Goal: Task Accomplishment & Management: Manage account settings

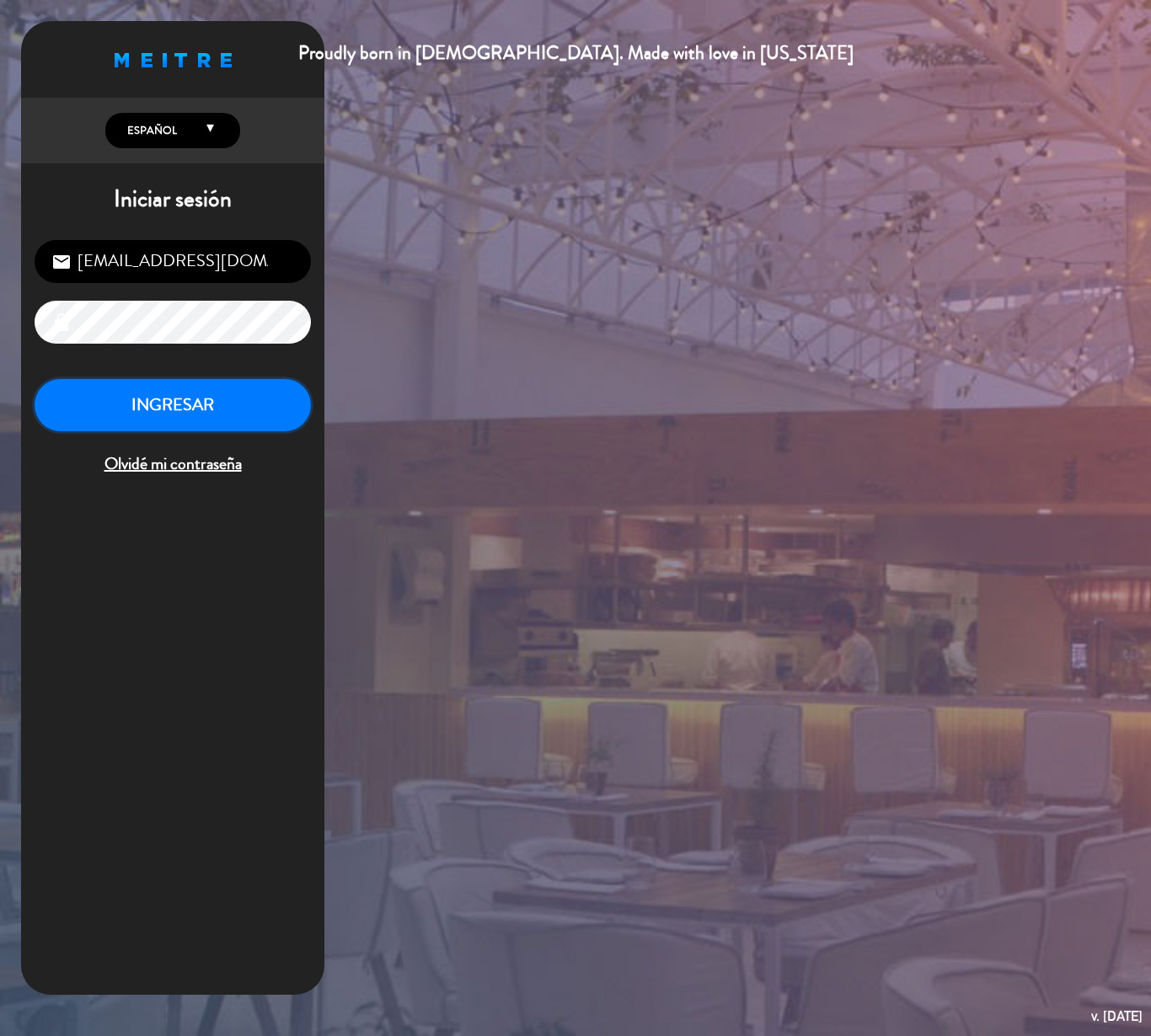
click at [181, 401] on button "INGRESAR" at bounding box center [173, 406] width 276 height 53
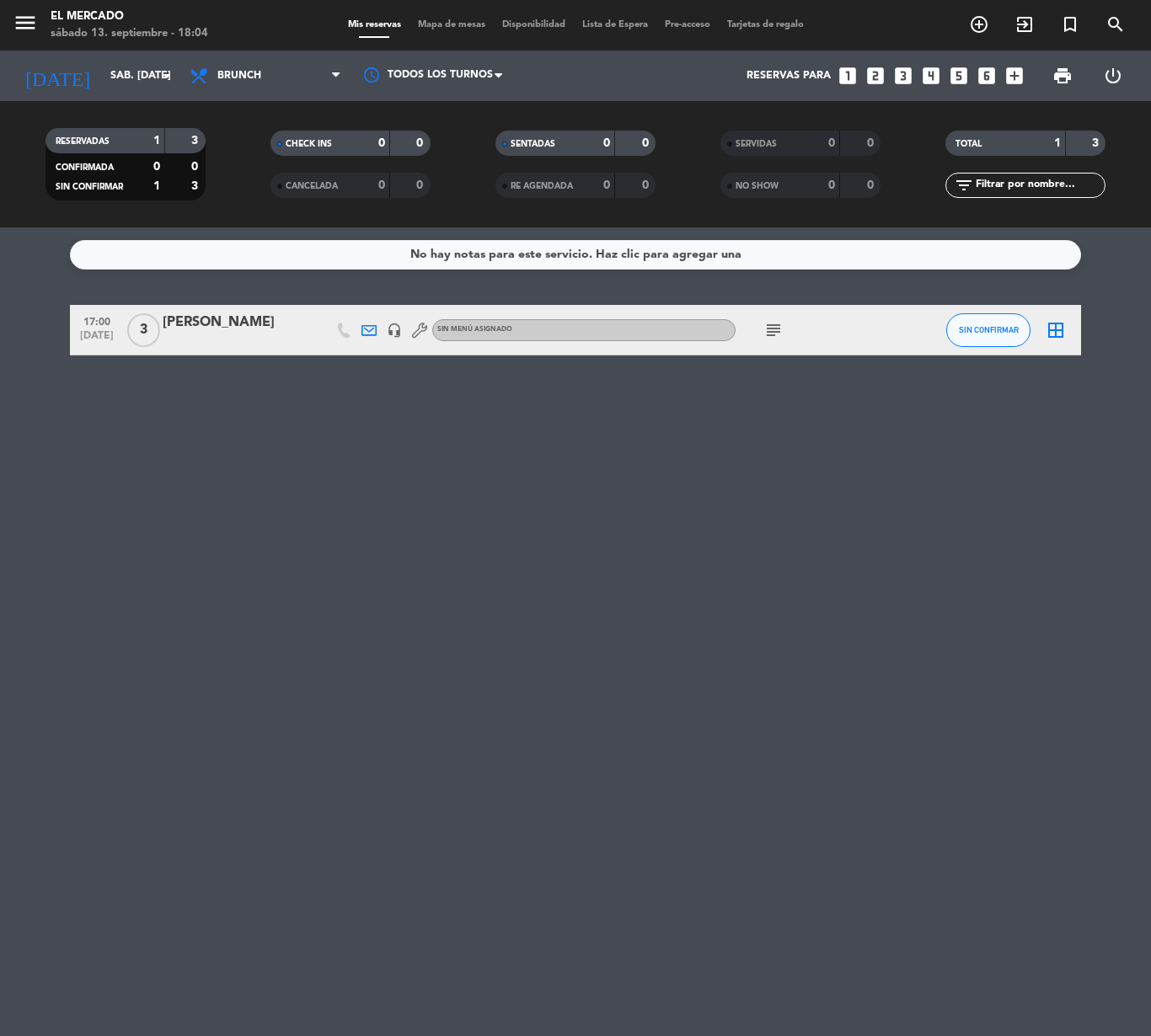
click at [433, 18] on div "Mis reservas Mapa de mesas Disponibilidad Lista de Espera Pre-acceso Tarjetas d…" at bounding box center [576, 25] width 473 height 15
click at [433, 29] on span "Mapa de mesas" at bounding box center [451, 24] width 84 height 9
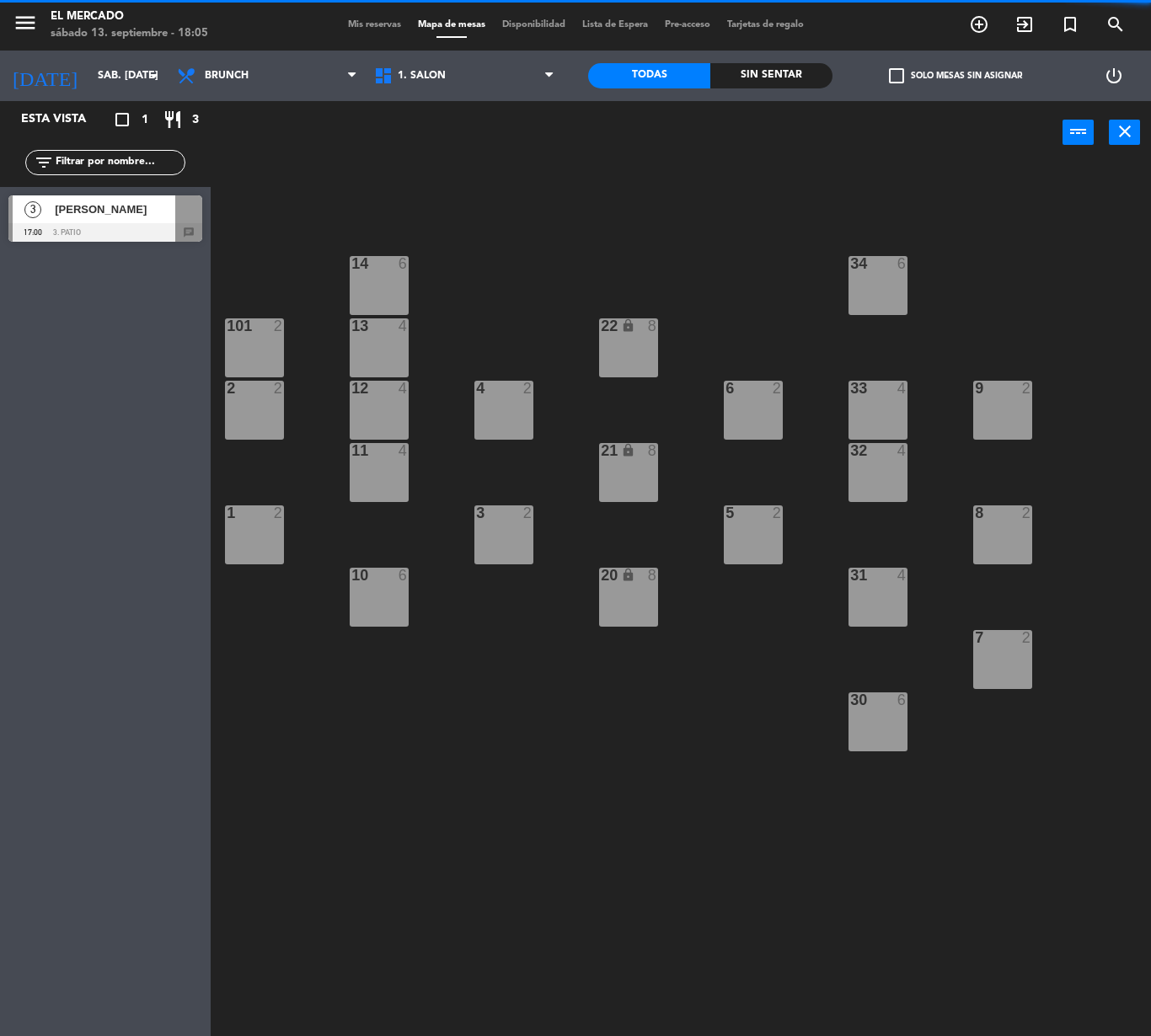
click at [43, 17] on span "menu" at bounding box center [32, 26] width 38 height 40
click at [43, 15] on span "menu" at bounding box center [32, 26] width 38 height 40
click at [35, 15] on icon "menu" at bounding box center [25, 23] width 25 height 25
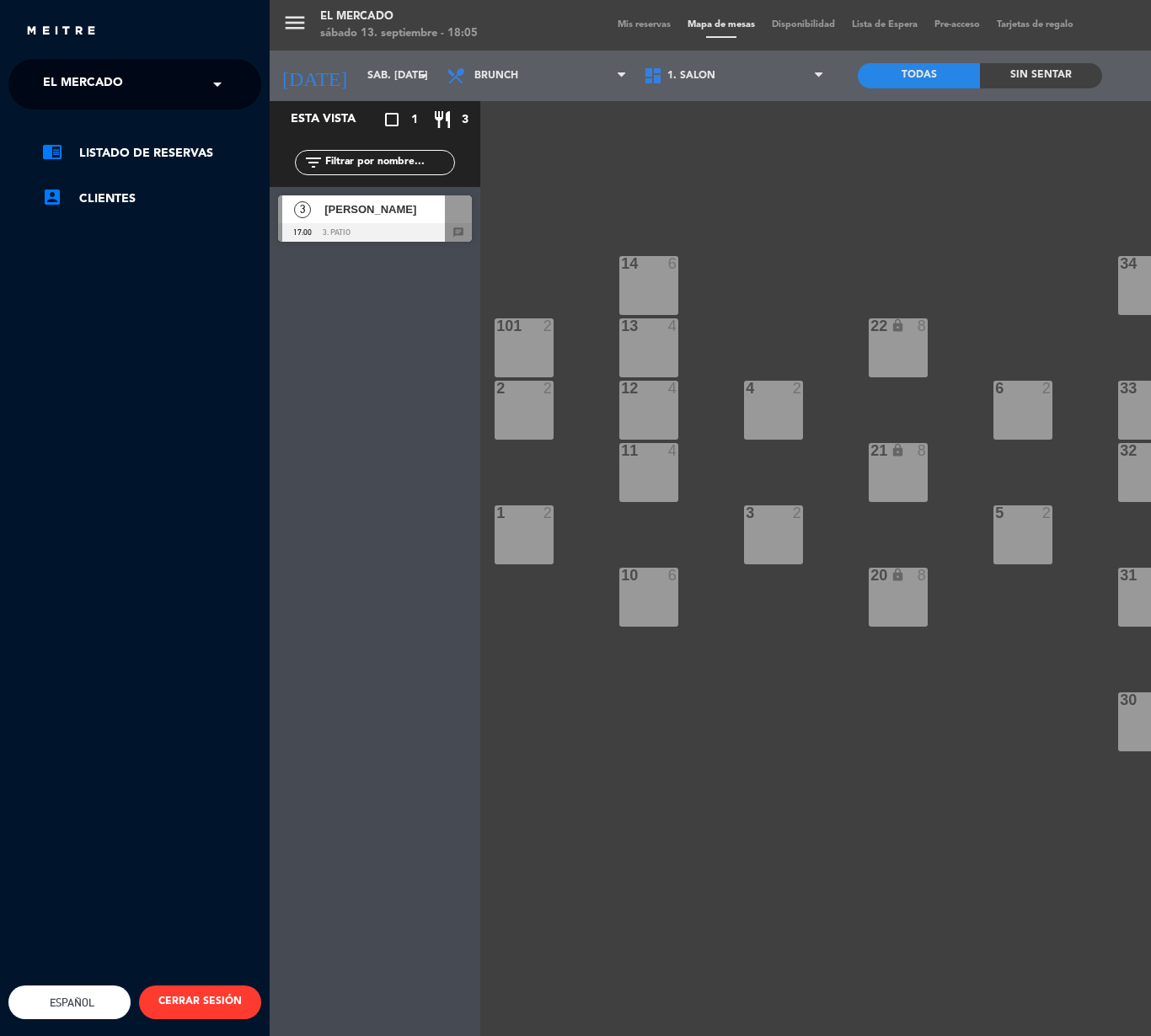
click at [191, 119] on div "chrome_reader_mode Listado de Reservas account_box Clientes" at bounding box center [135, 184] width 278 height 150
click at [192, 76] on input "text" at bounding box center [136, 85] width 206 height 37
click at [185, 148] on div "The Library Lounge" at bounding box center [135, 155] width 251 height 25
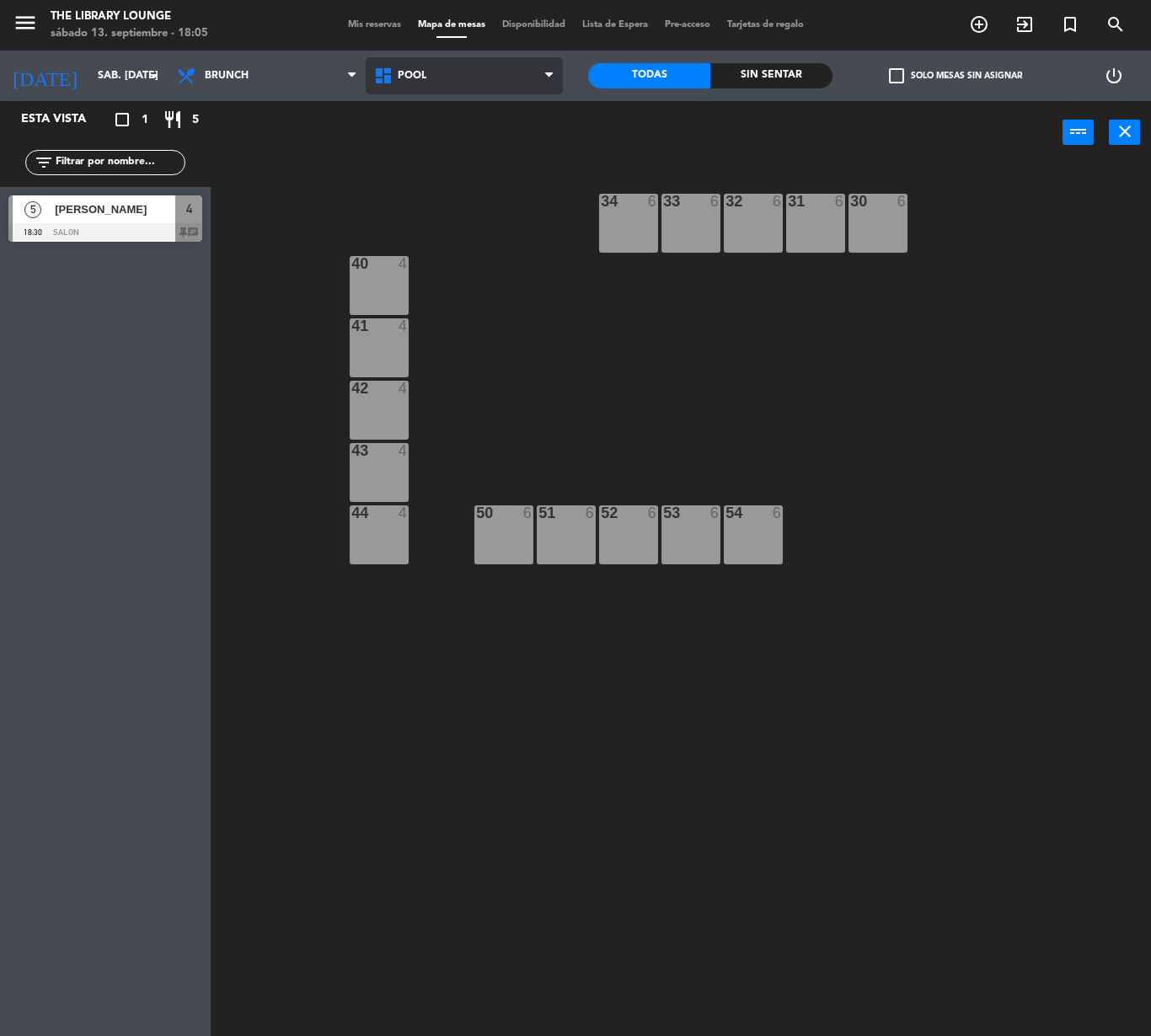
click at [417, 64] on span "POOL" at bounding box center [464, 75] width 197 height 37
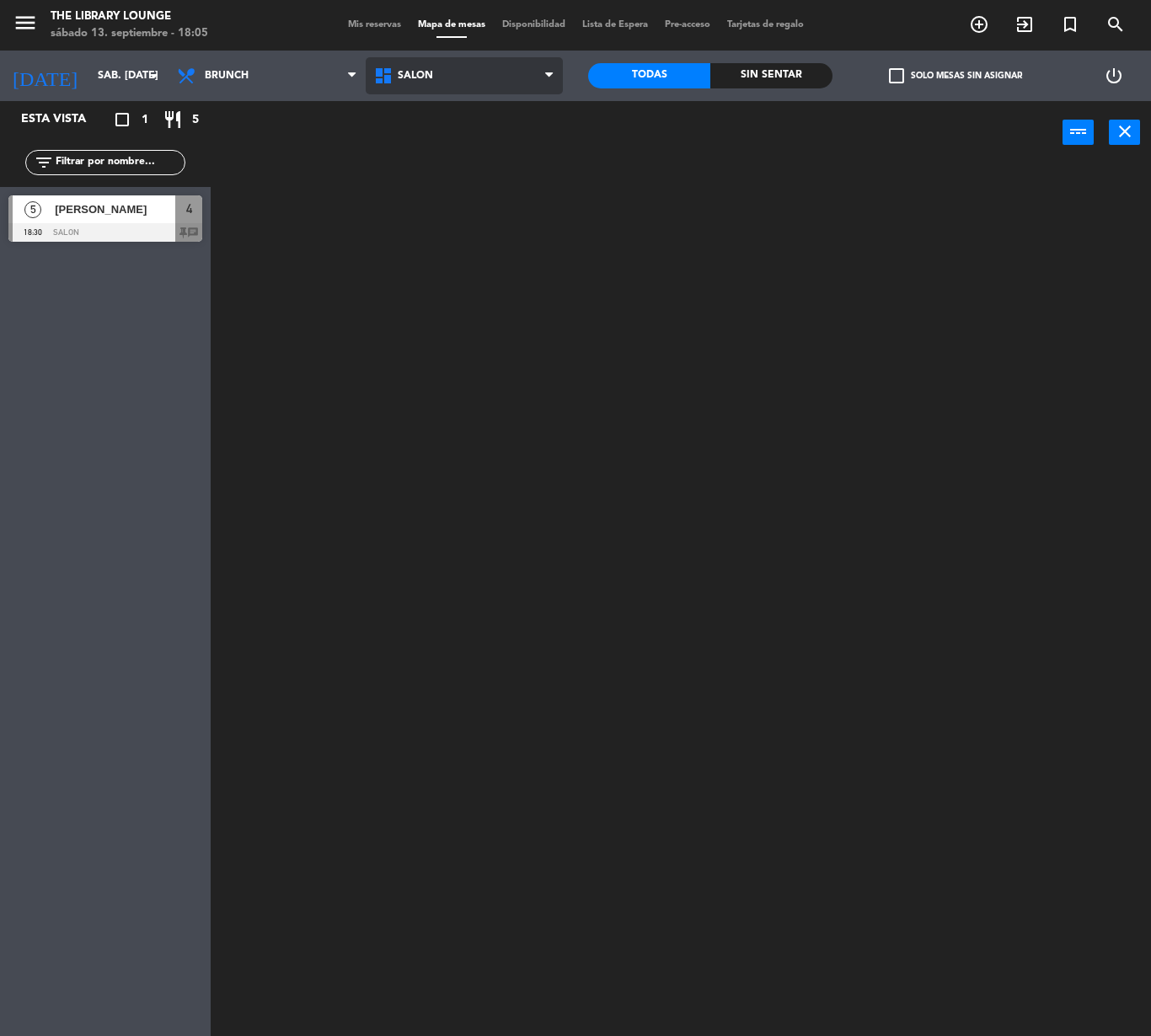
click at [438, 156] on ng-component "menu The Library Lounge sábado 13. septiembre - 18:05 Mis reservas Mapa de mesa…" at bounding box center [576, 518] width 1151 height 1036
click at [204, 81] on span "Brunch" at bounding box center [267, 75] width 197 height 37
drag, startPoint x: 285, startPoint y: 201, endPoint x: 265, endPoint y: 82, distance: 120.7
click at [285, 182] on ng-component "menu The Library Lounge sábado 13. septiembre - 18:05 Mis reservas Mapa de mesa…" at bounding box center [576, 518] width 1151 height 1036
click at [265, 74] on span "Almuerzo" at bounding box center [267, 75] width 197 height 37
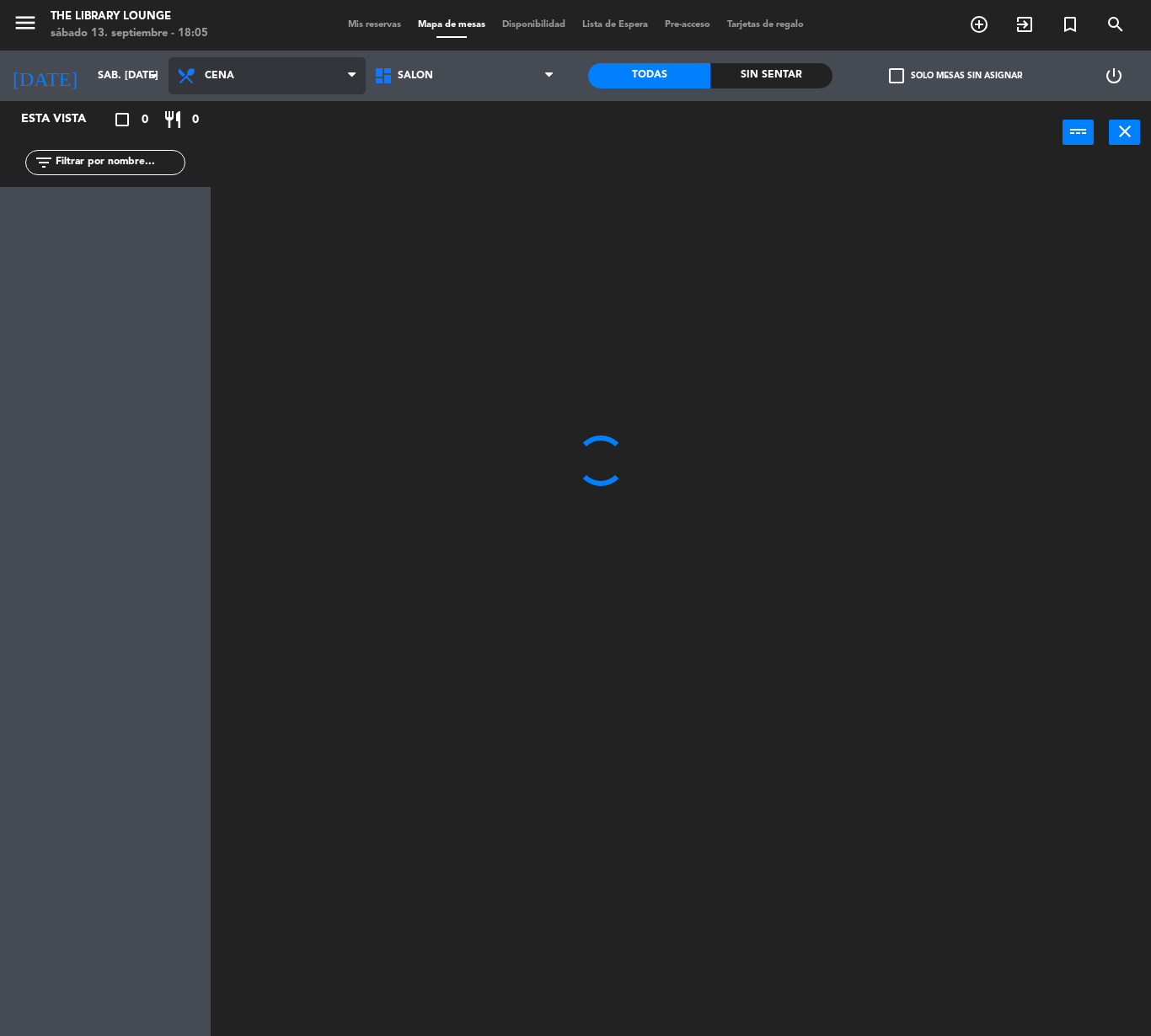
click at [257, 216] on ng-component "menu The Library Lounge sábado 13. septiembre - 18:05 Mis reservas Mapa de mesa…" at bounding box center [576, 518] width 1151 height 1036
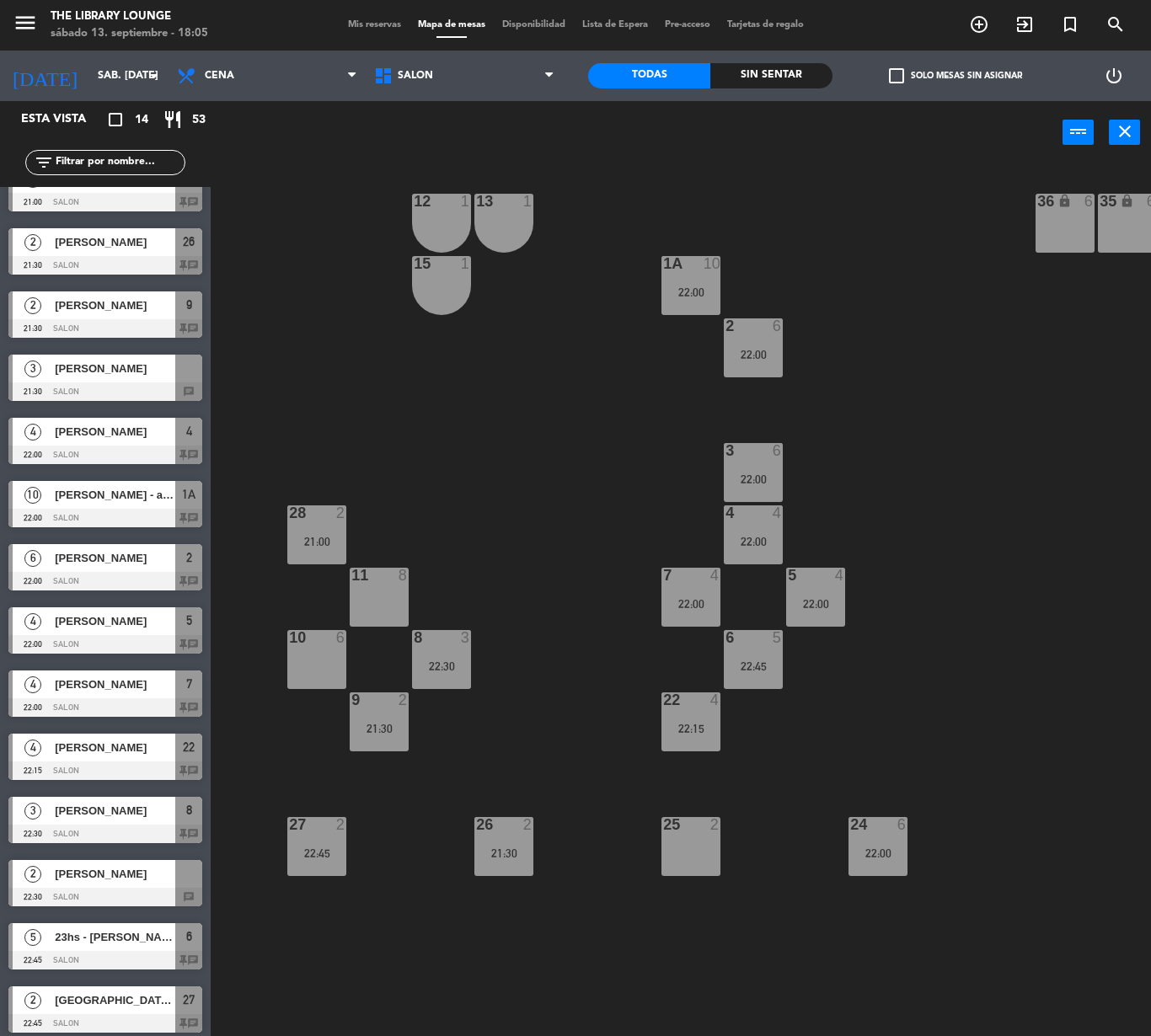
scroll to position [37, 0]
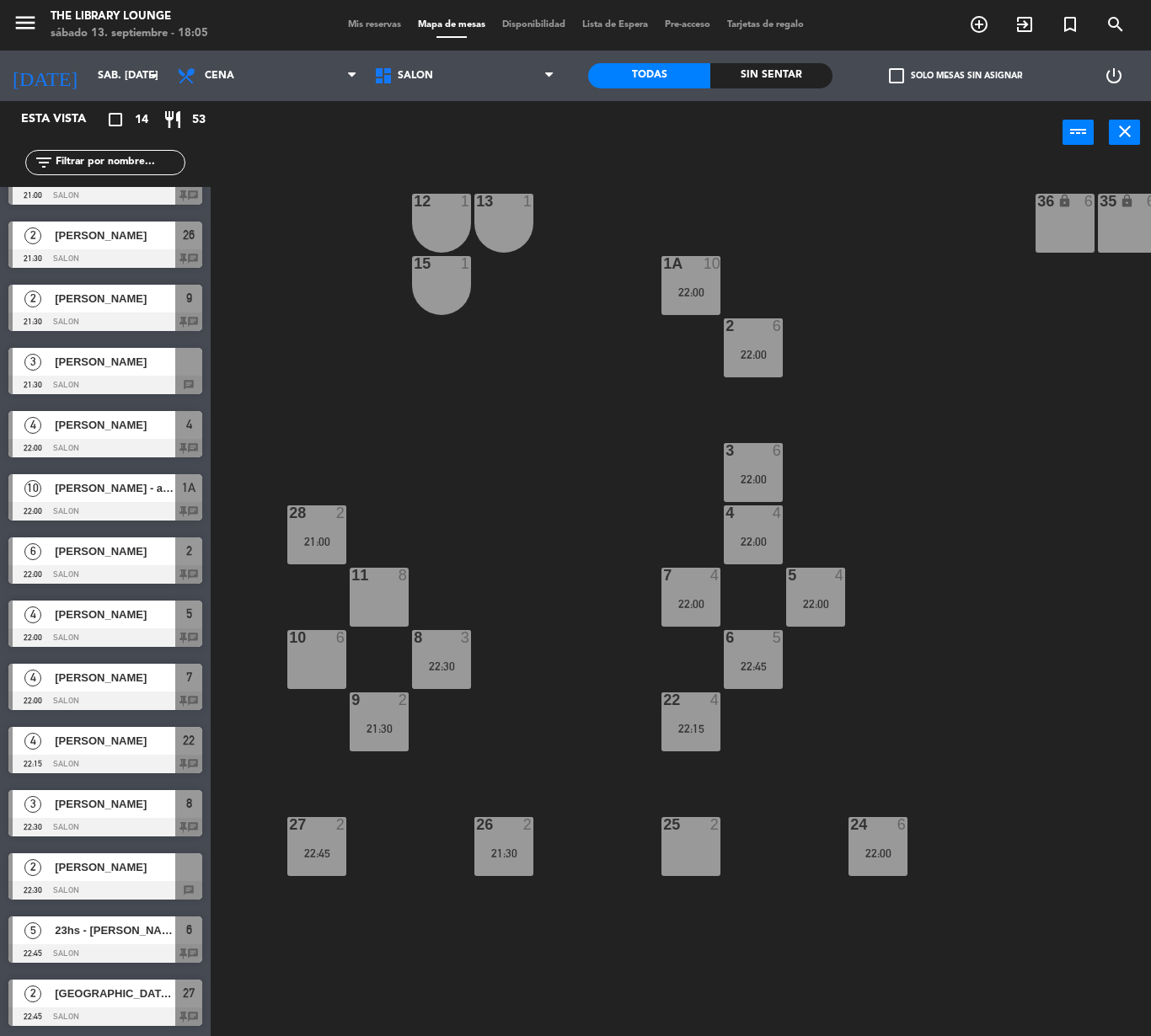
click at [98, 884] on div at bounding box center [105, 890] width 193 height 19
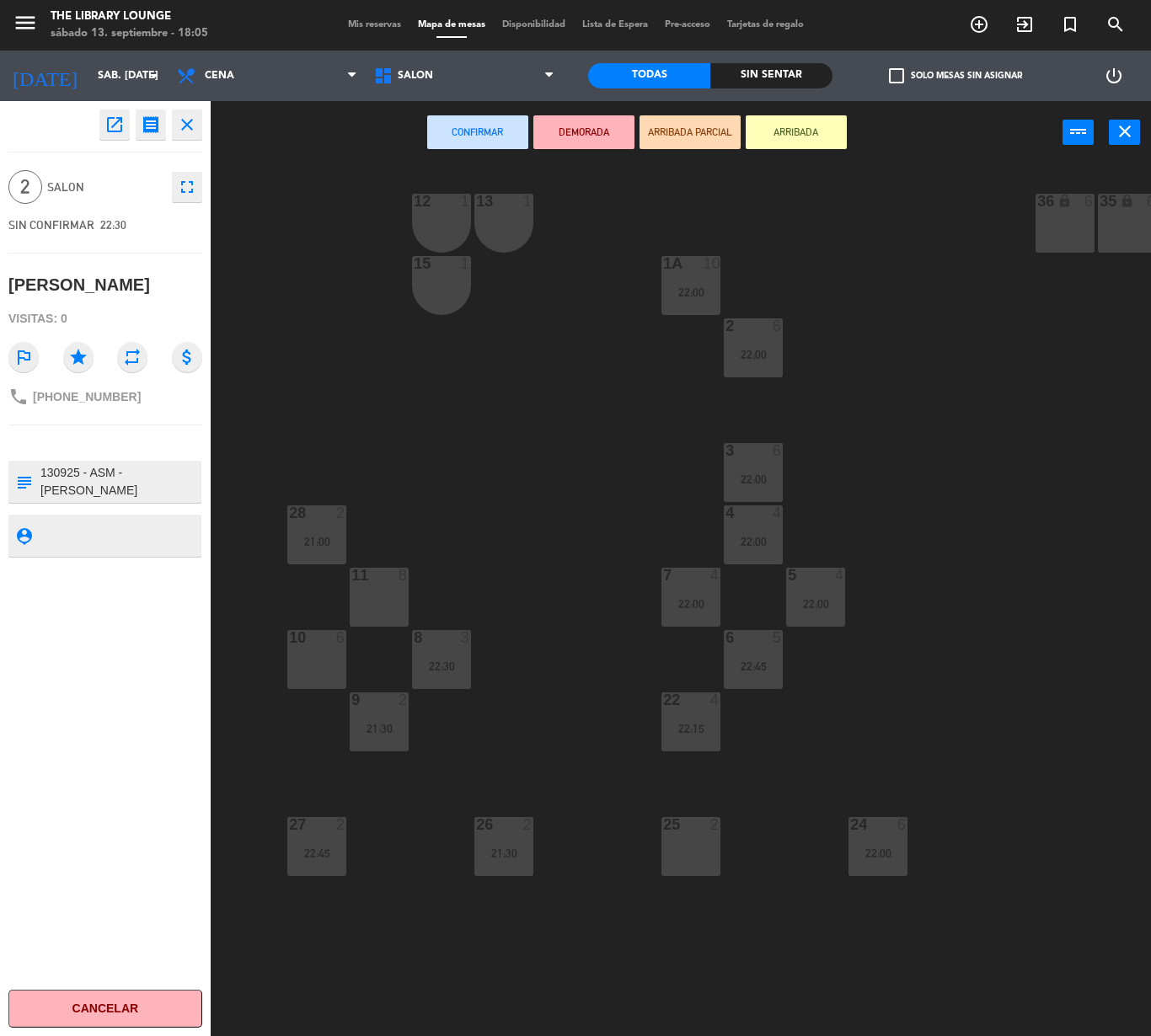
click at [177, 183] on icon "fullscreen" at bounding box center [187, 187] width 20 height 20
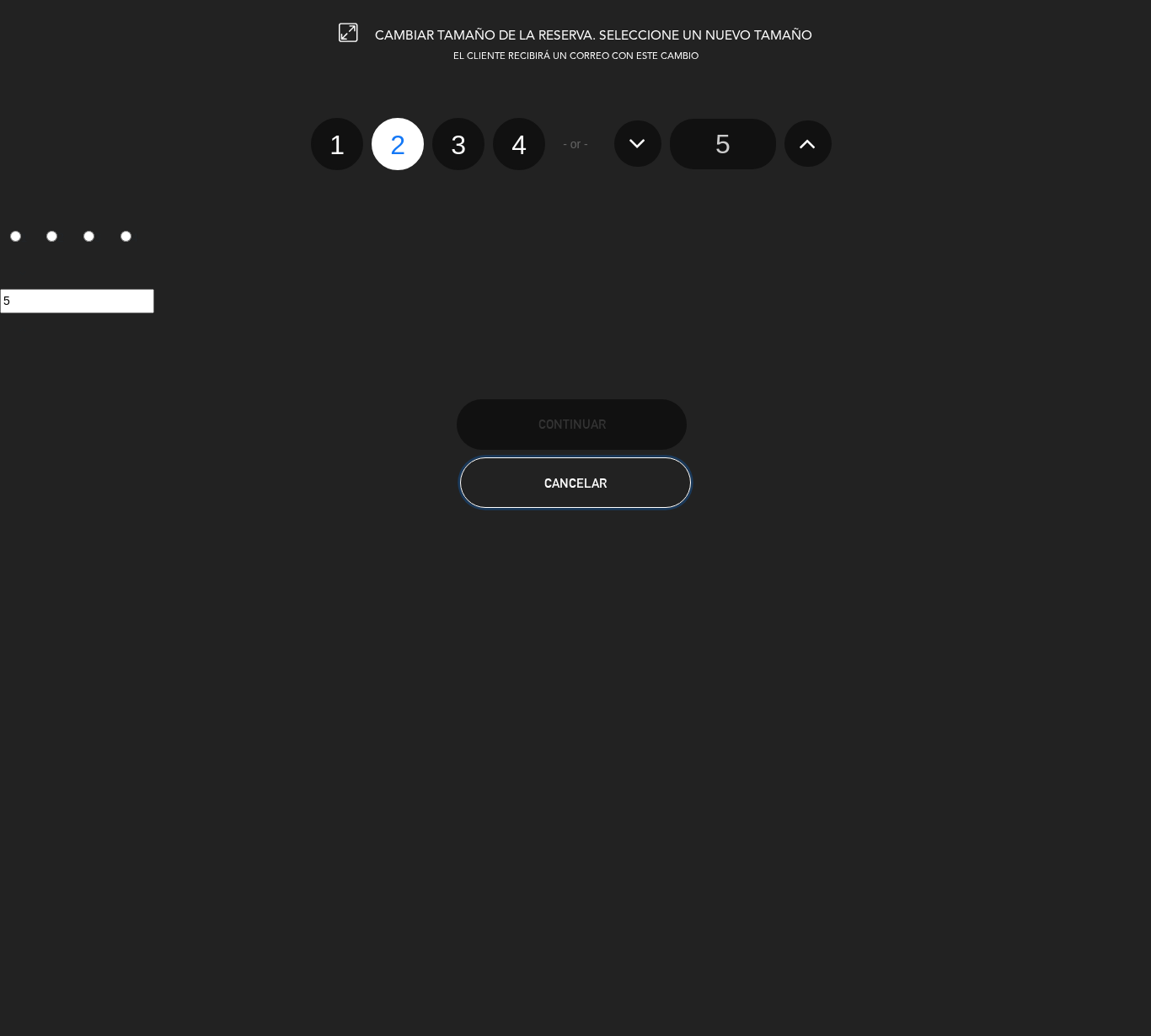
click at [581, 495] on button "Cancelar" at bounding box center [575, 482] width 230 height 51
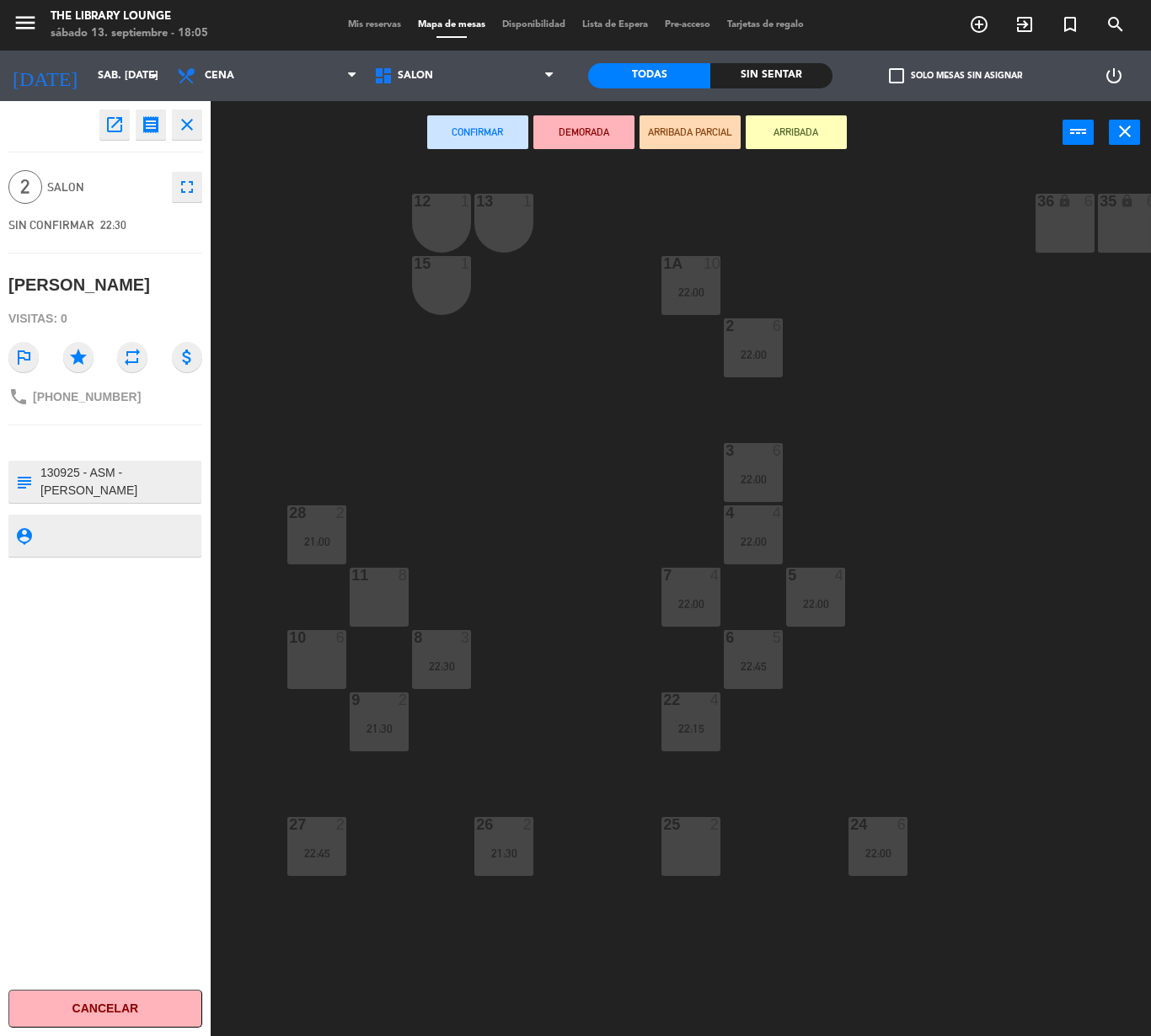
click at [113, 119] on icon "open_in_new" at bounding box center [115, 125] width 20 height 20
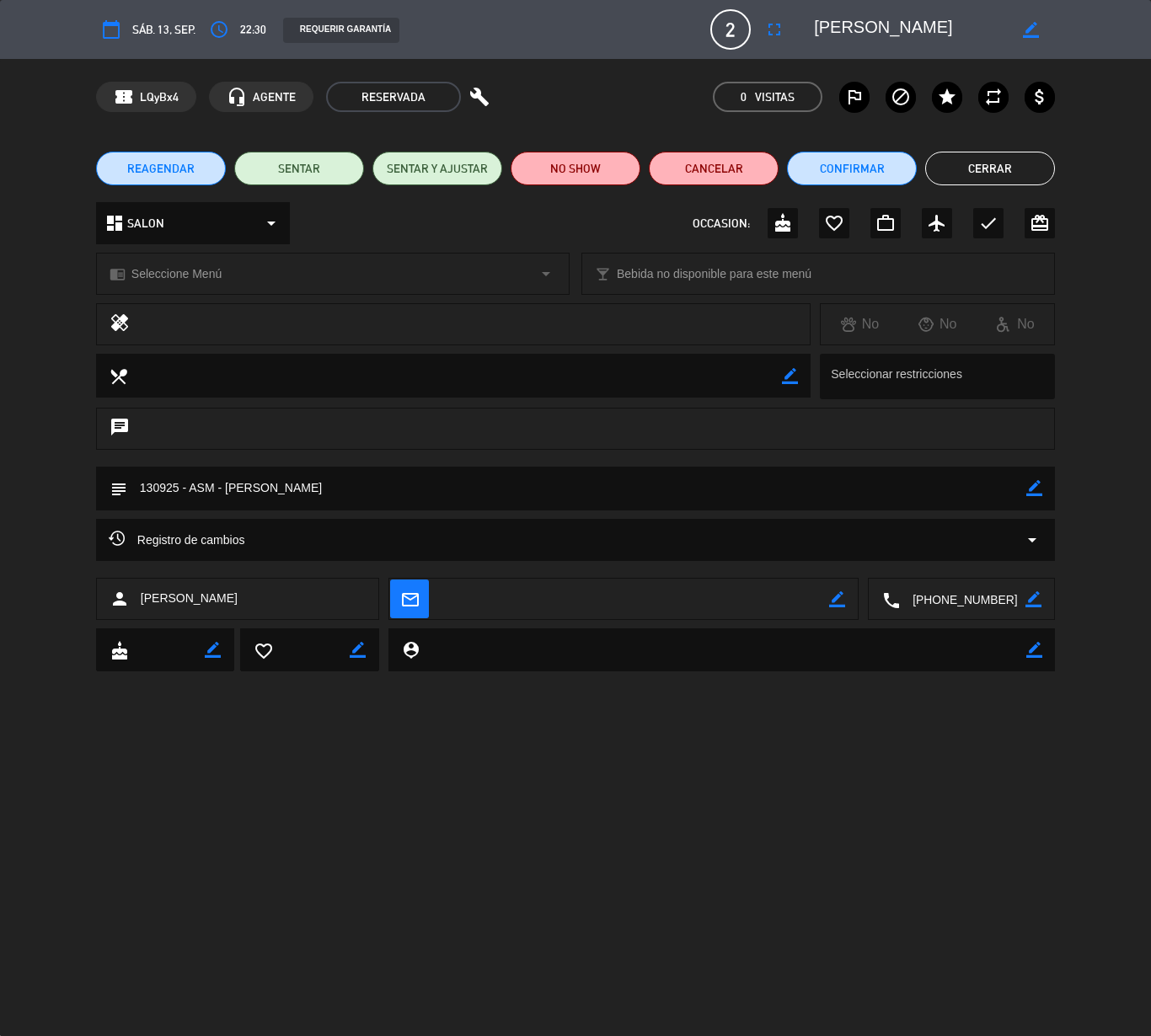
click at [255, 22] on span "22:30" at bounding box center [253, 29] width 26 height 19
click at [211, 32] on icon "access_time" at bounding box center [219, 29] width 20 height 20
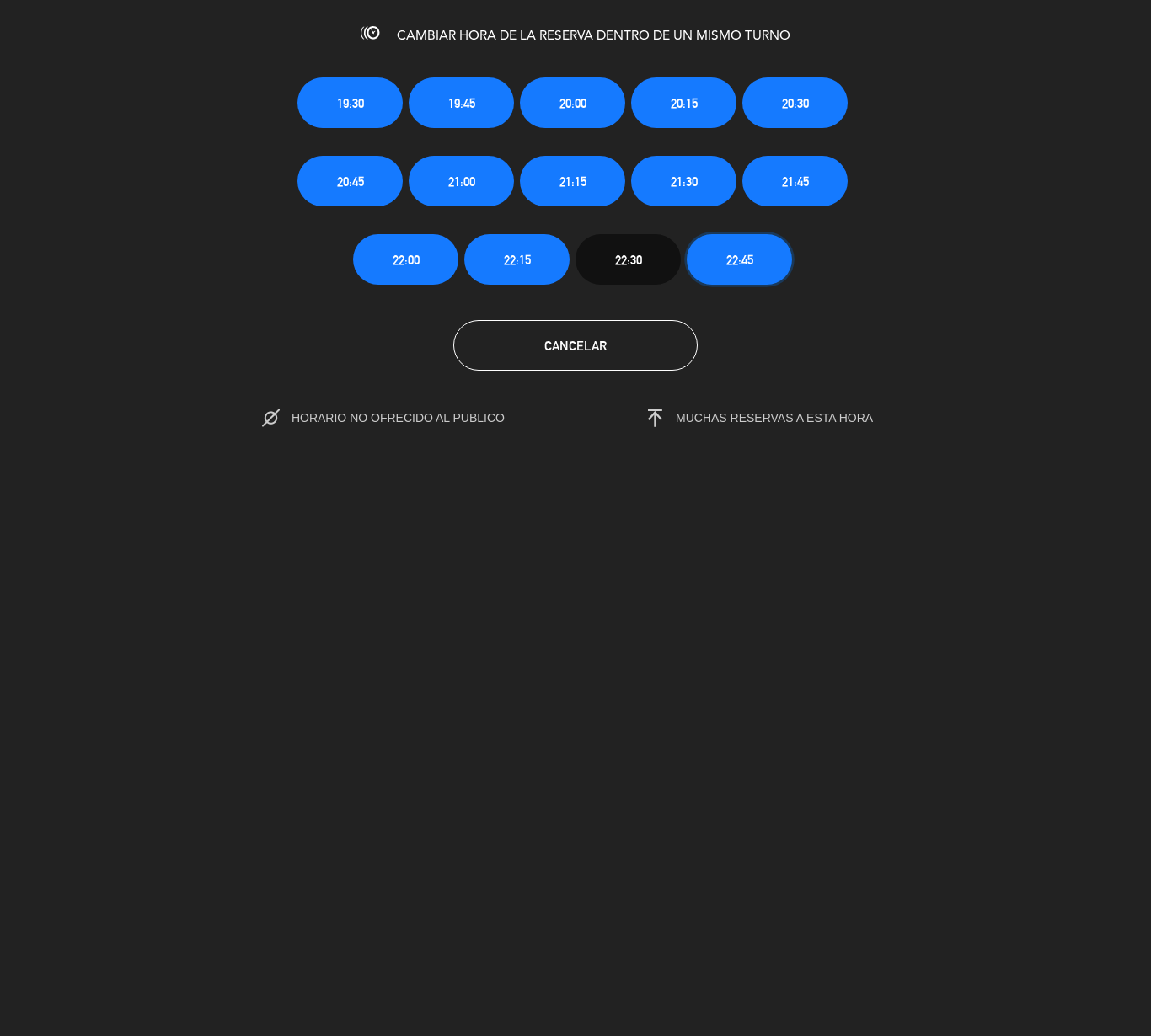
click at [772, 243] on button "22:45" at bounding box center [739, 259] width 106 height 51
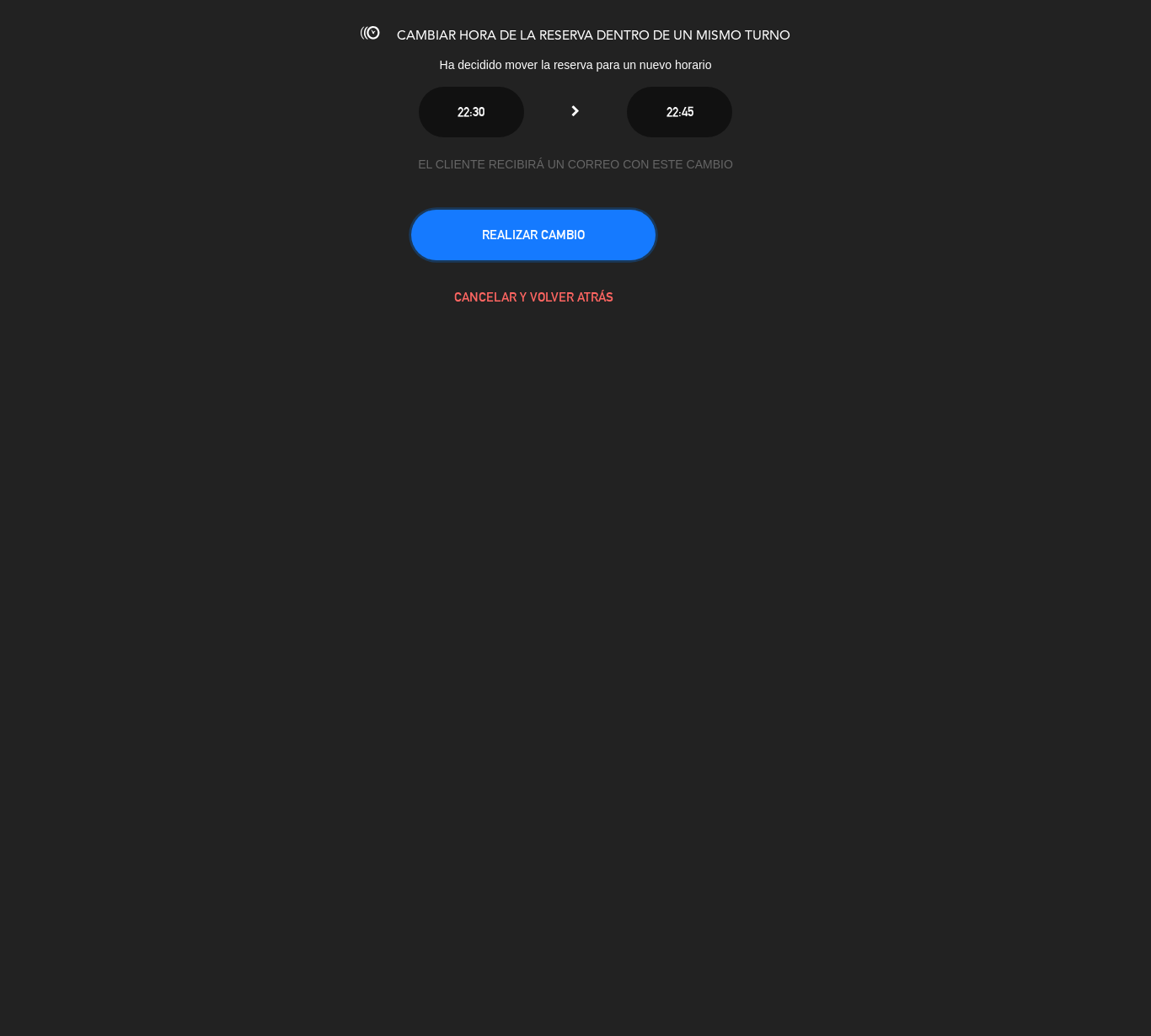
click at [588, 210] on button "REALIZAR CAMBIO" at bounding box center [533, 235] width 244 height 51
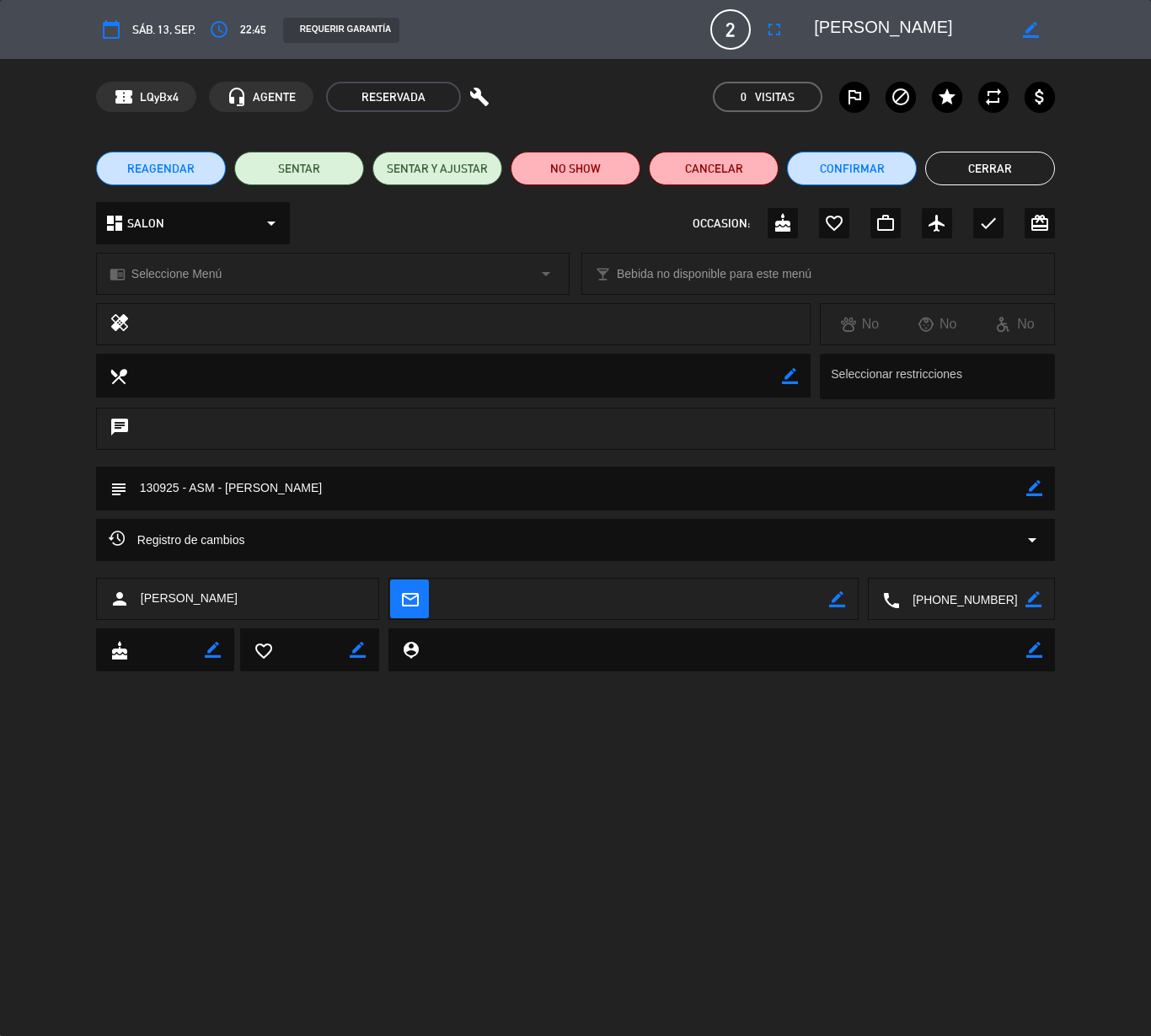
click at [1040, 485] on icon "border_color" at bounding box center [1034, 488] width 16 height 16
click at [1021, 52] on div "calendar_today sáb. 13, sep. access_time 22:45 REQUERIR GARANTÍA 2 [PERSON_NAME…" at bounding box center [576, 29] width 1151 height 59
click at [1023, 42] on div "border_color" at bounding box center [1030, 30] width 48 height 31
click at [1025, 29] on icon "border_color" at bounding box center [1031, 30] width 16 height 16
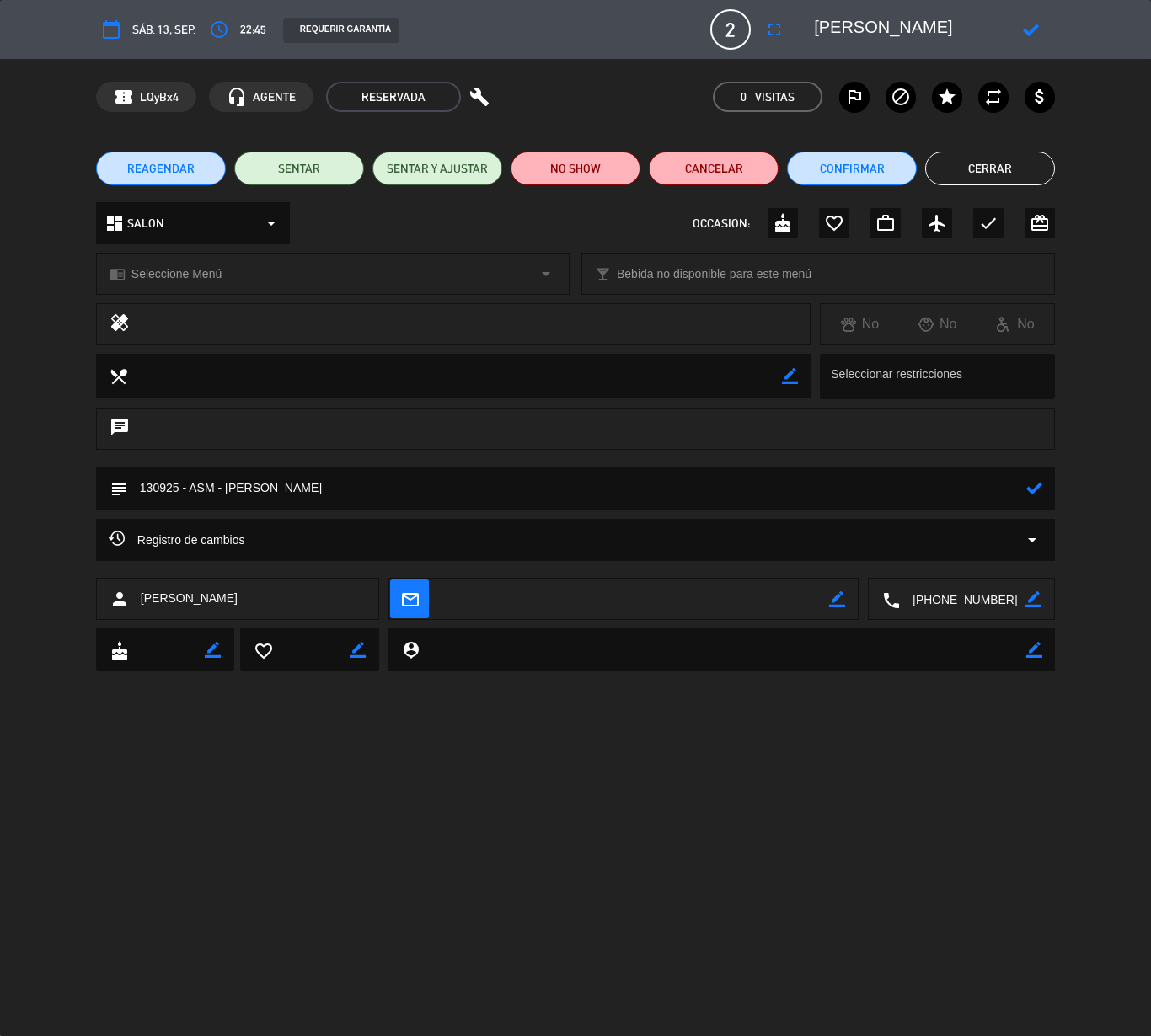
type textarea "[PERSON_NAME]"
click at [1050, 485] on div "subject" at bounding box center [575, 489] width 959 height 43
click at [1033, 487] on icon at bounding box center [1034, 488] width 16 height 16
click at [1033, 487] on icon "border_color" at bounding box center [1034, 488] width 16 height 16
click at [854, 504] on textarea at bounding box center [576, 489] width 899 height 43
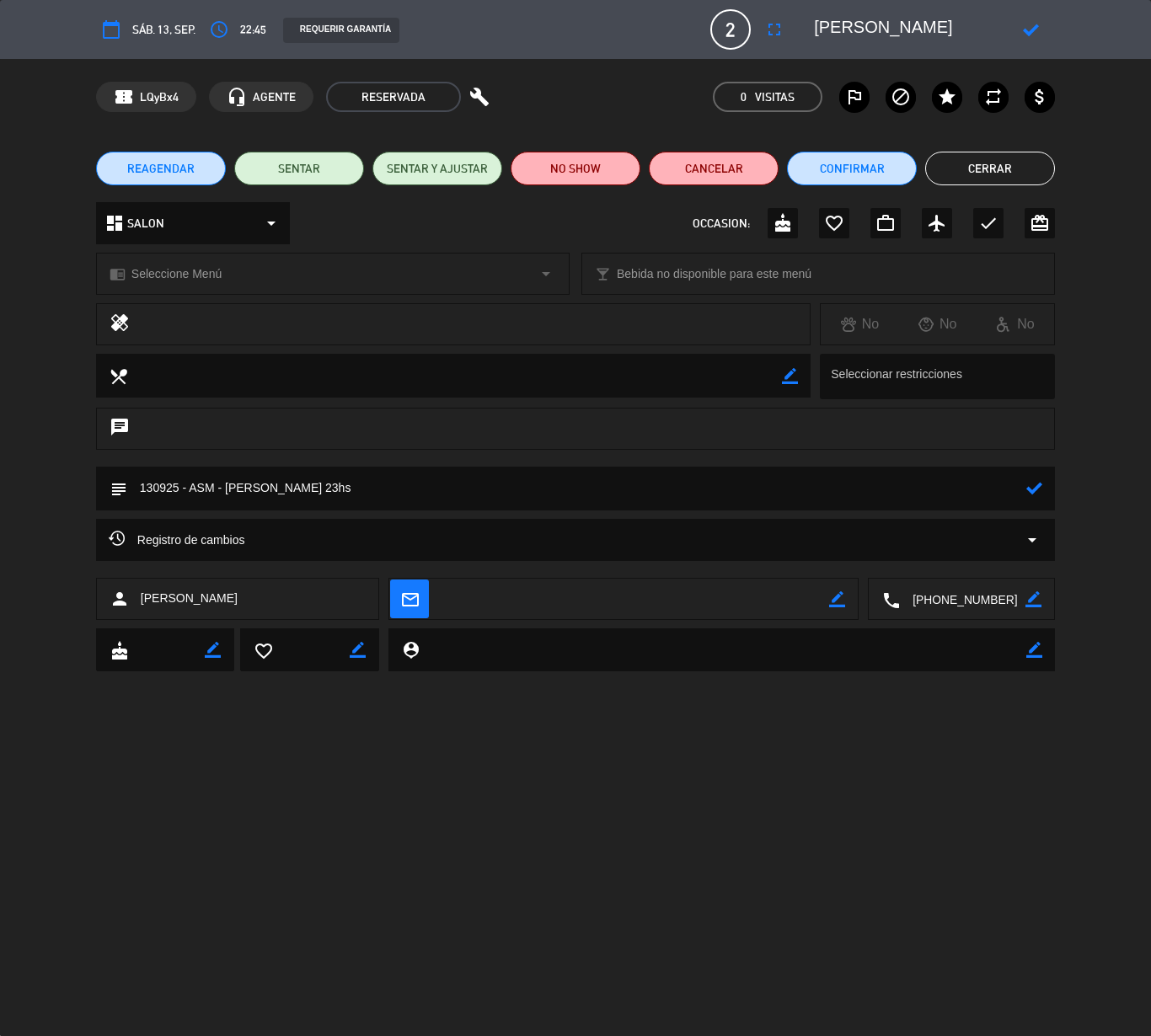
type textarea "130925 - ASM - [PERSON_NAME] 23hs"
click at [1026, 489] on icon at bounding box center [1034, 488] width 16 height 16
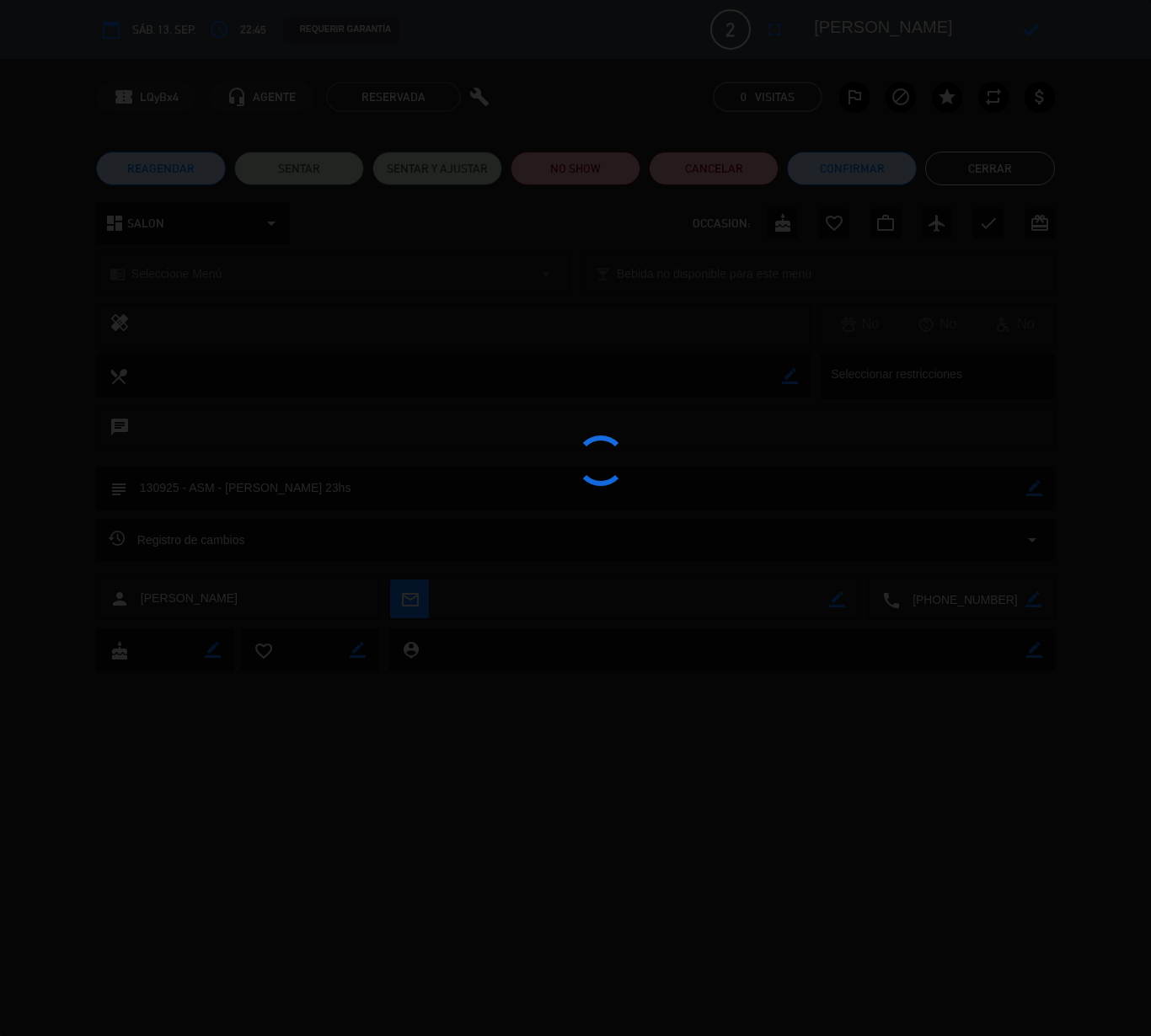
type textarea "130925 - ASM - [PERSON_NAME] 23hs"
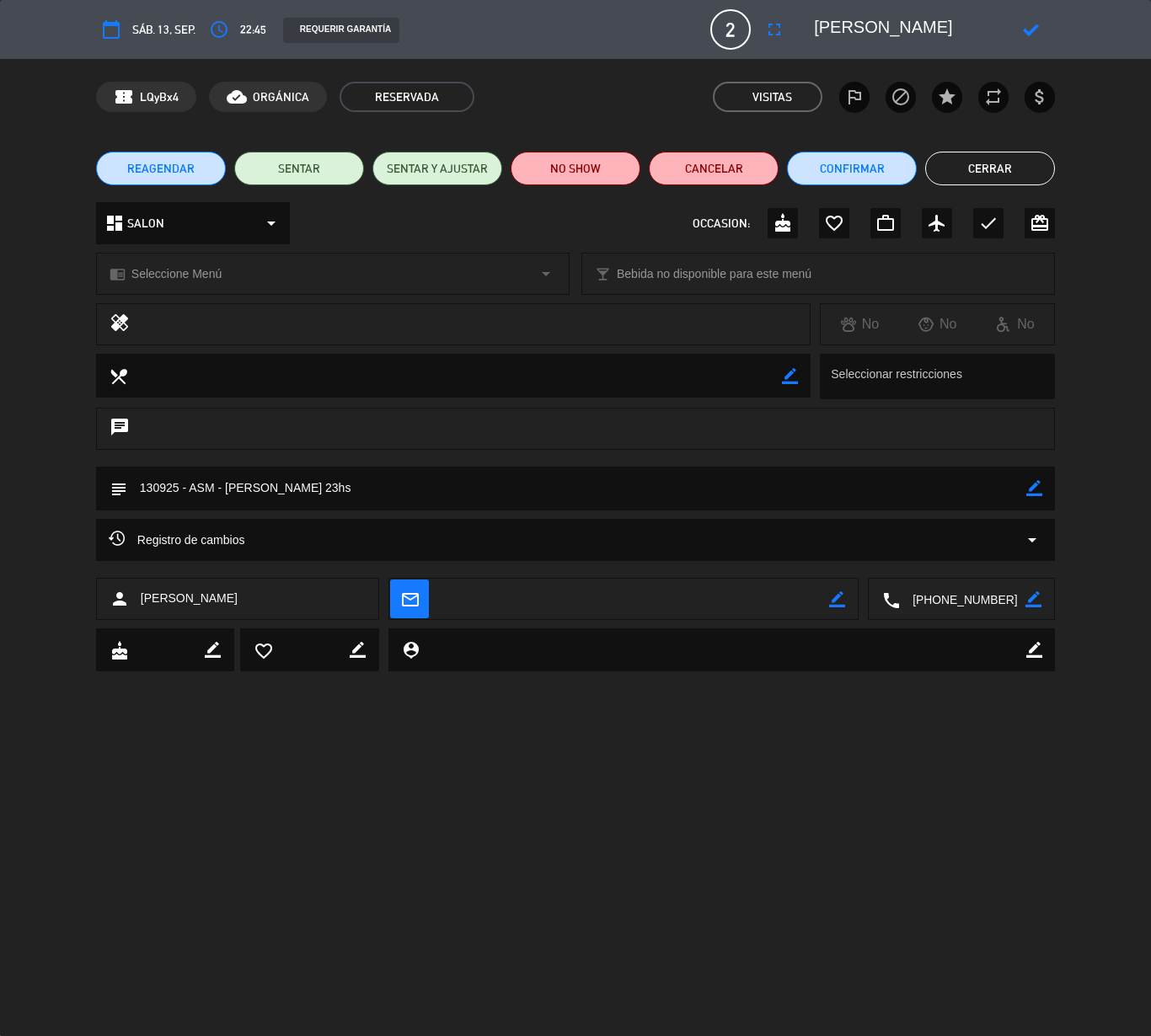
click at [1031, 23] on icon at bounding box center [1031, 30] width 16 height 16
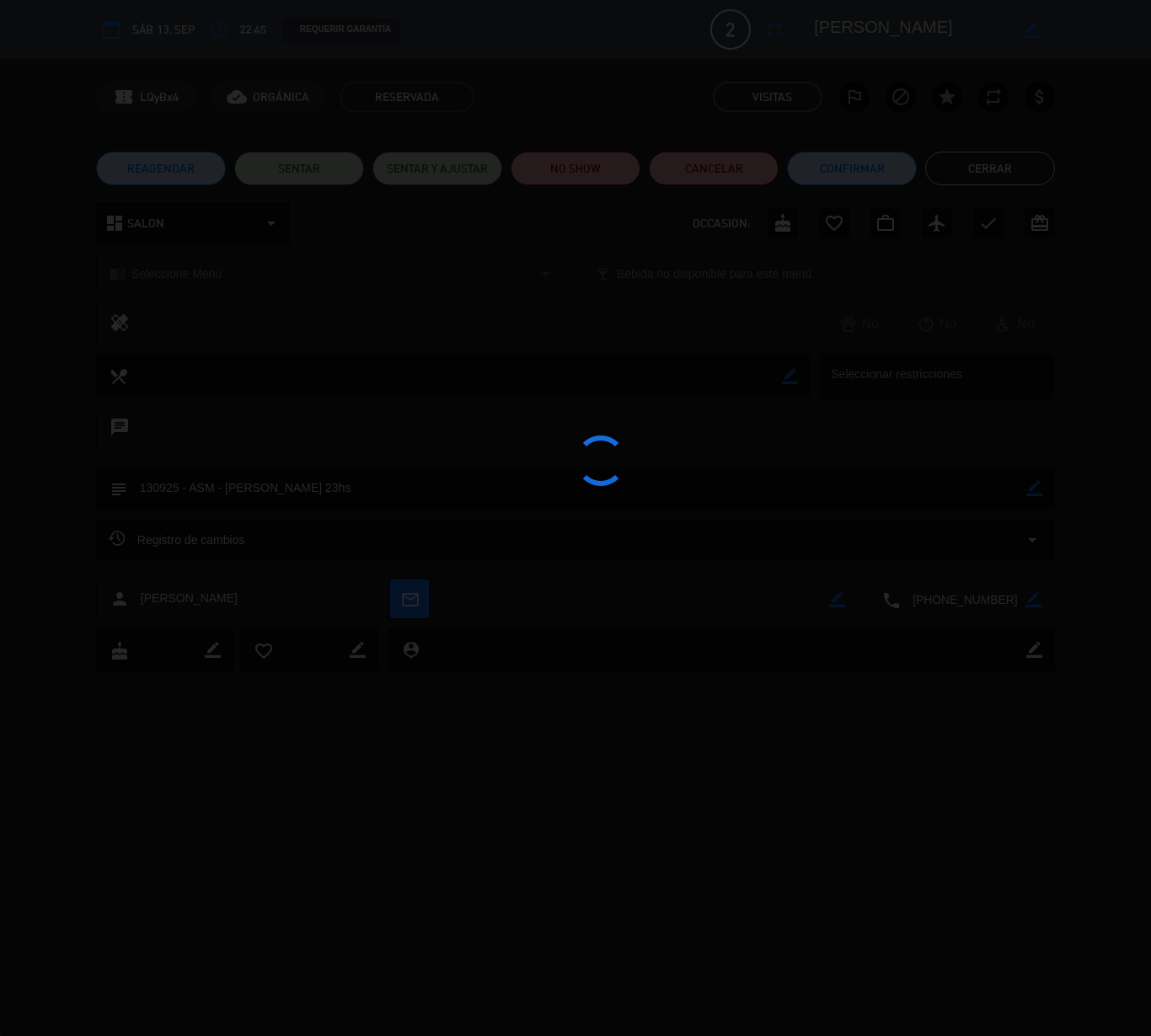
type textarea "[PERSON_NAME]"
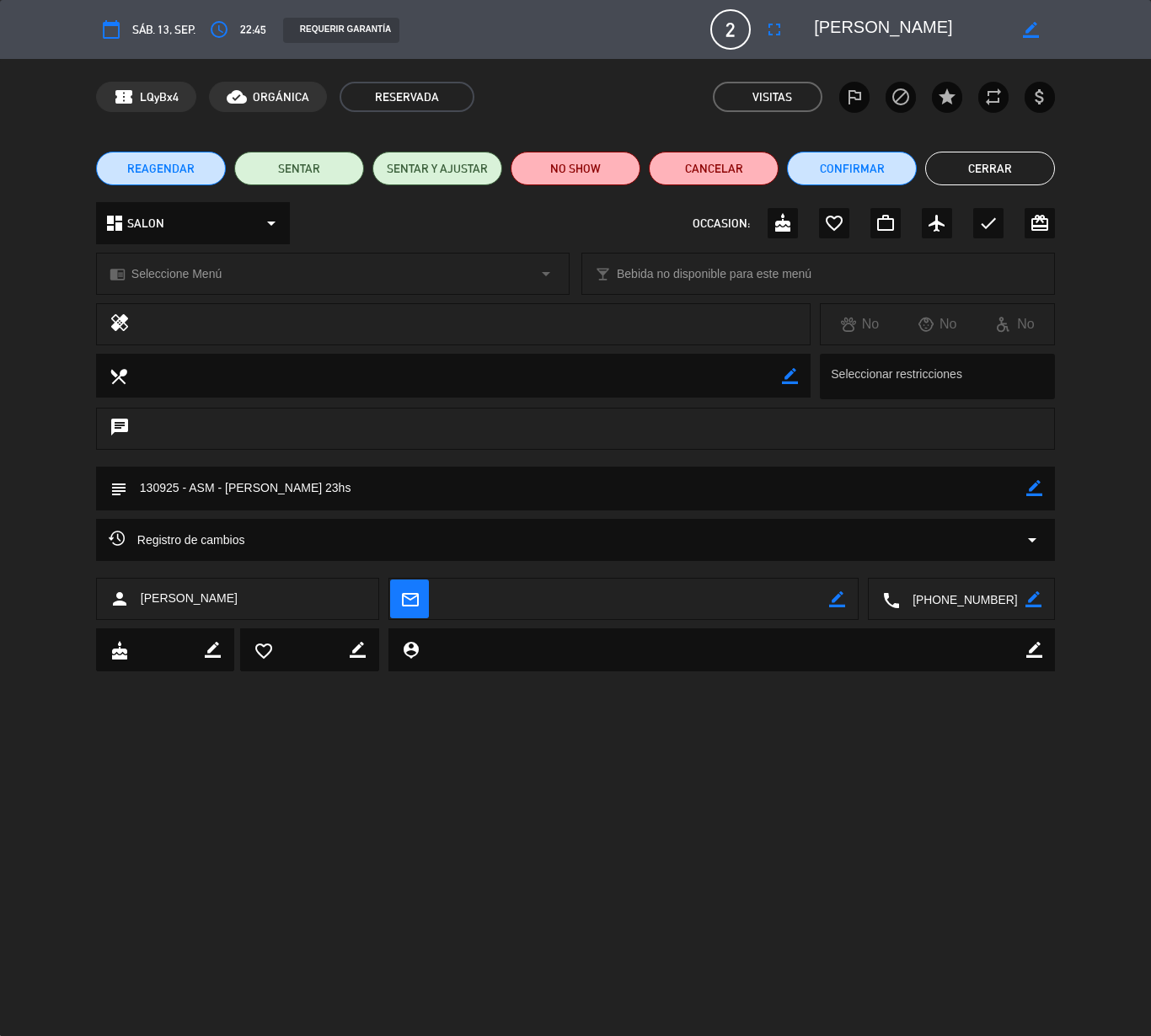
click at [957, 160] on button "Cerrar" at bounding box center [990, 168] width 130 height 33
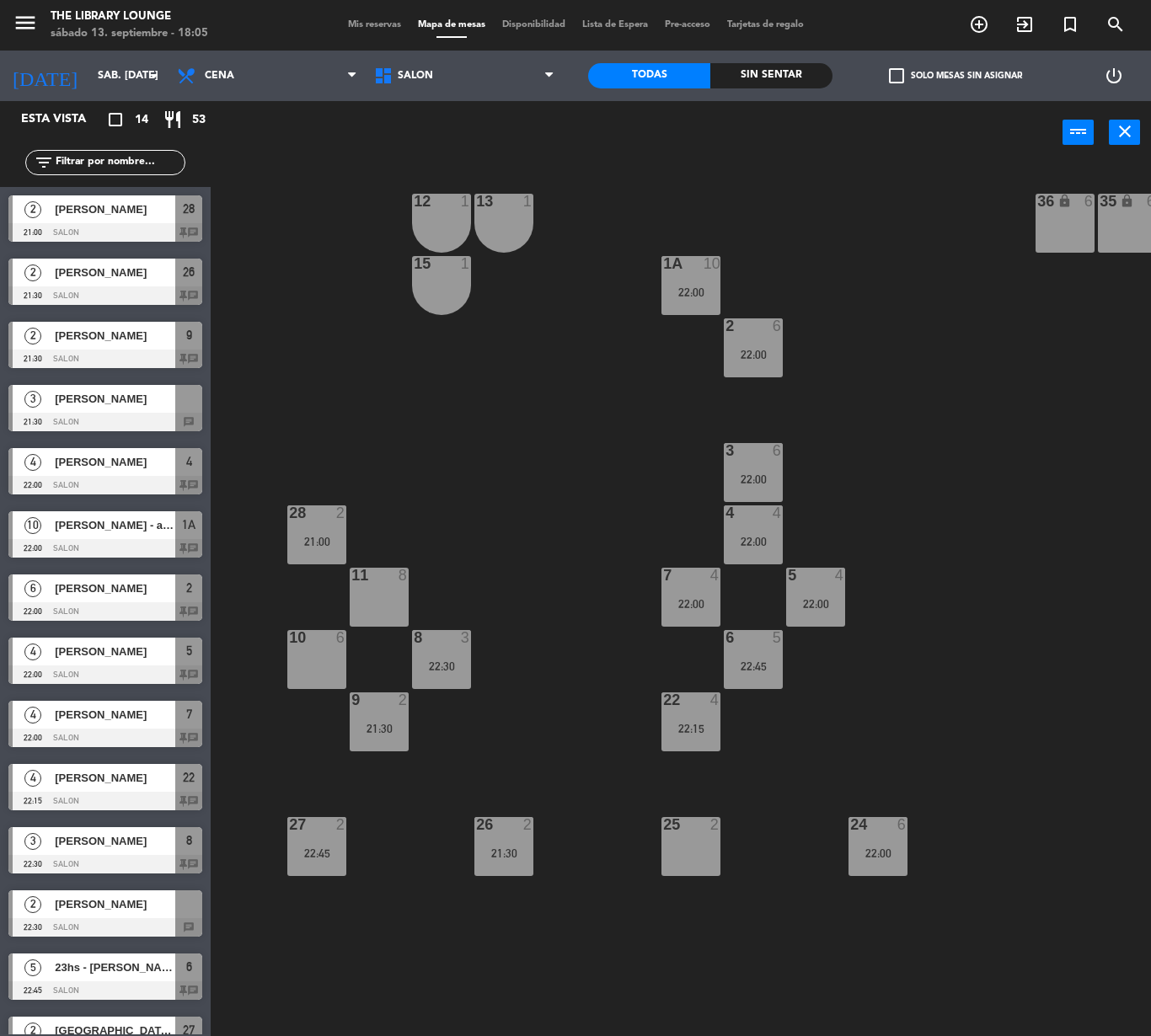
scroll to position [37, 0]
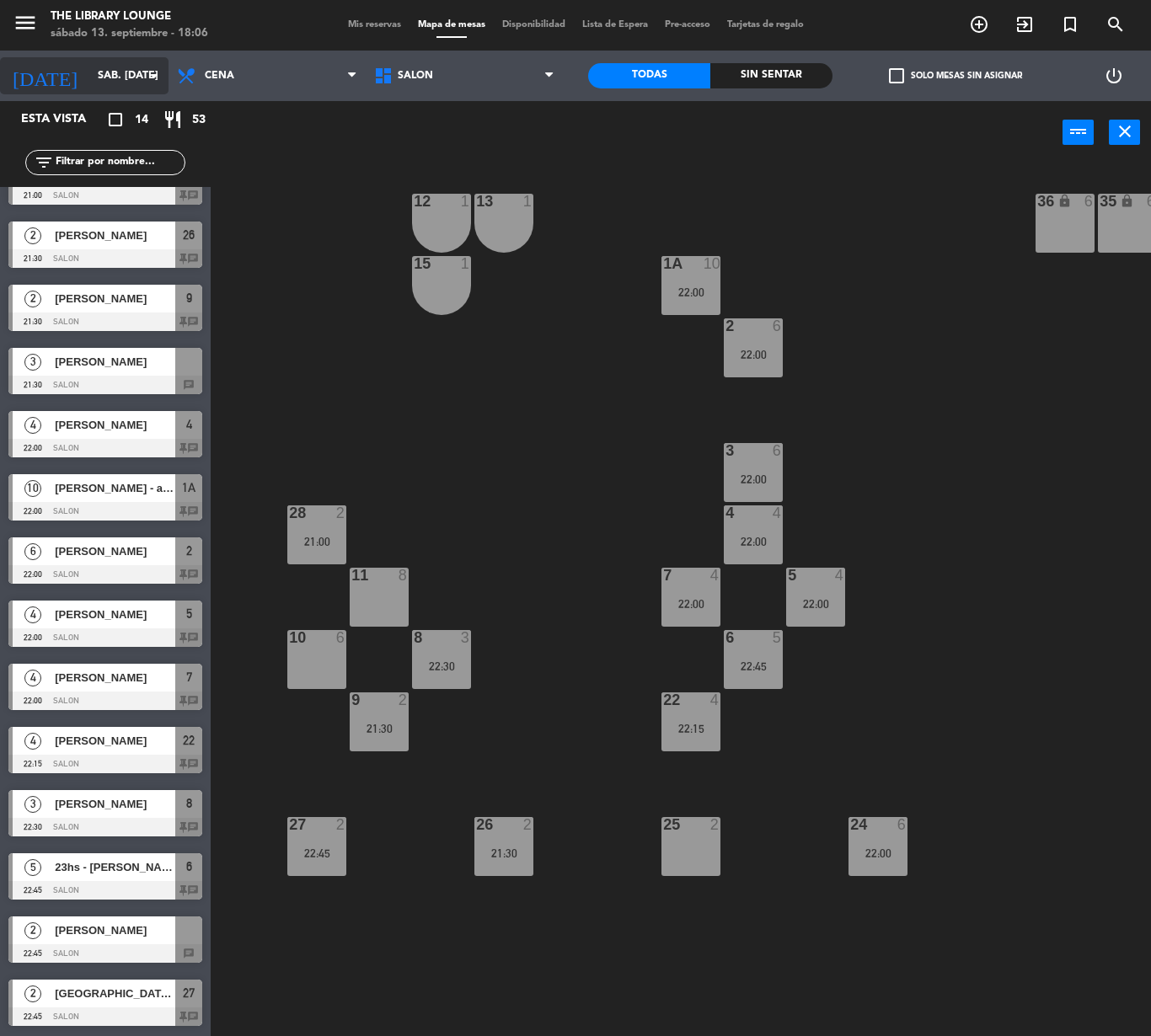
click at [142, 91] on div "[DATE] sáb. [DATE] arrow_drop_down" at bounding box center [84, 75] width 168 height 37
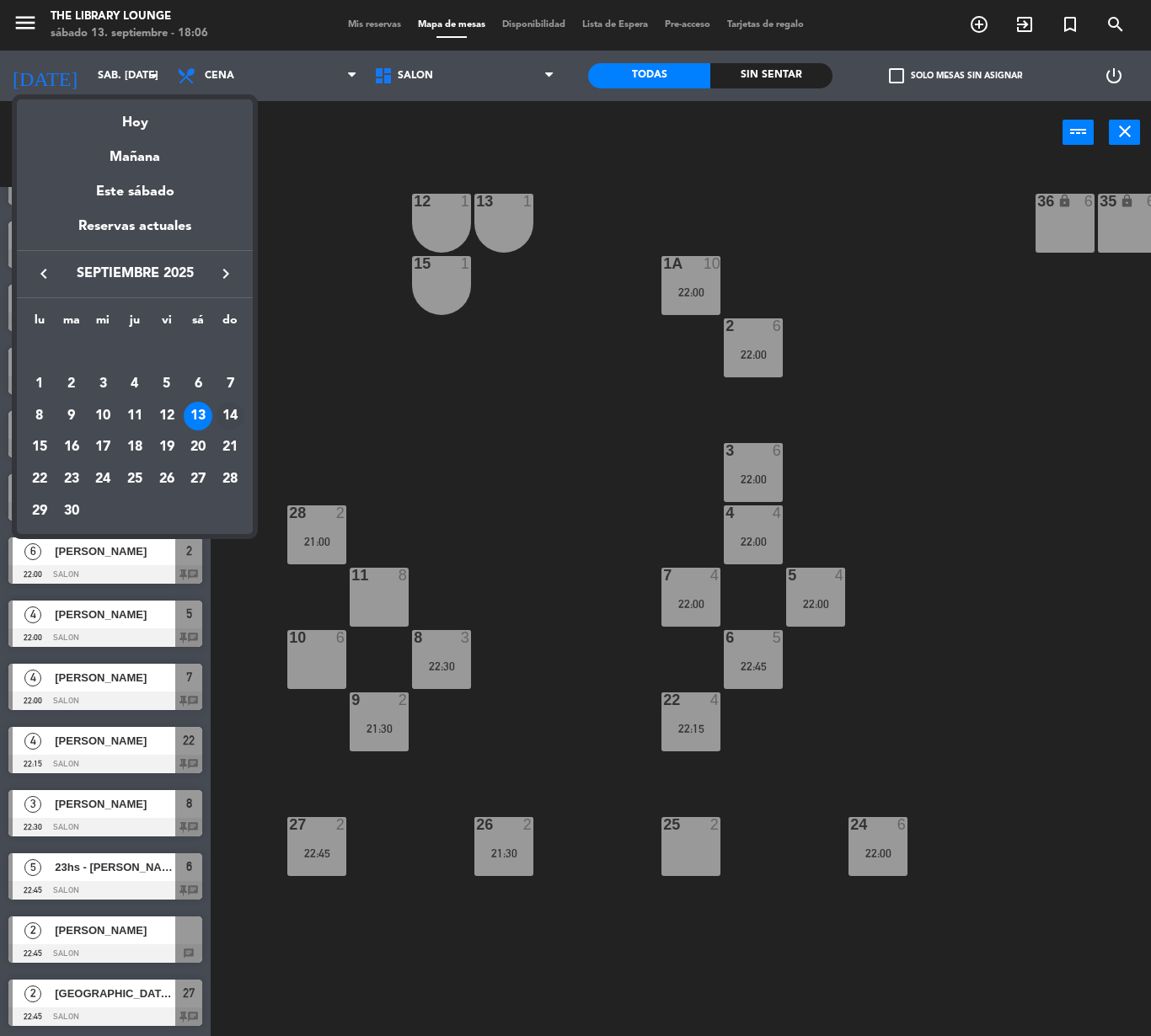
click at [228, 419] on div "14" at bounding box center [230, 416] width 29 height 29
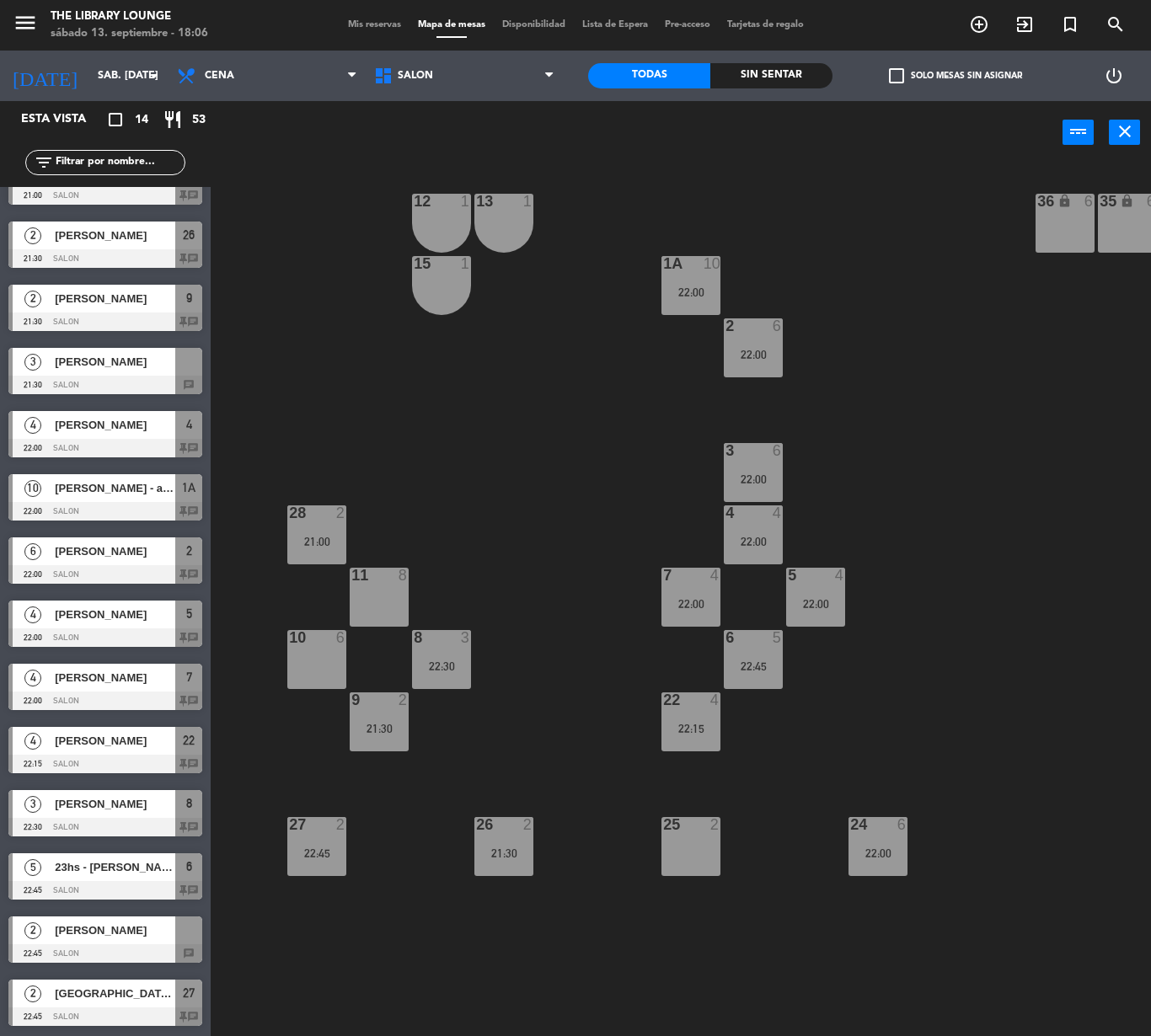
type input "dom. [DATE]"
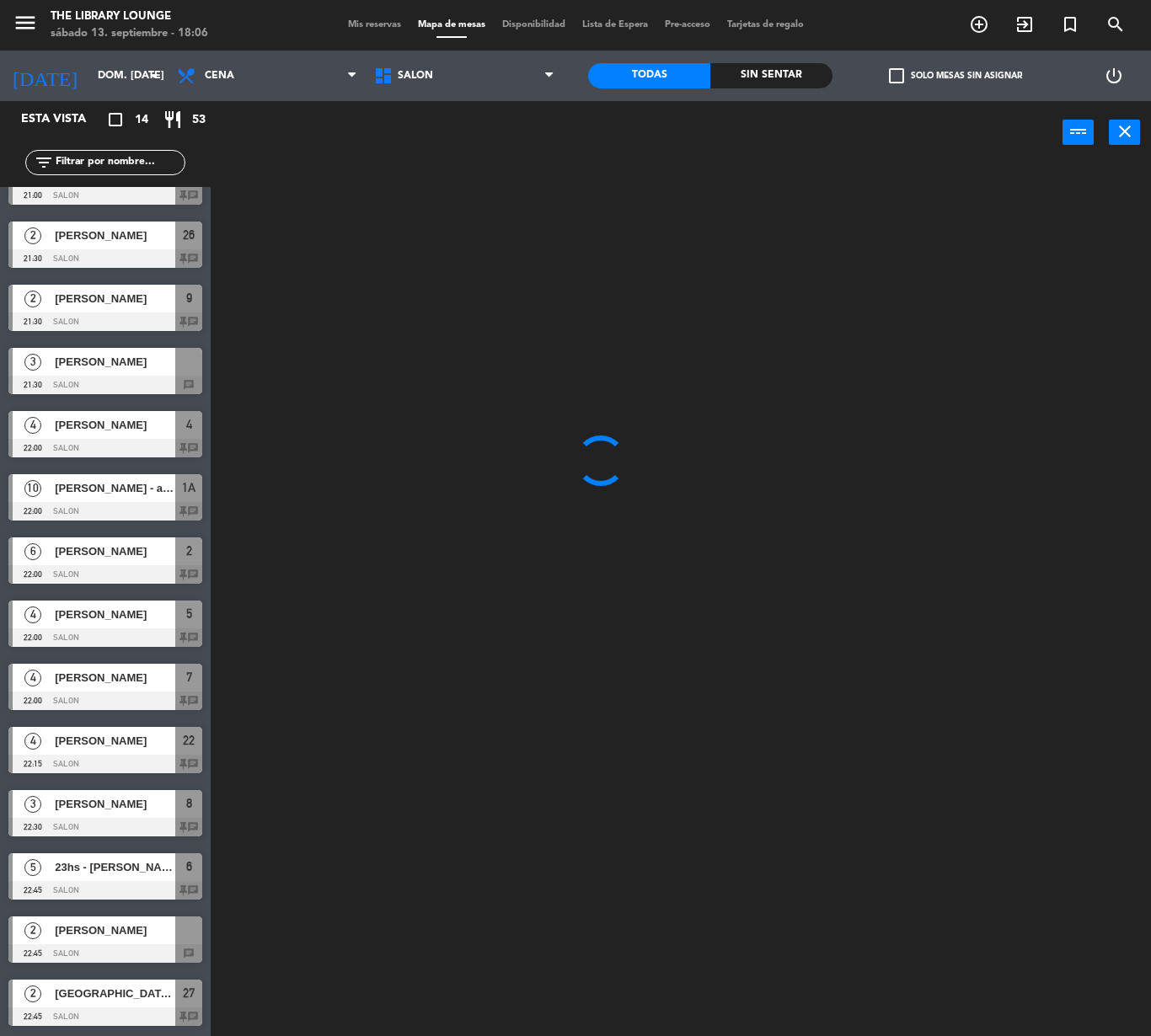
click at [292, 103] on div "power_input close" at bounding box center [636, 133] width 852 height 64
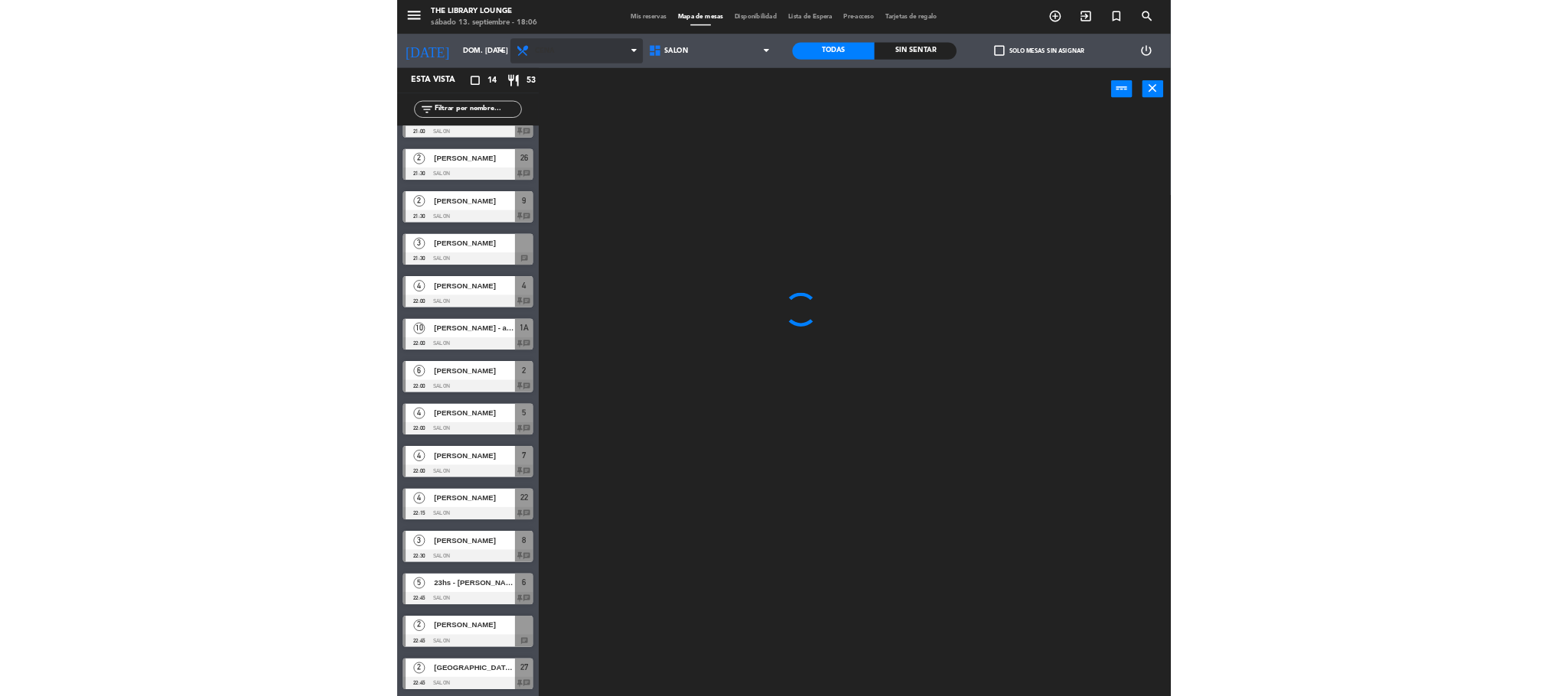
scroll to position [0, 0]
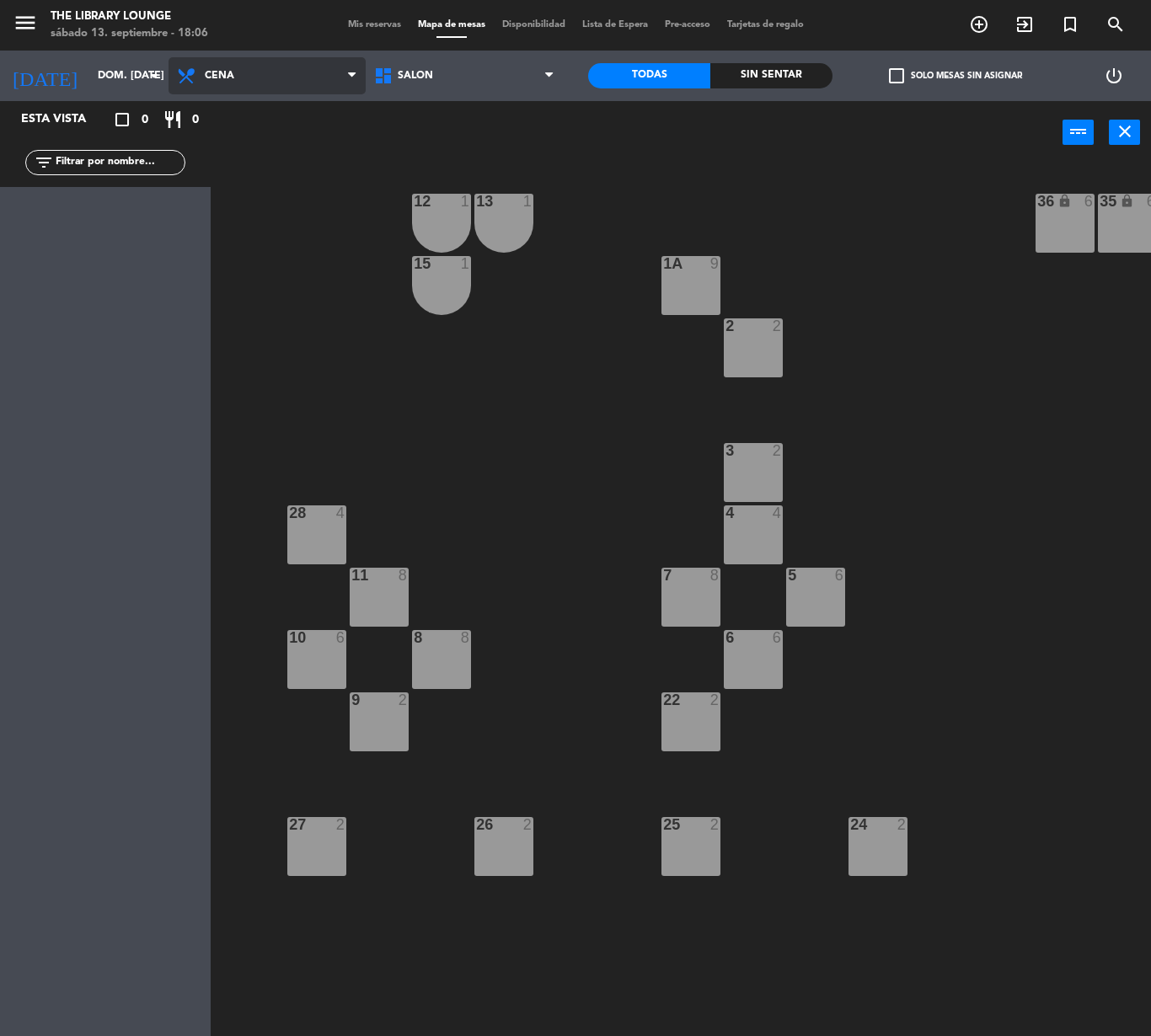
click at [288, 62] on span "Cena" at bounding box center [267, 75] width 197 height 37
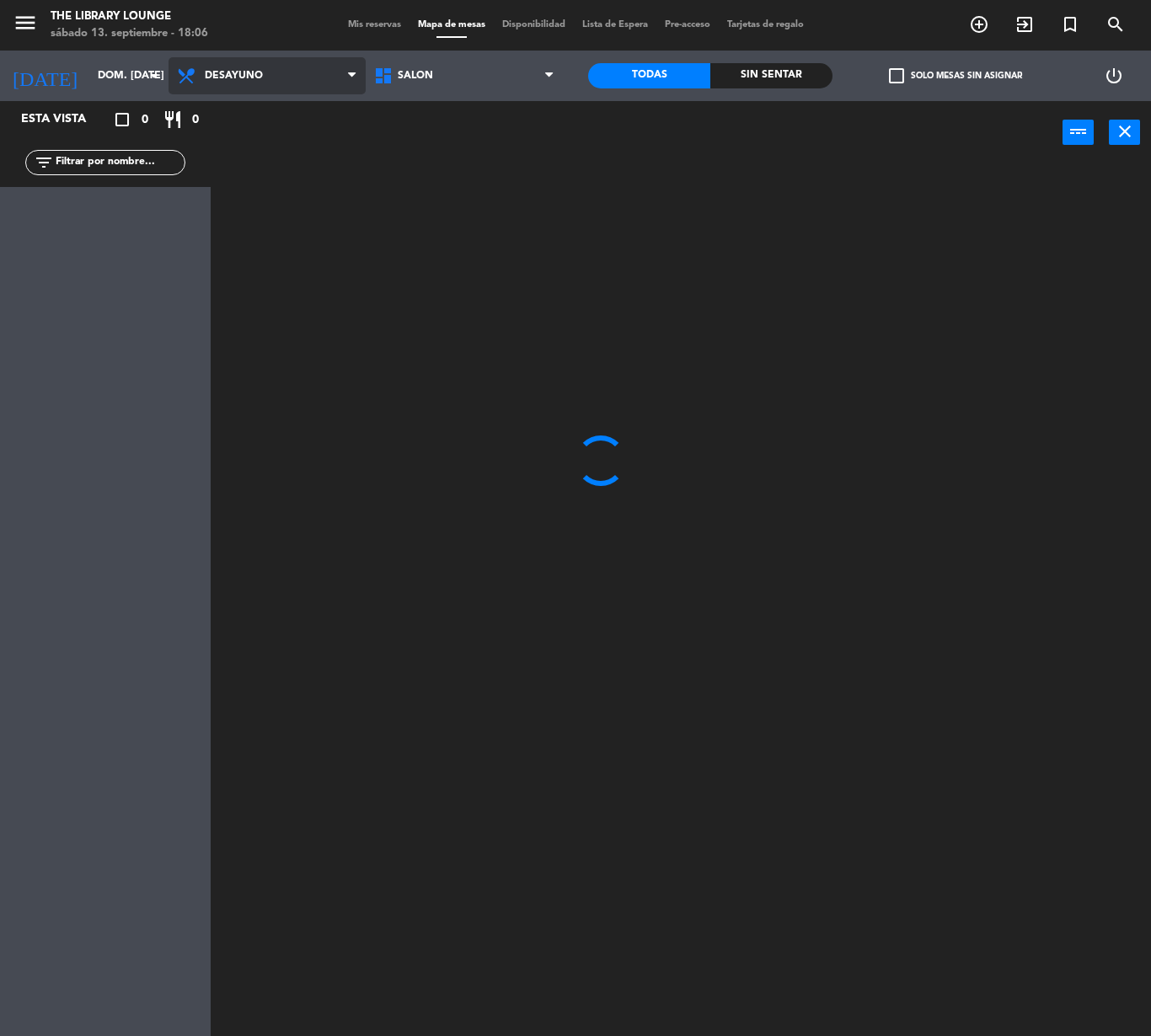
click at [296, 121] on ng-component "menu The Library Lounge sábado 13. septiembre - 18:06 Mis reservas Mapa de mesa…" at bounding box center [576, 518] width 1151 height 1036
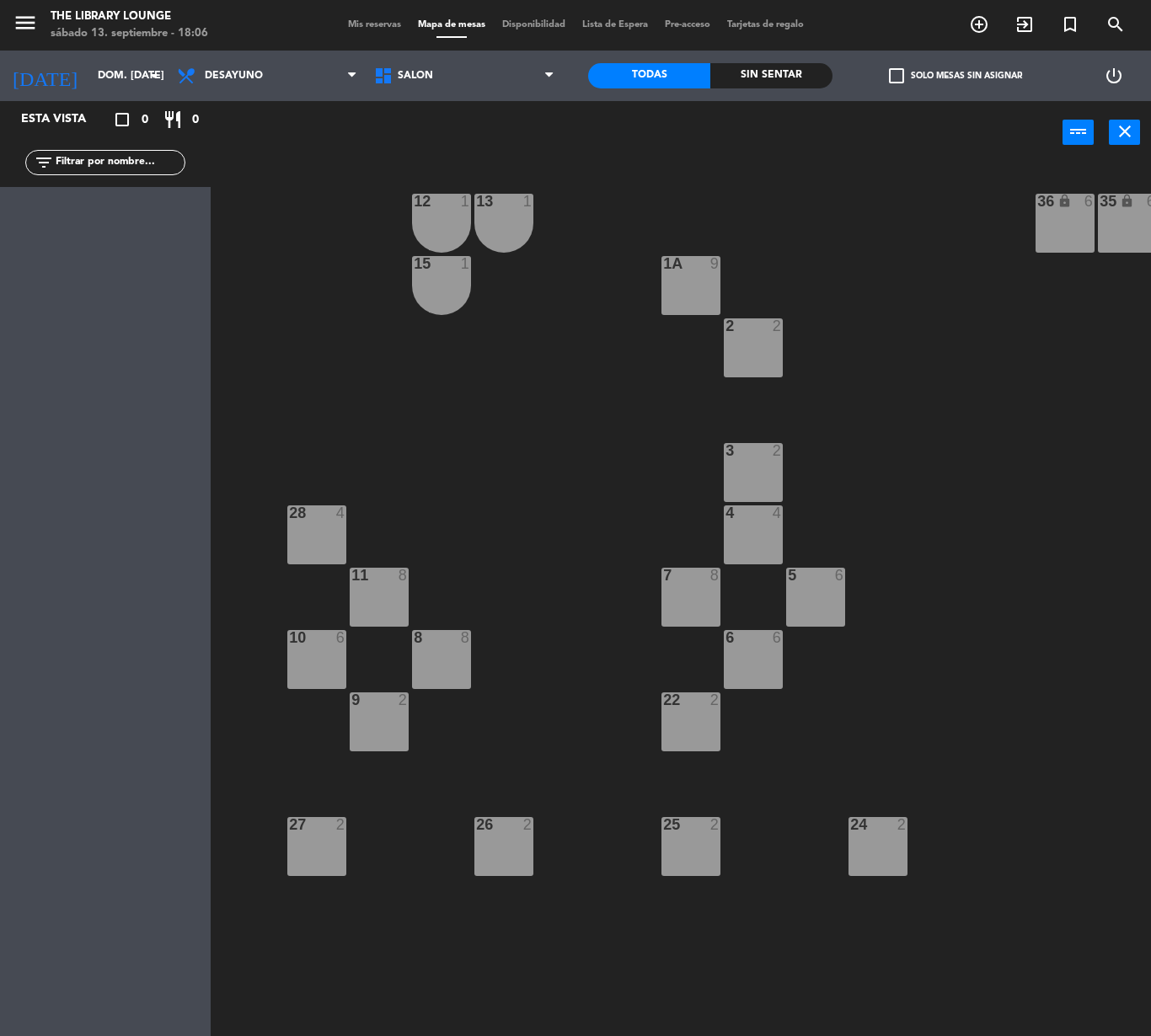
click at [389, 25] on span "Mis reservas" at bounding box center [374, 24] width 70 height 9
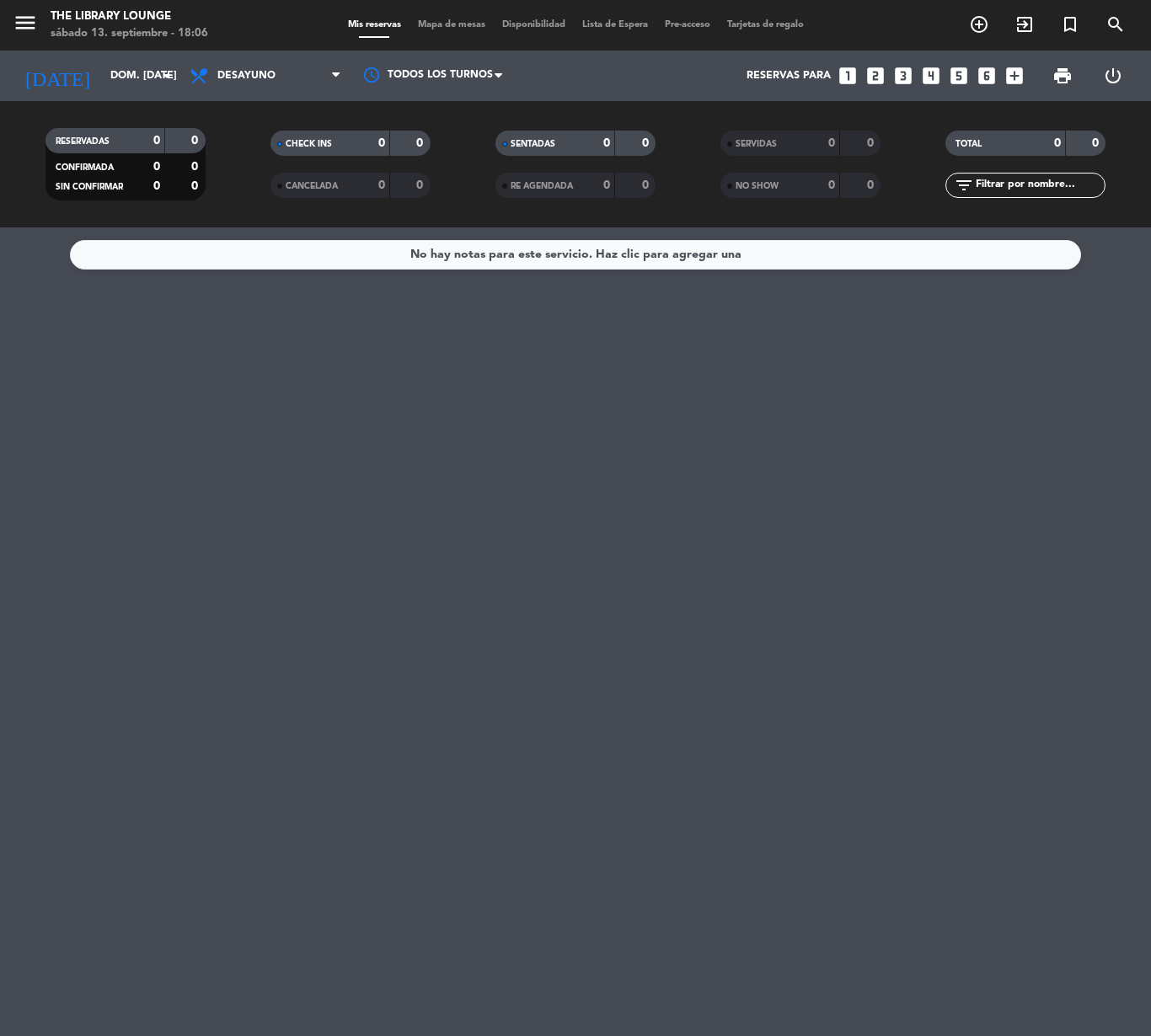
click at [54, 31] on div "sábado 13. septiembre - 18:06" at bounding box center [129, 33] width 157 height 17
click at [23, 32] on icon "menu" at bounding box center [25, 23] width 25 height 25
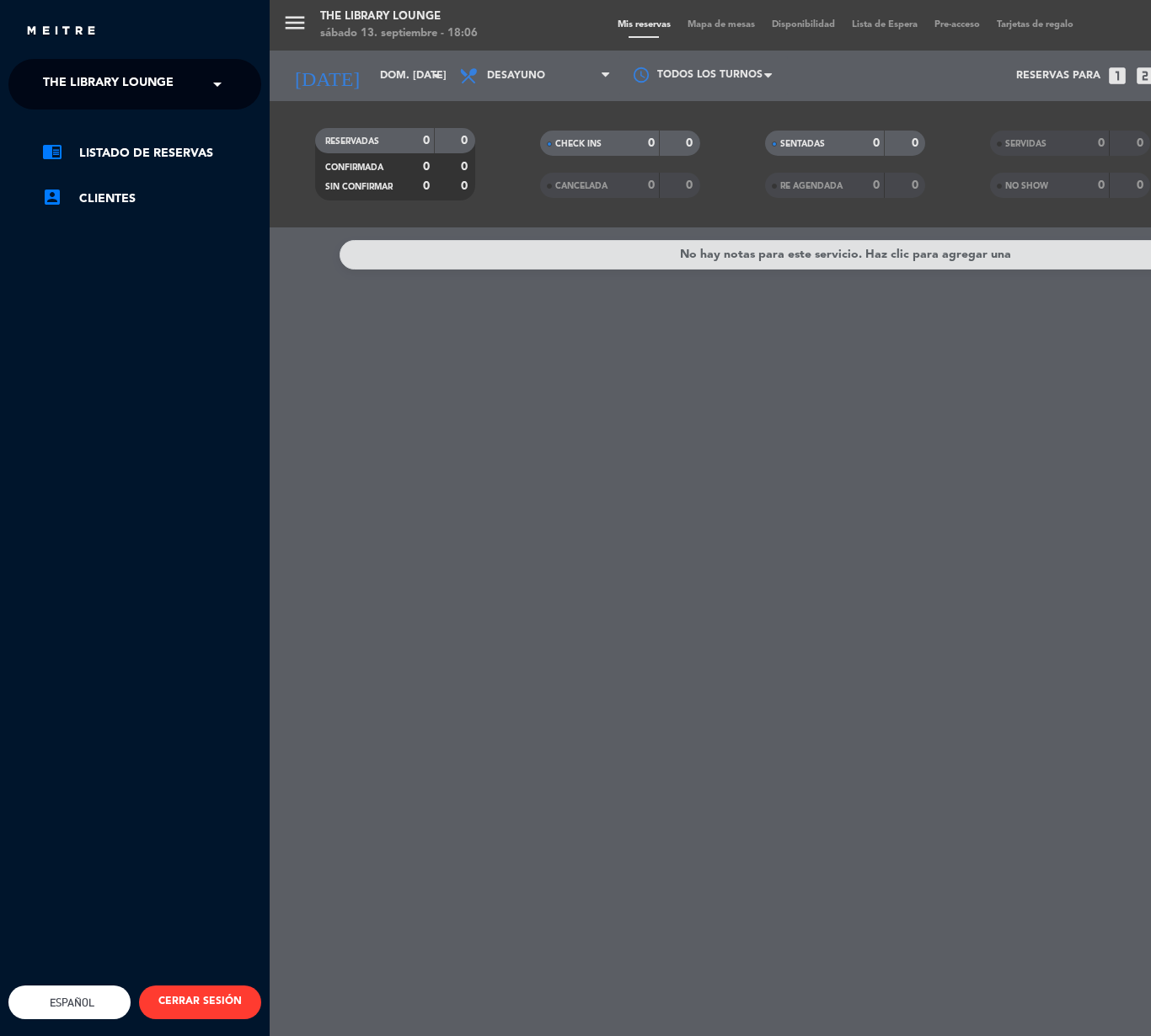
drag, startPoint x: 154, startPoint y: 105, endPoint x: 177, endPoint y: 91, distance: 26.9
click at [155, 105] on ng-select "× The Library Lounge ×" at bounding box center [135, 84] width 253 height 51
click at [177, 88] on div "× The Library Lounge" at bounding box center [117, 84] width 163 height 35
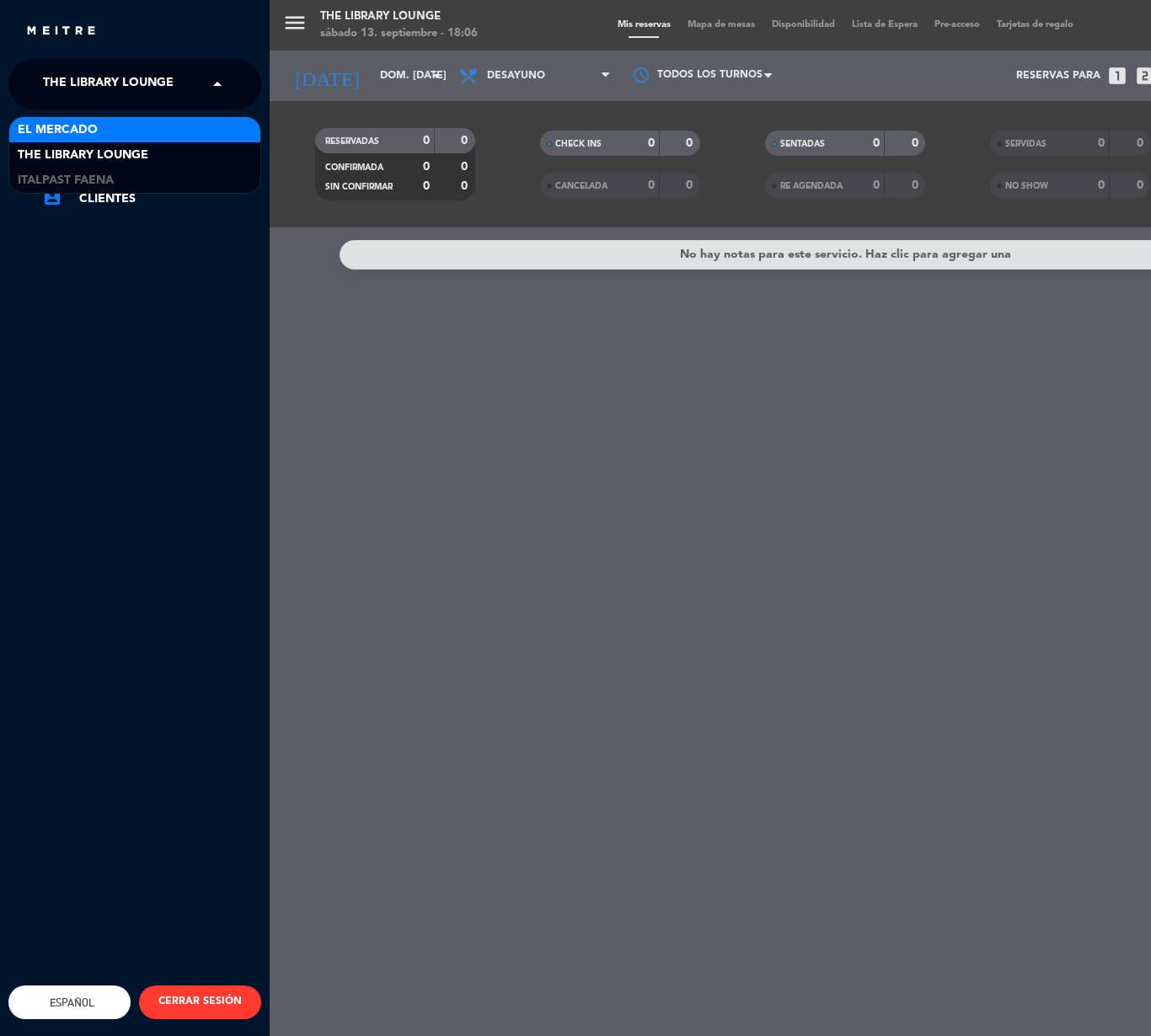
click at [179, 138] on div "El Mercado" at bounding box center [135, 130] width 251 height 25
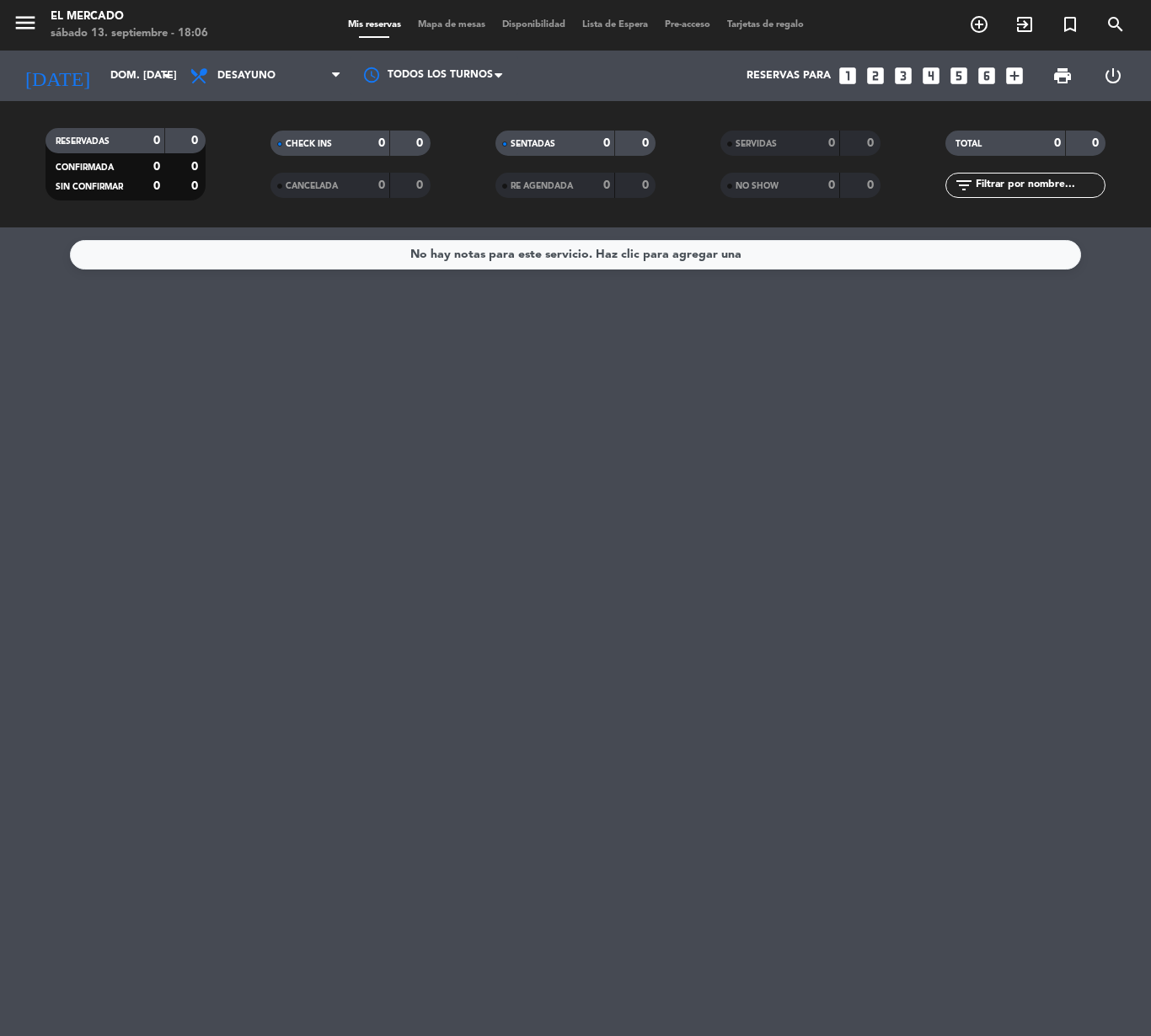
click at [409, 29] on span "Mapa de mesas" at bounding box center [451, 24] width 84 height 9
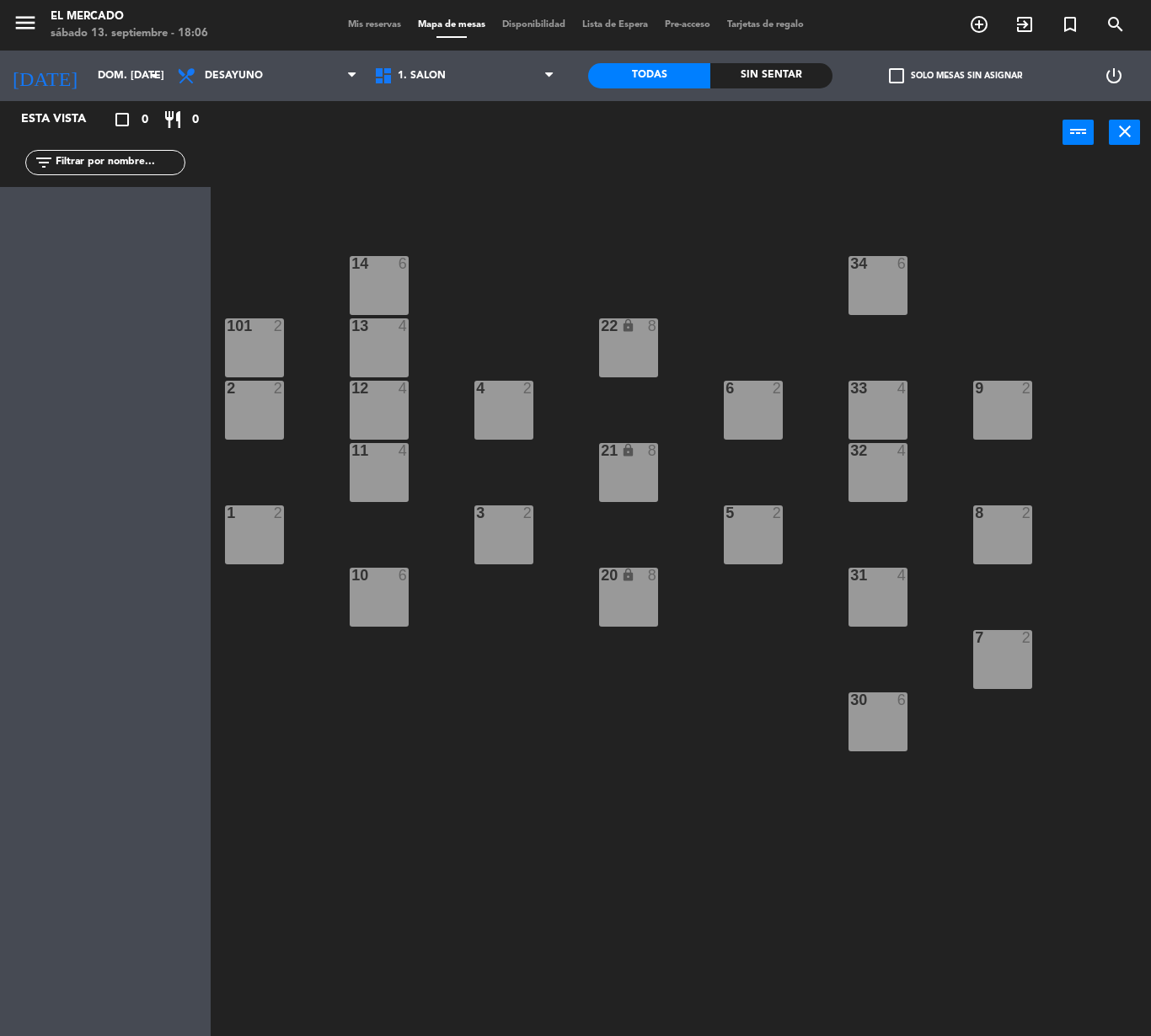
click at [477, 386] on div "4" at bounding box center [476, 387] width 1 height 15
click at [573, 130] on button "[GEOGRAPHIC_DATA]" at bounding box center [584, 132] width 101 height 33
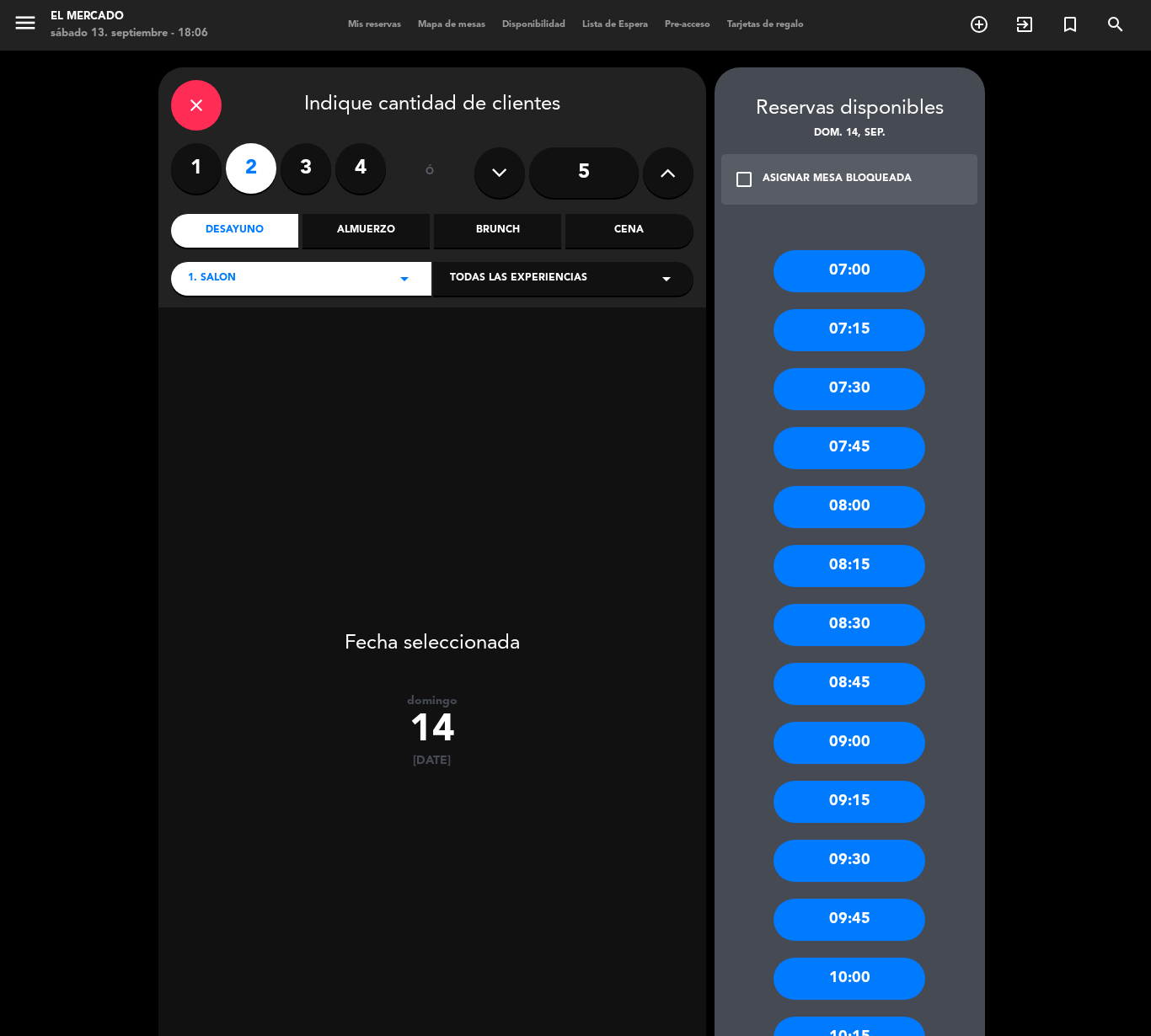
click at [881, 746] on div "09:00" at bounding box center [849, 742] width 152 height 42
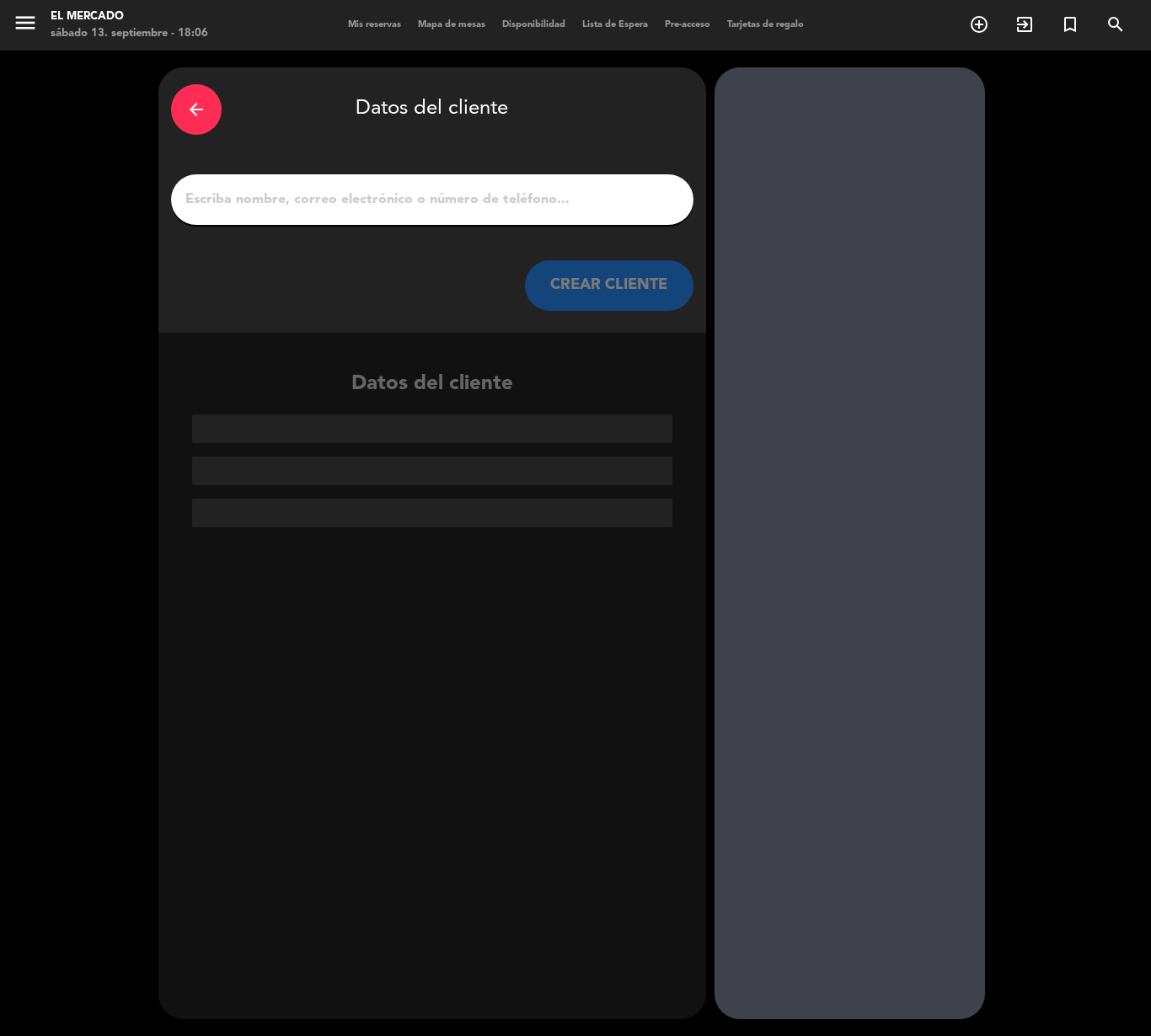
click at [593, 183] on div at bounding box center [432, 200] width 522 height 51
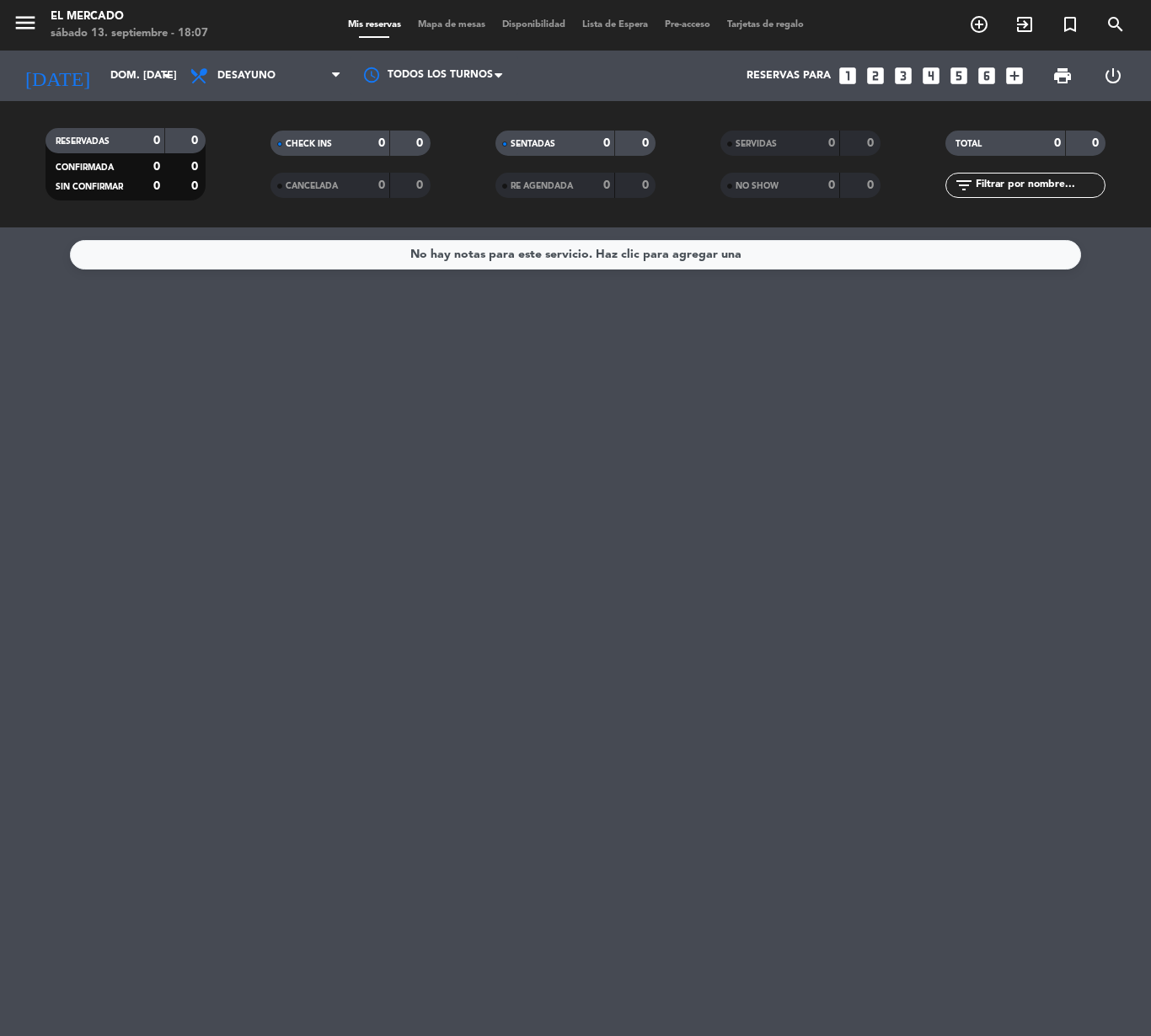
click at [462, 25] on span "Mapa de mesas" at bounding box center [451, 24] width 84 height 9
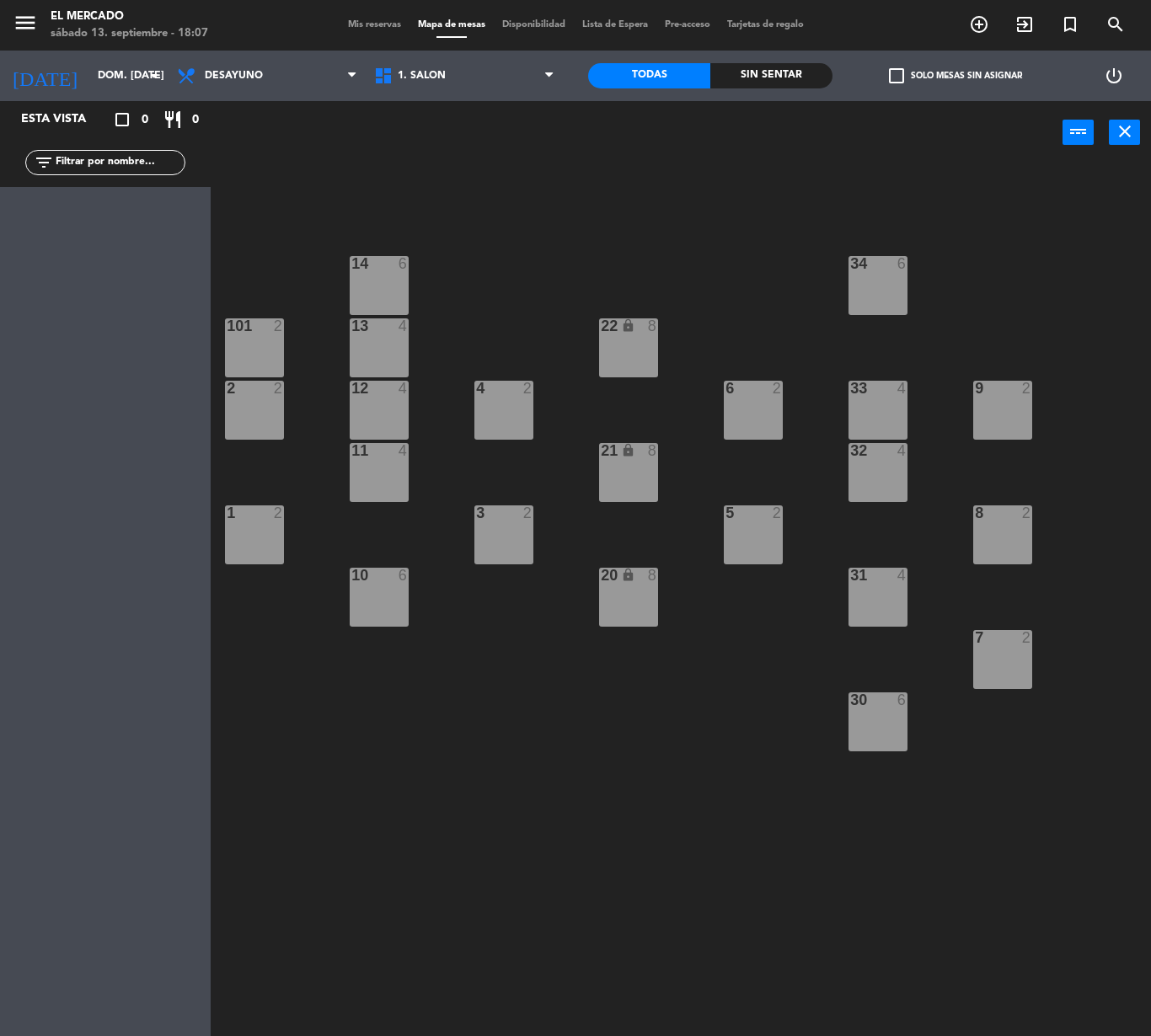
click at [520, 384] on div "2" at bounding box center [531, 387] width 28 height 15
click at [620, 123] on button "[GEOGRAPHIC_DATA]" at bounding box center [584, 132] width 101 height 33
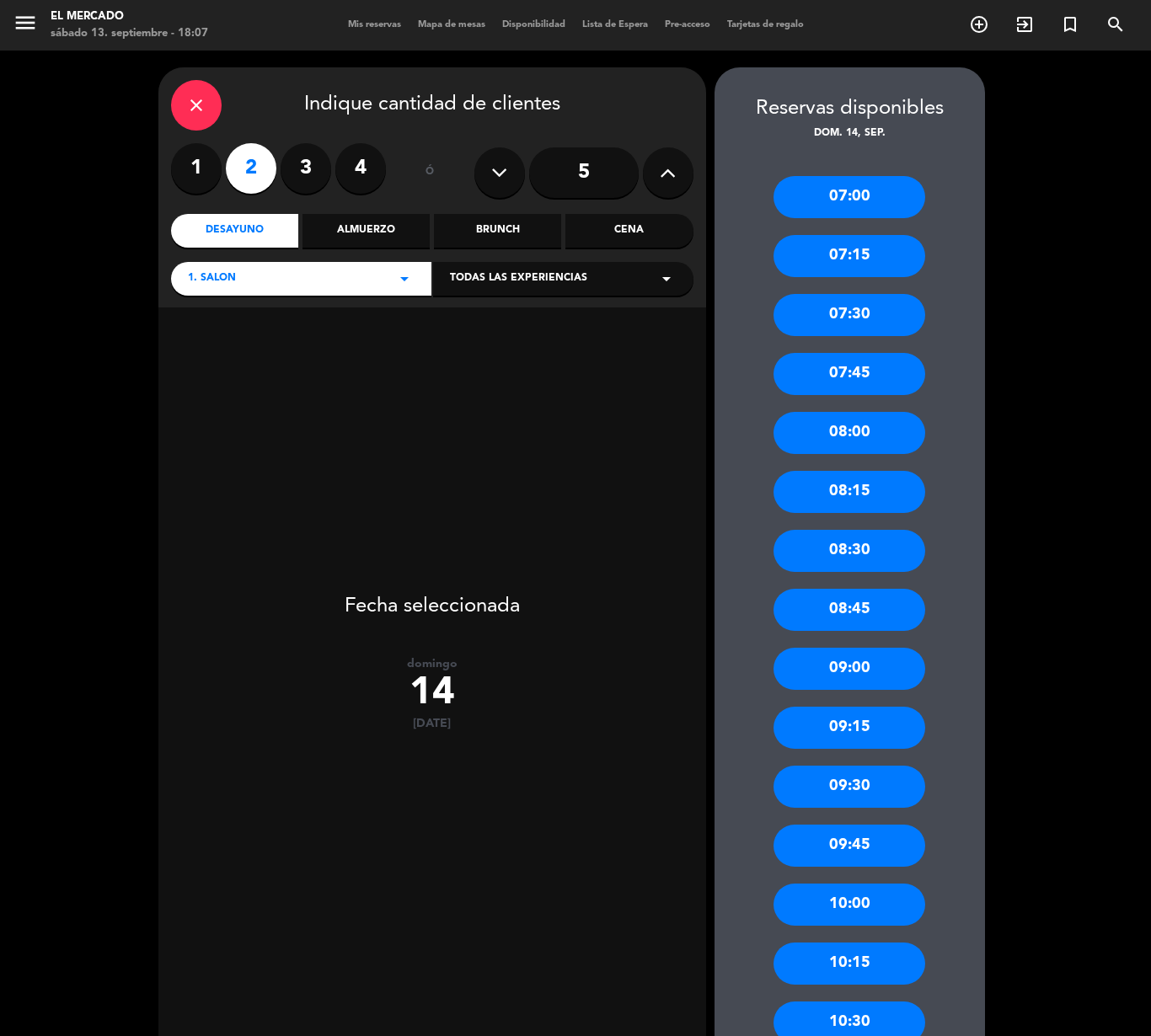
click at [362, 165] on label "4" at bounding box center [360, 169] width 51 height 51
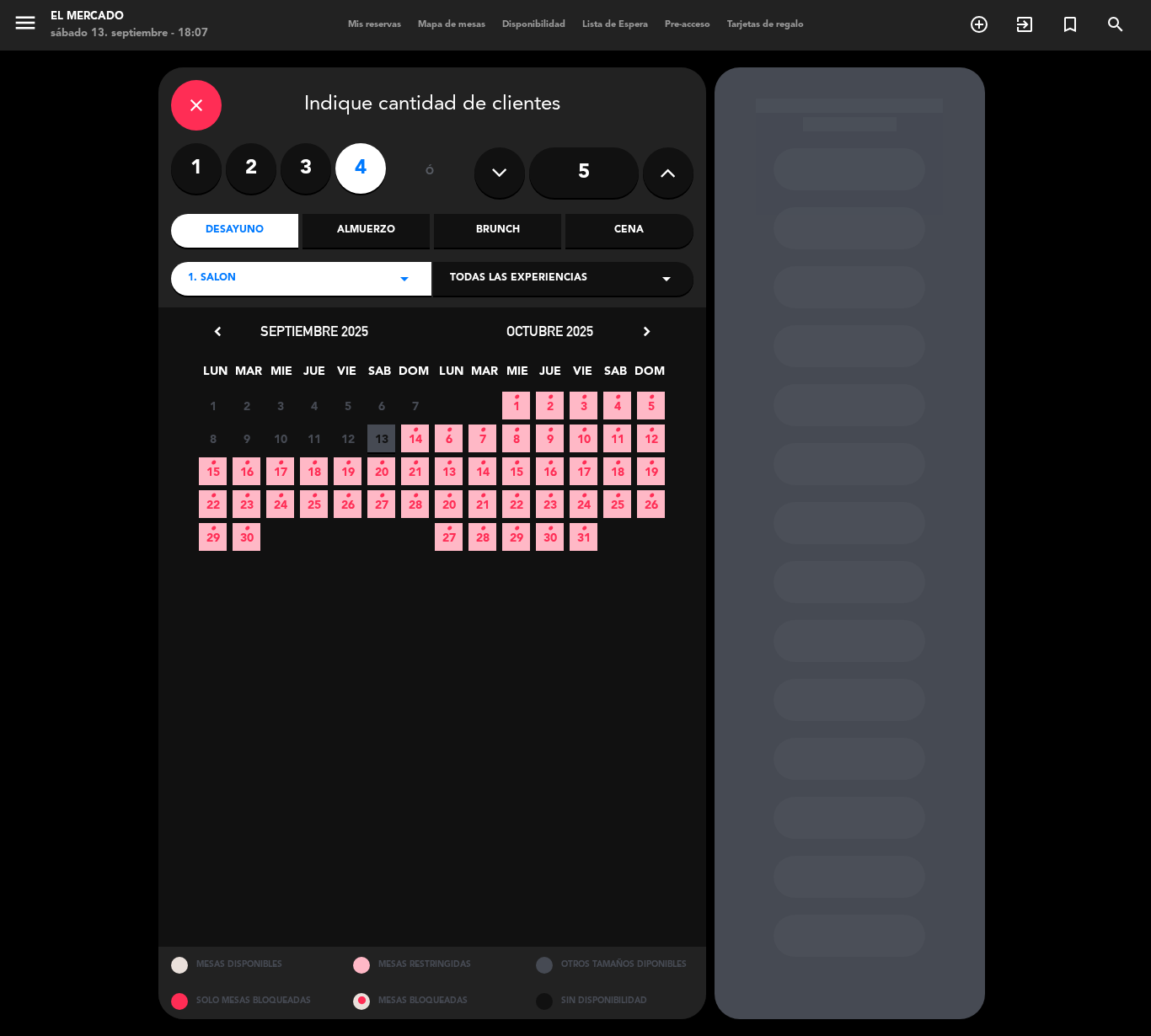
click at [425, 431] on span "14 •" at bounding box center [415, 438] width 28 height 28
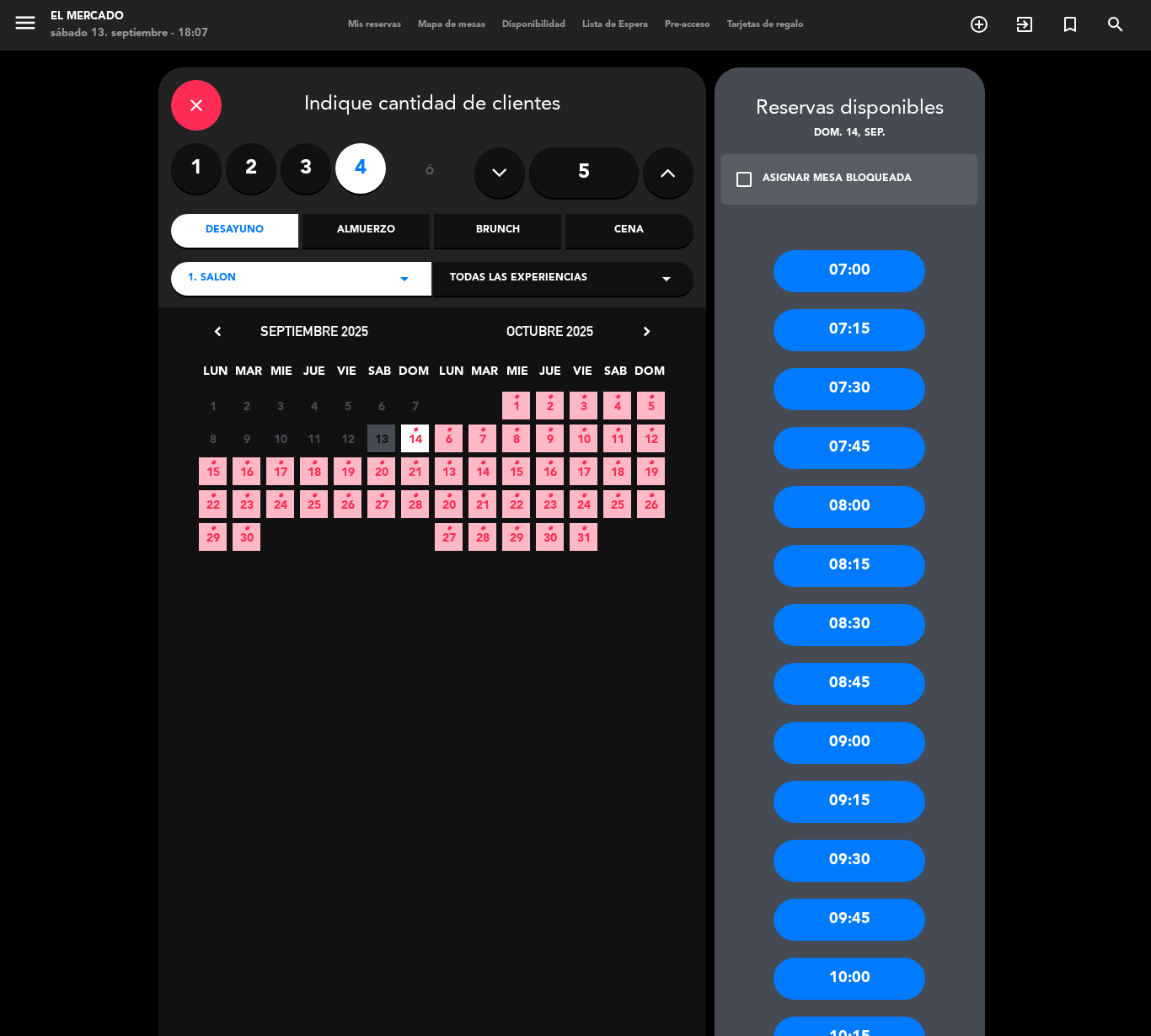
click at [861, 750] on div "09:00" at bounding box center [849, 742] width 152 height 42
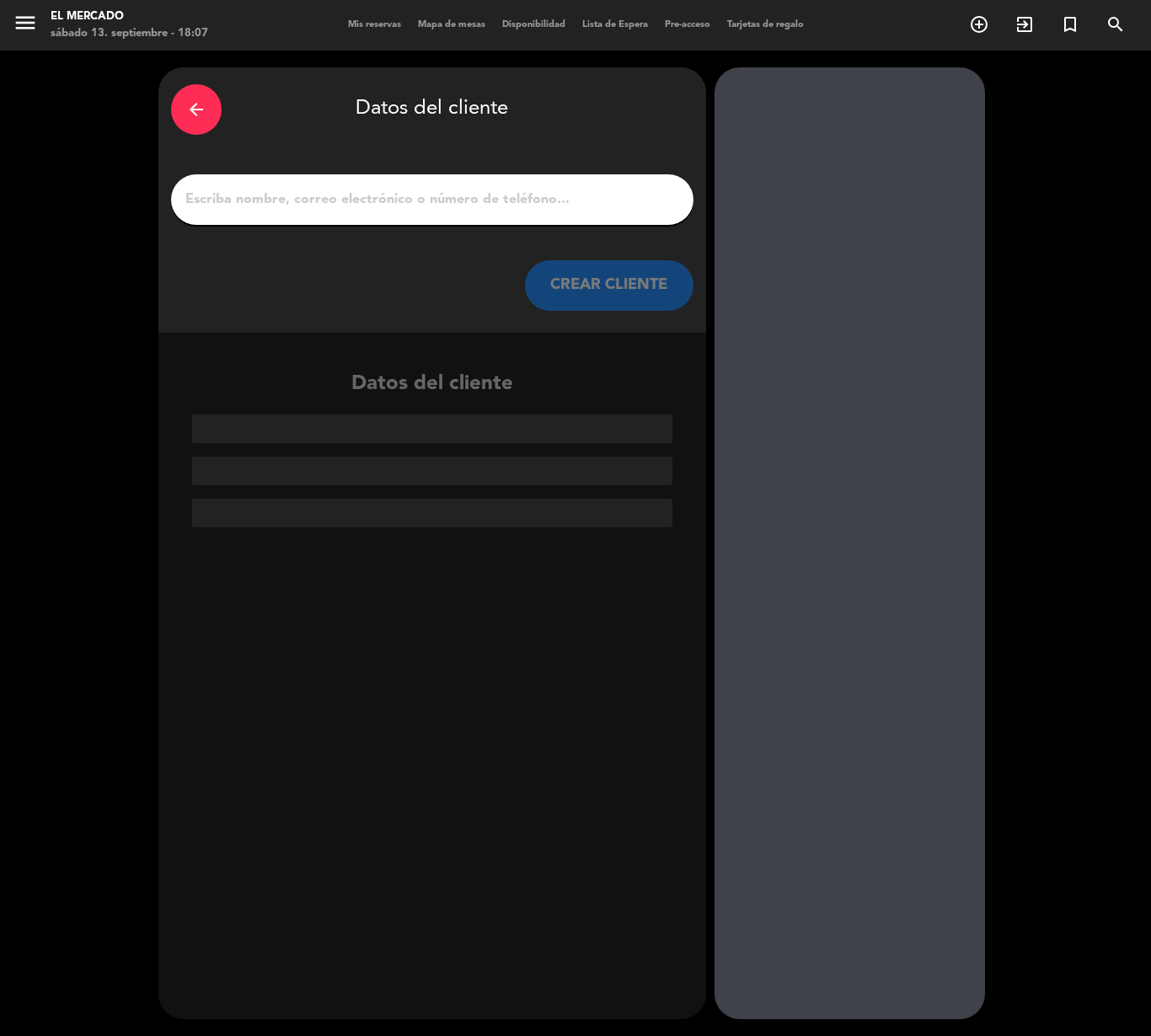
click at [460, 195] on input "1" at bounding box center [432, 200] width 497 height 23
paste input "[PERSON_NAME]"
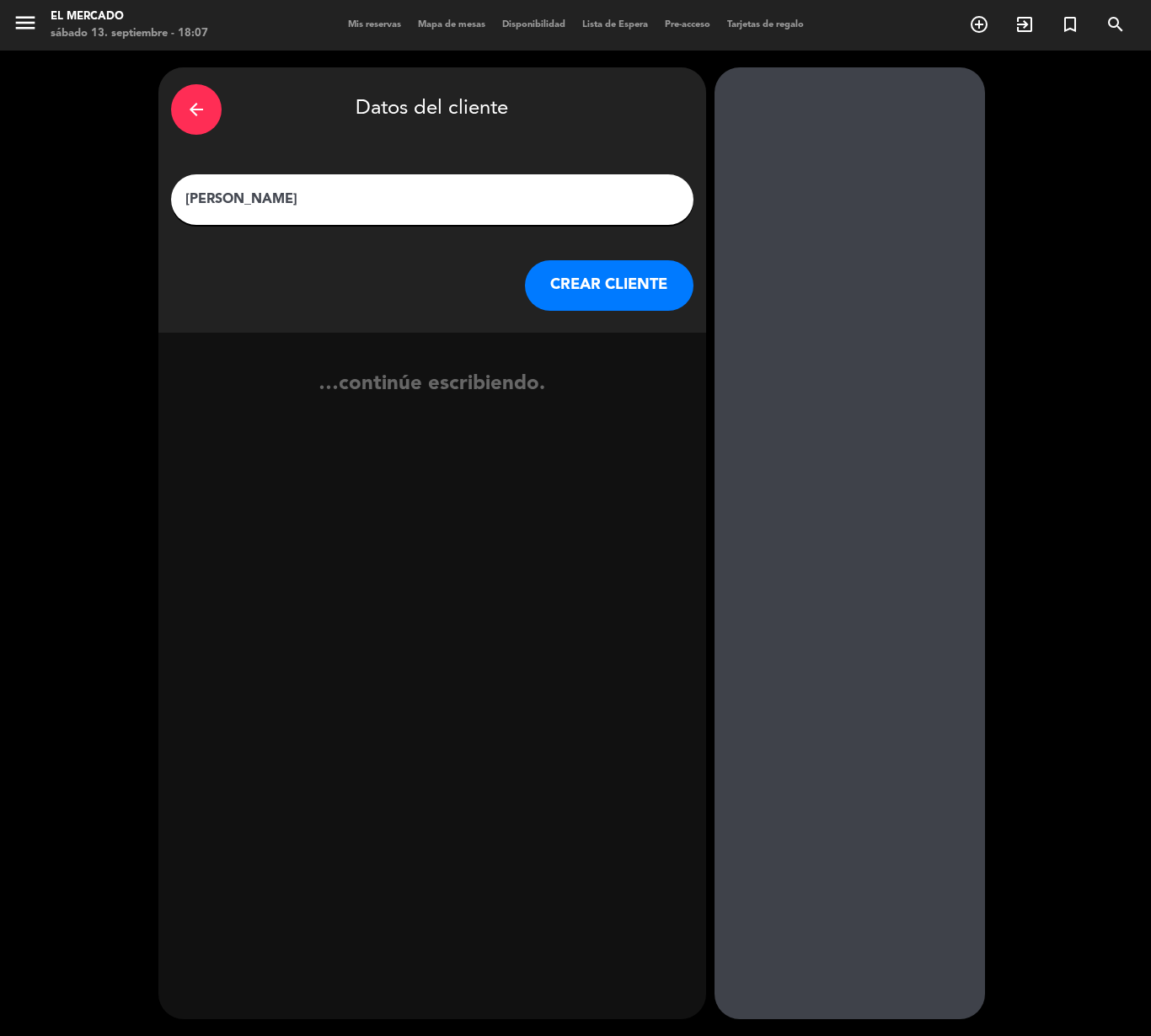
type input "[PERSON_NAME]"
click at [613, 271] on button "CREAR CLIENTE" at bounding box center [609, 285] width 168 height 51
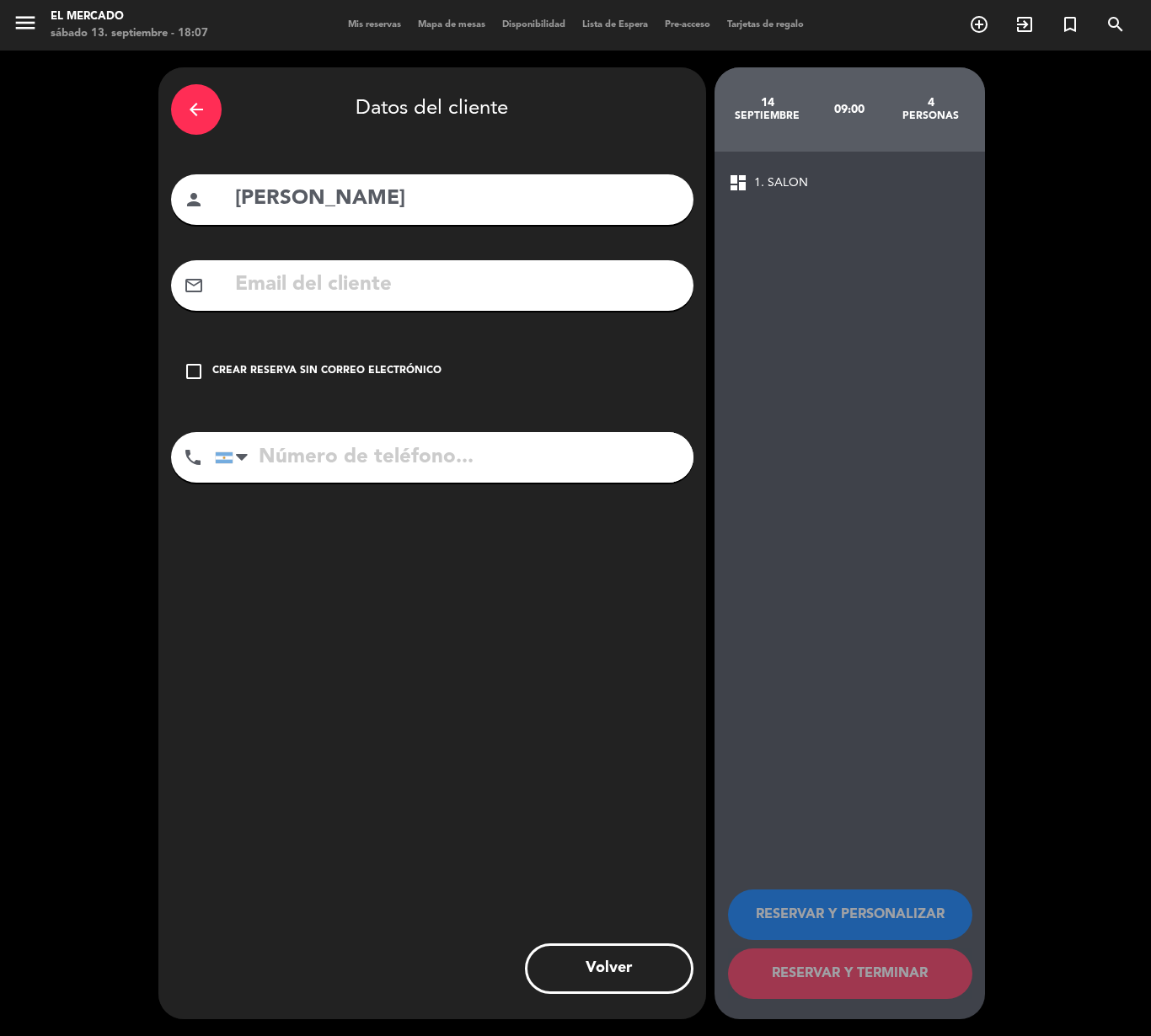
drag, startPoint x: 308, startPoint y: 366, endPoint x: 300, endPoint y: 364, distance: 8.2
click at [306, 364] on div "Crear reserva sin correo electrónico" at bounding box center [327, 371] width 229 height 17
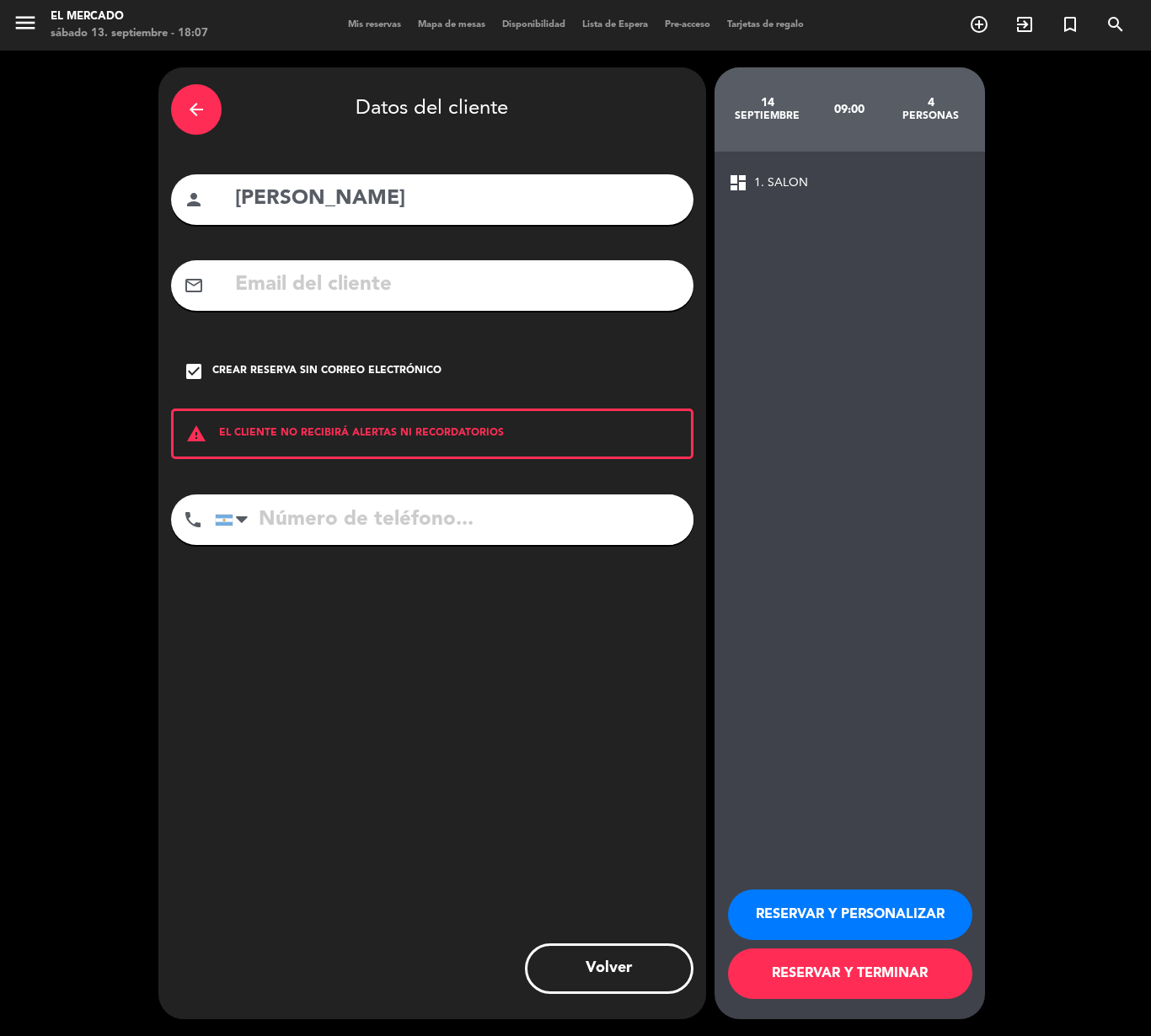
click at [475, 532] on input "tel" at bounding box center [454, 519] width 479 height 51
paste input "[PHONE_NUMBER]"
type input "[PHONE_NUMBER]"
click at [800, 892] on button "RESERVAR Y PERSONALIZAR" at bounding box center [850, 915] width 244 height 51
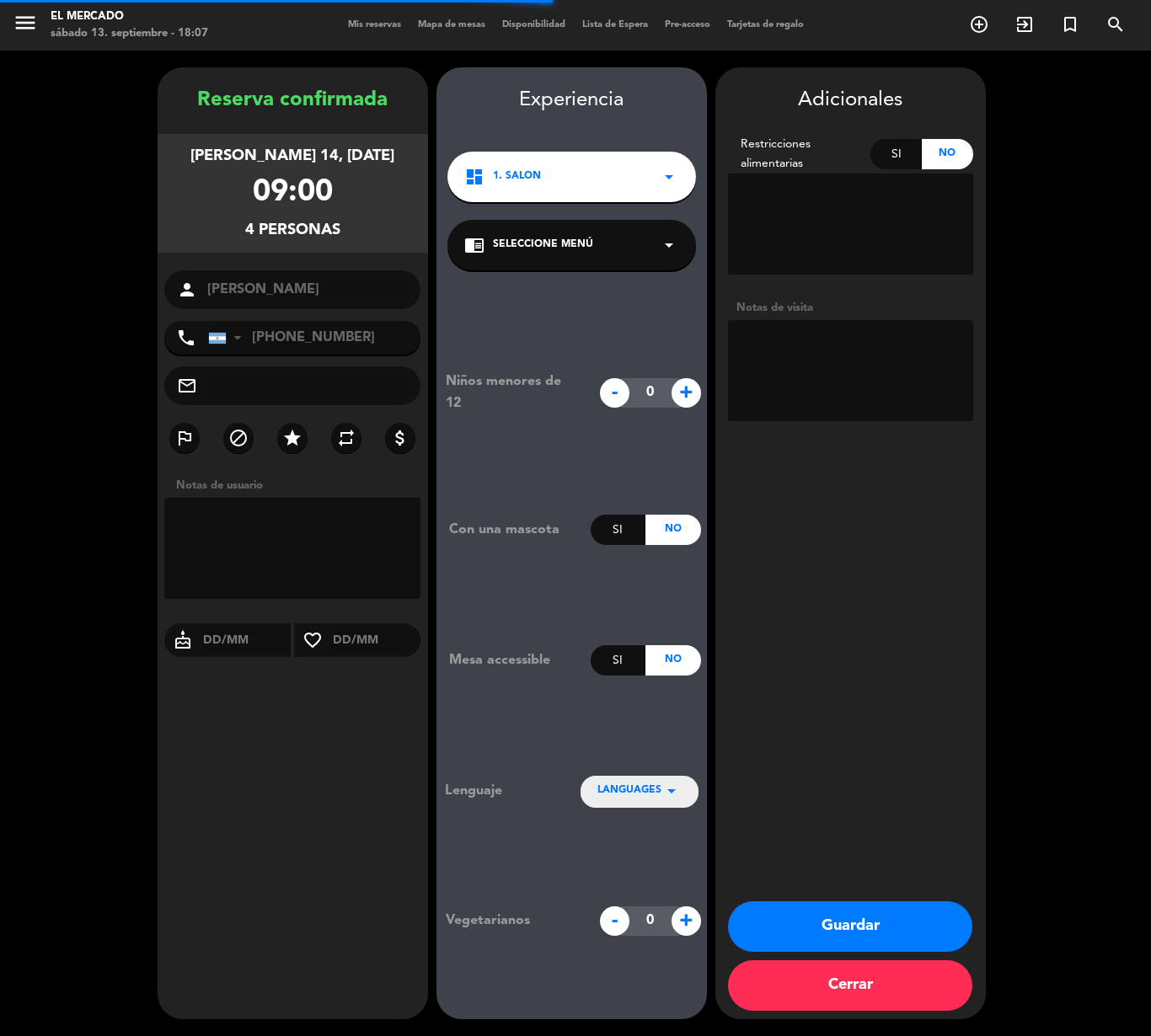
click at [838, 362] on textarea at bounding box center [850, 370] width 245 height 101
type textarea "130925 - MT - Adentro."
click at [884, 913] on button "Guardar" at bounding box center [850, 927] width 244 height 51
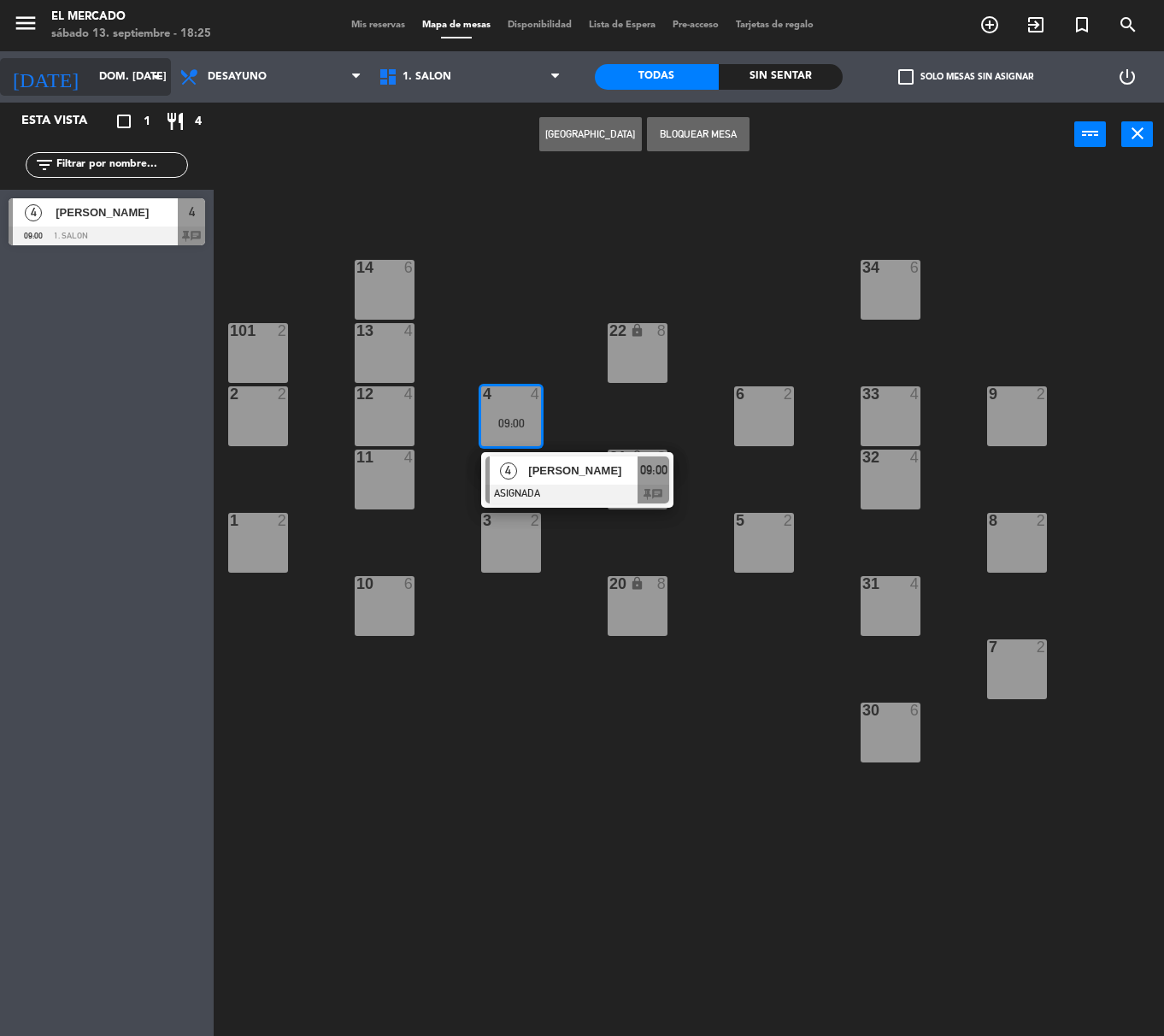
click at [104, 62] on input "dom. [DATE]" at bounding box center [163, 77] width 145 height 29
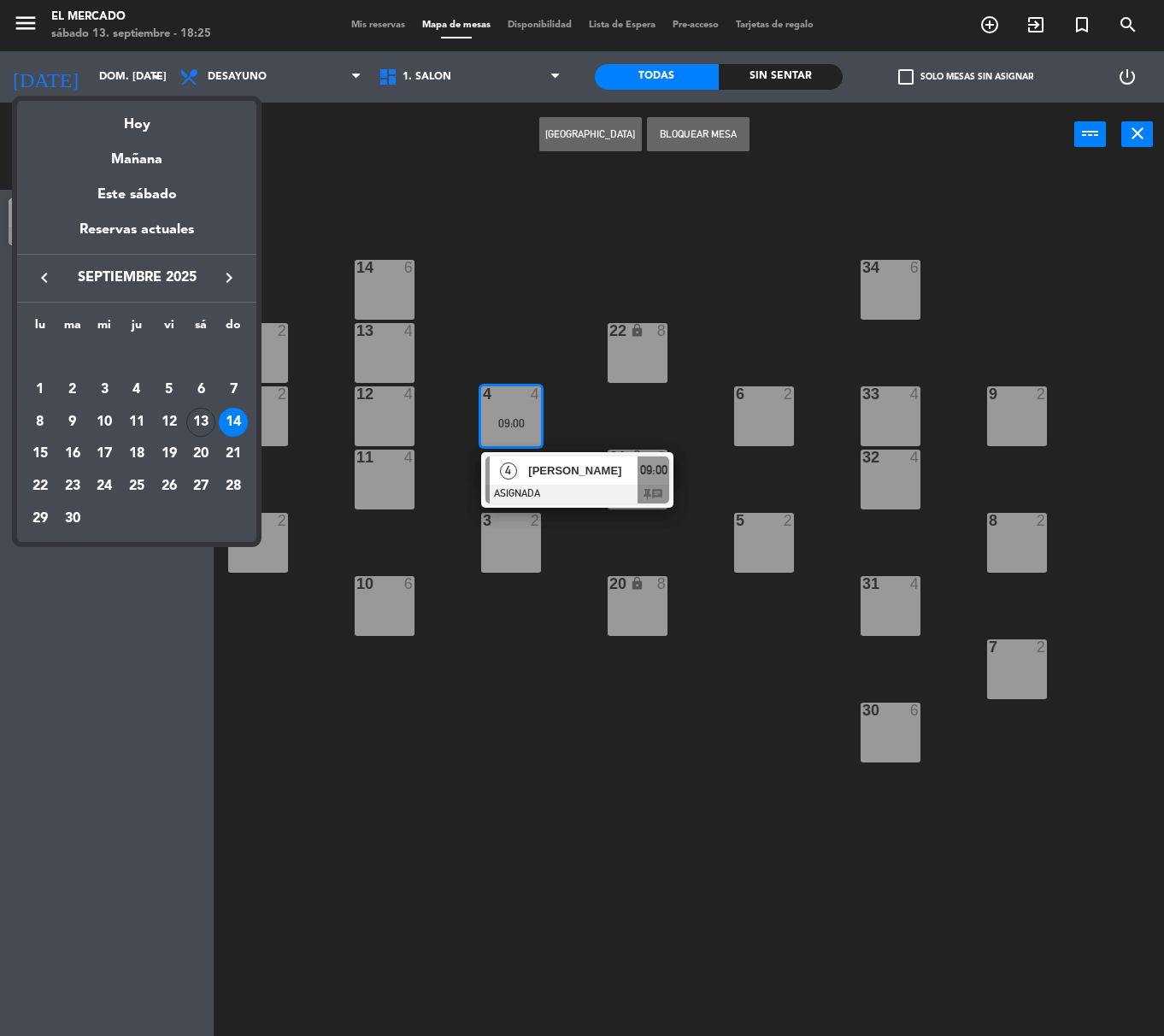
click at [221, 277] on icon "keyboard_arrow_right" at bounding box center [229, 278] width 20 height 20
click at [146, 386] on div "2" at bounding box center [137, 390] width 29 height 29
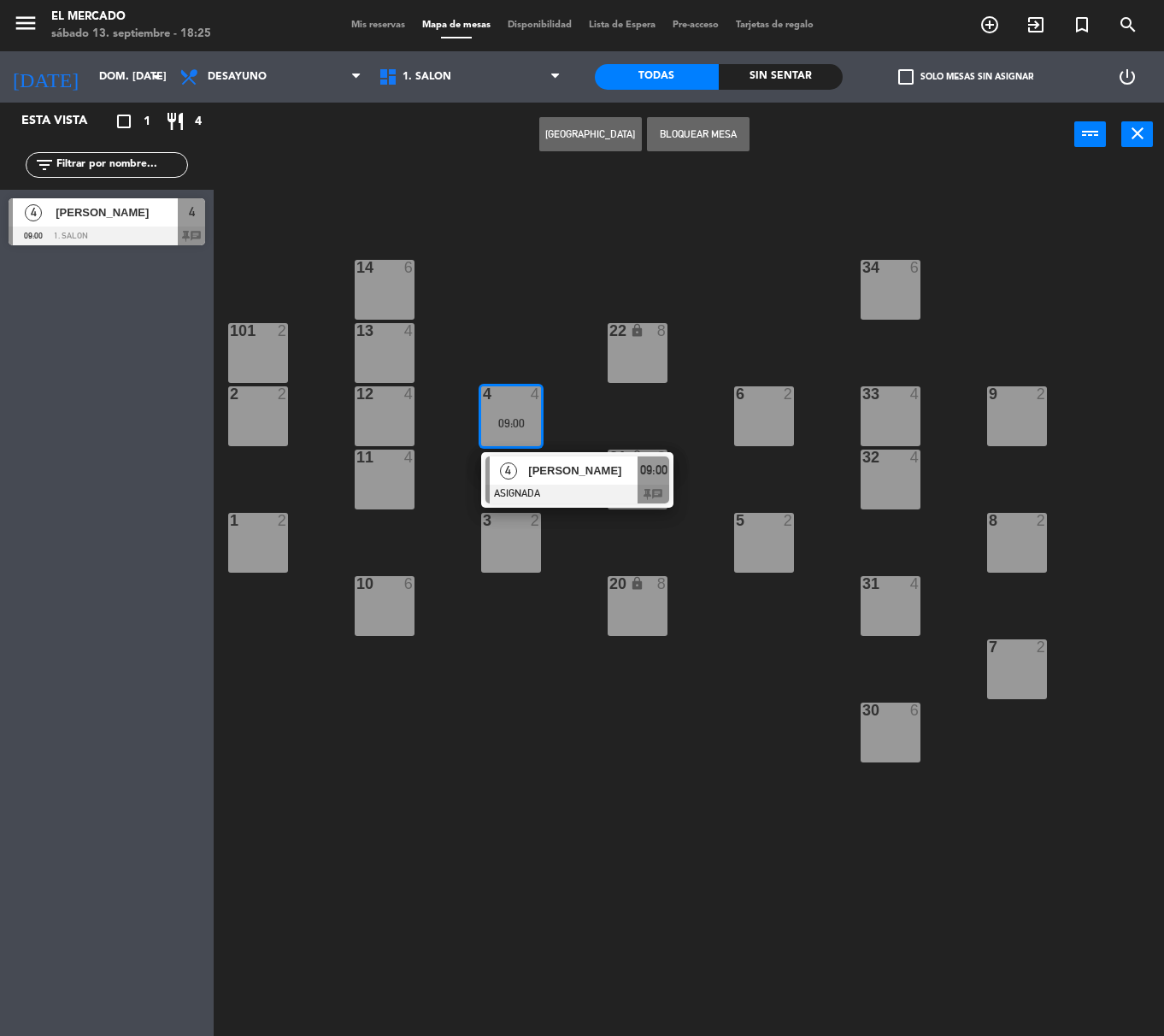
type input "[DEMOGRAPHIC_DATA] [DATE]"
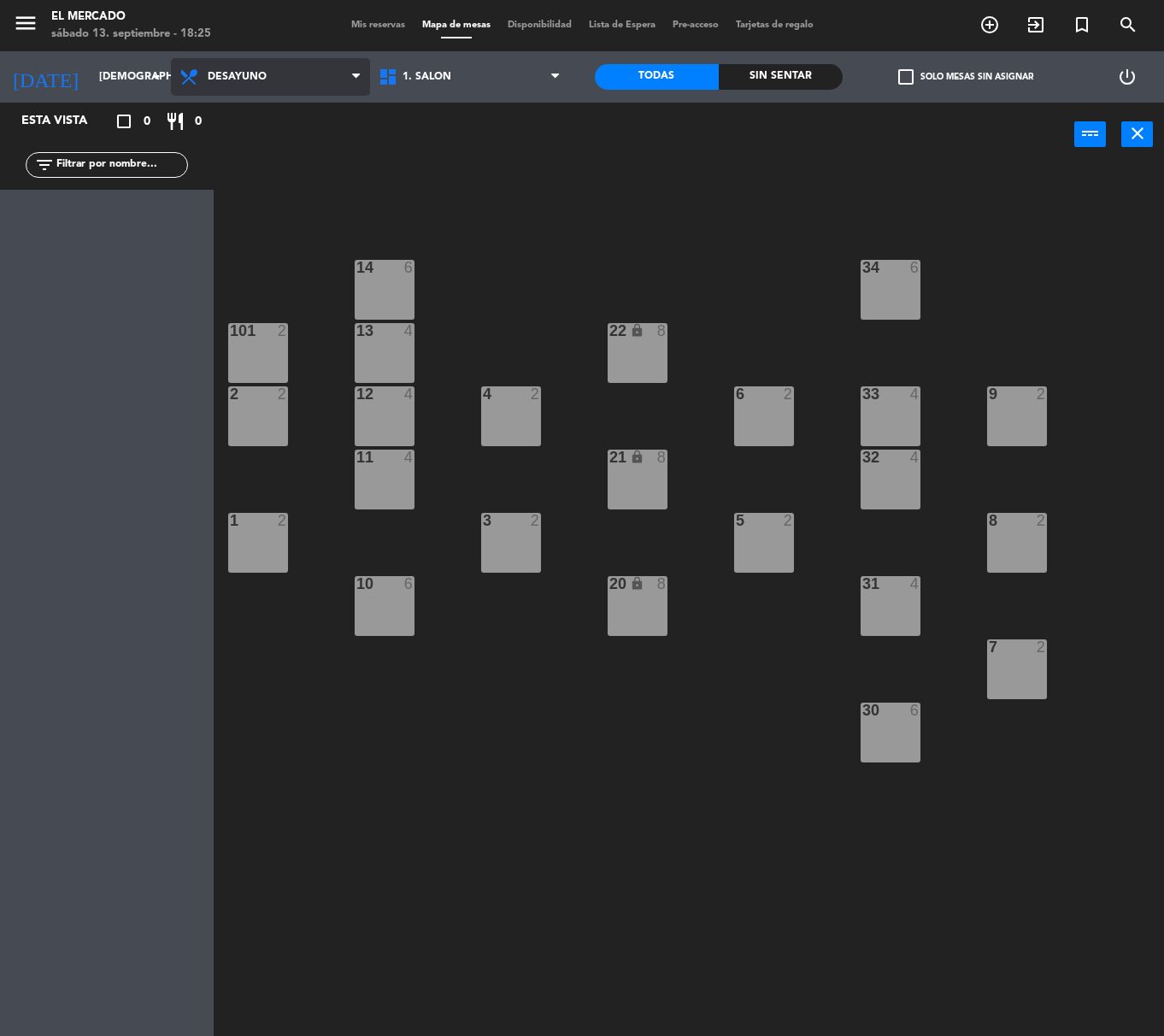
click at [222, 71] on span "Desayuno" at bounding box center [237, 76] width 59 height 12
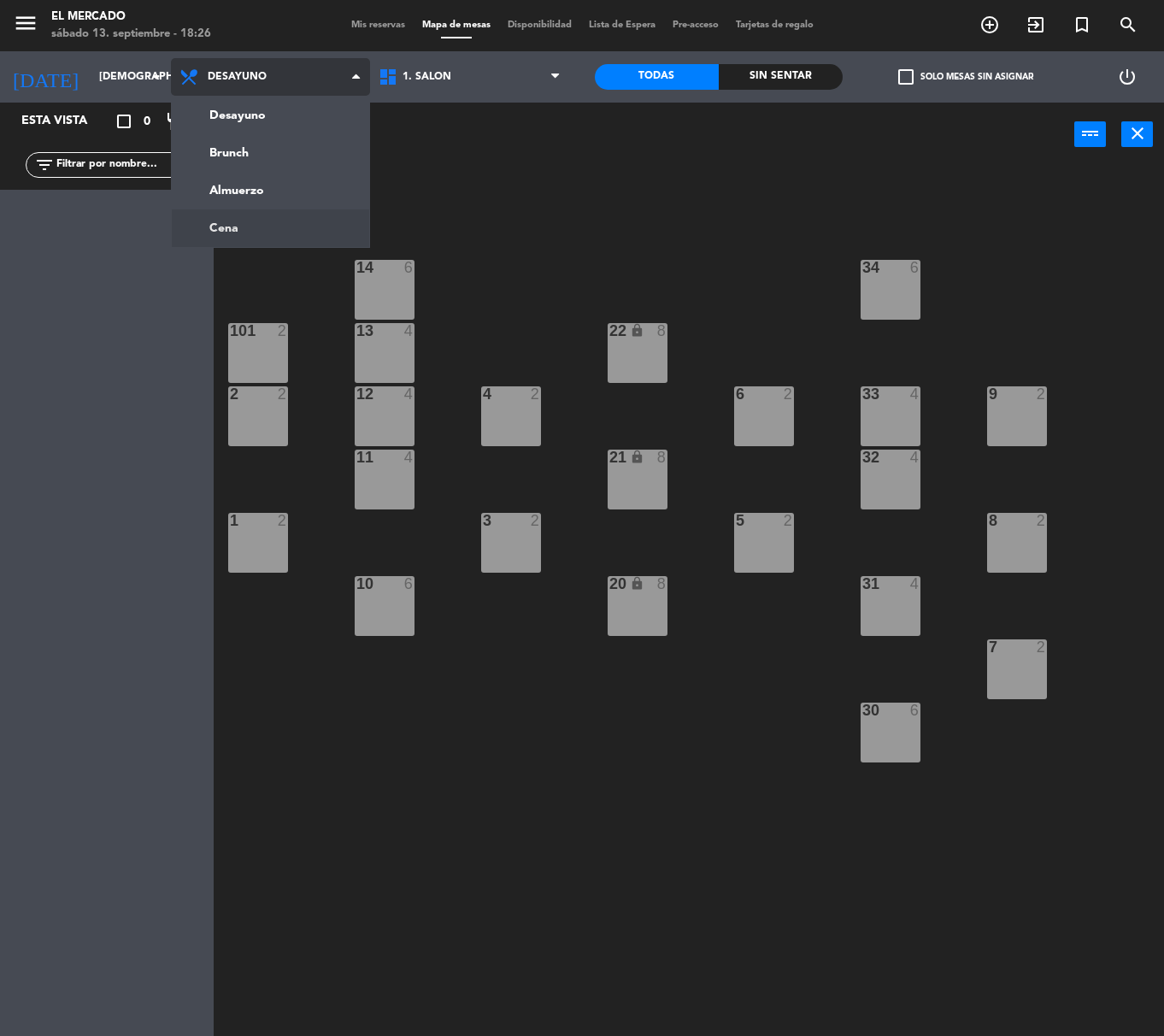
click at [270, 224] on ng-component "menu El [PERSON_NAME] sábado 13. septiembre - 18:26 Mis reservas Mapa de mesas …" at bounding box center [582, 525] width 1164 height 1052
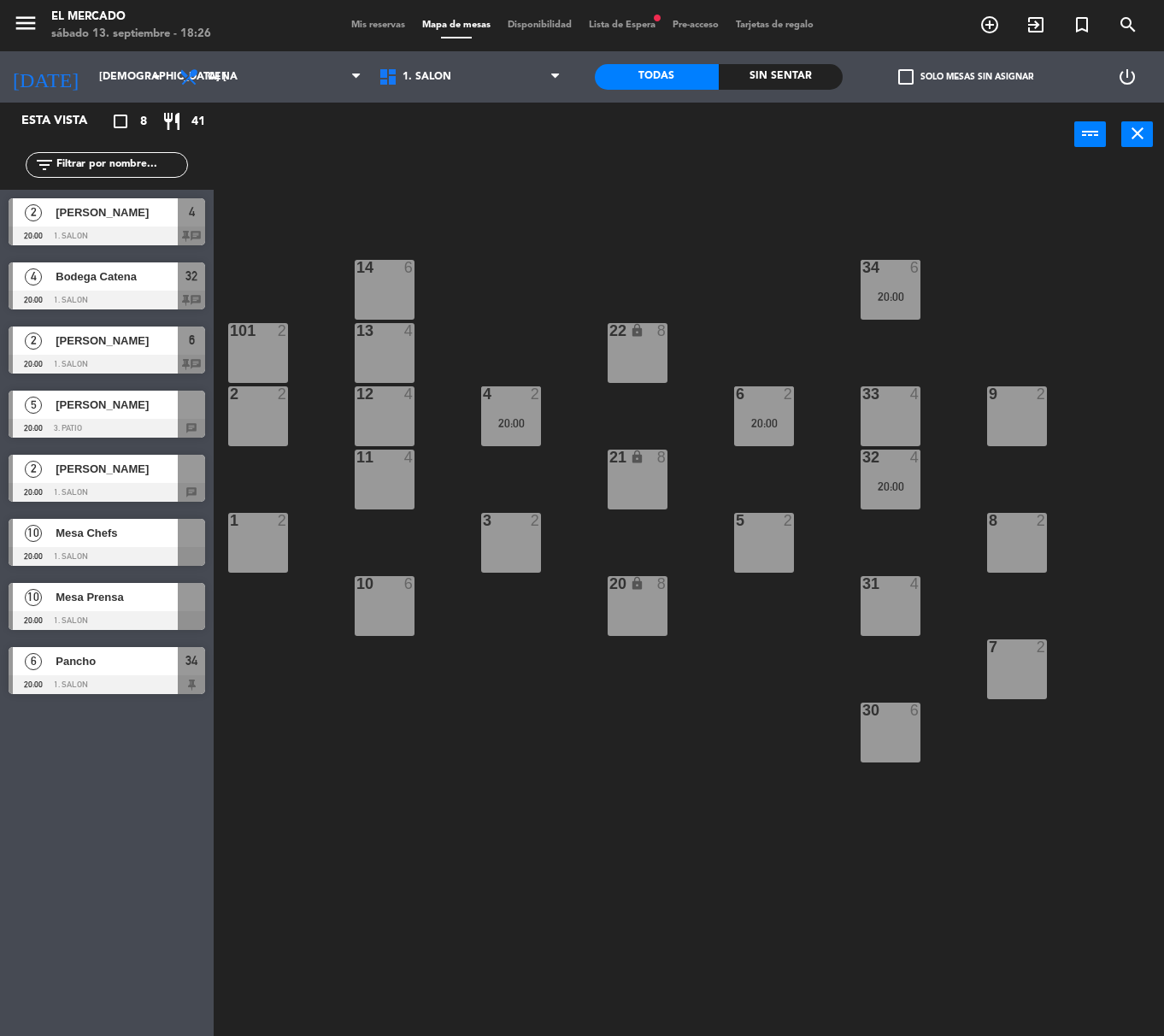
click at [147, 460] on span "[PERSON_NAME]" at bounding box center [116, 469] width 122 height 18
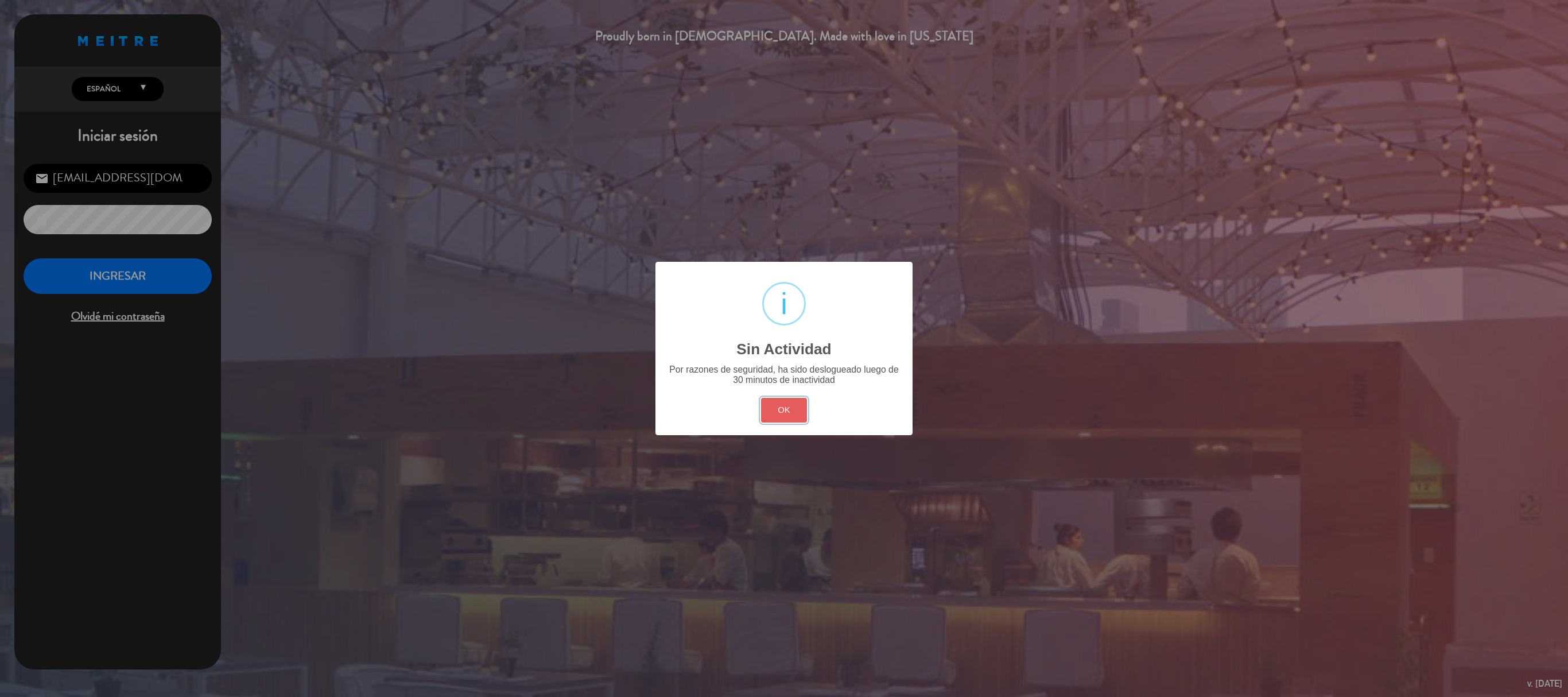
click at [784, 406] on button "OK" at bounding box center [784, 410] width 47 height 25
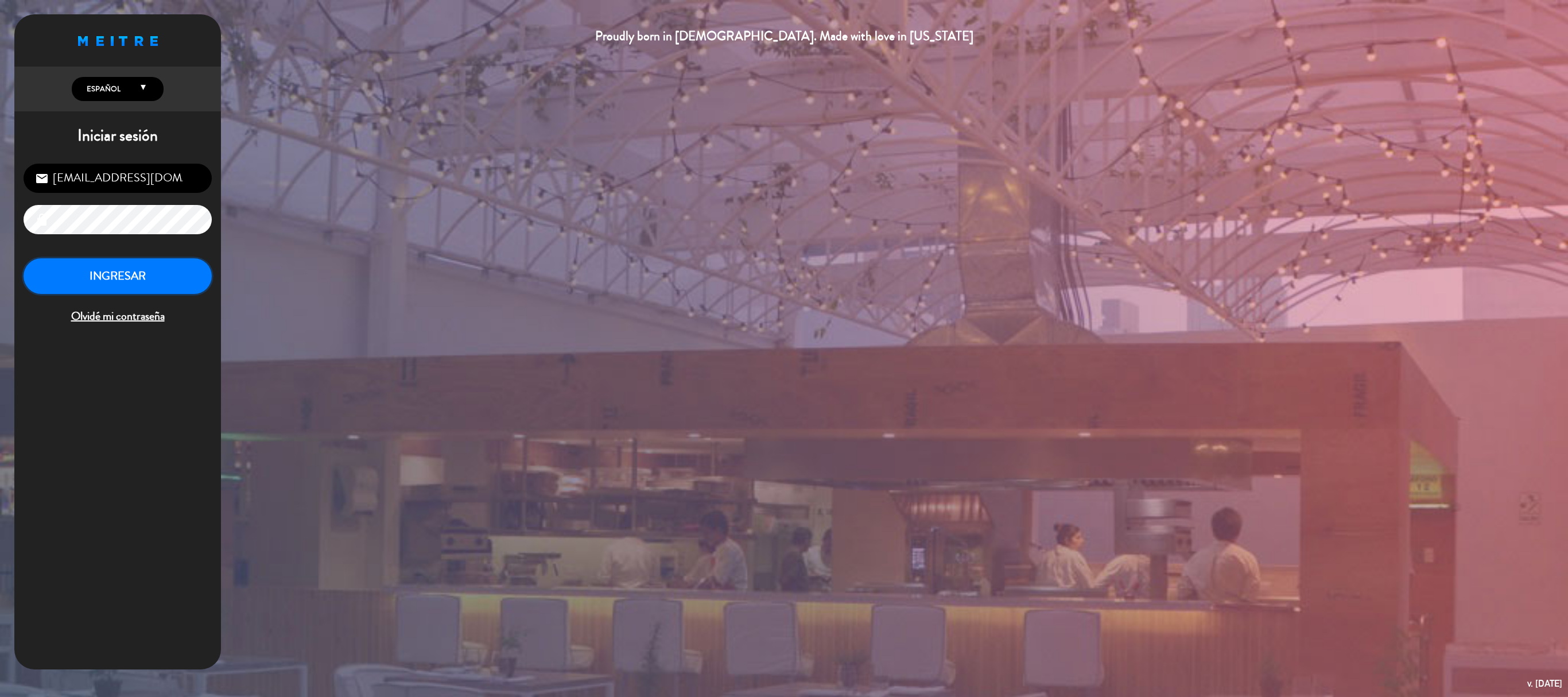
click at [101, 267] on button "INGRESAR" at bounding box center [118, 276] width 188 height 36
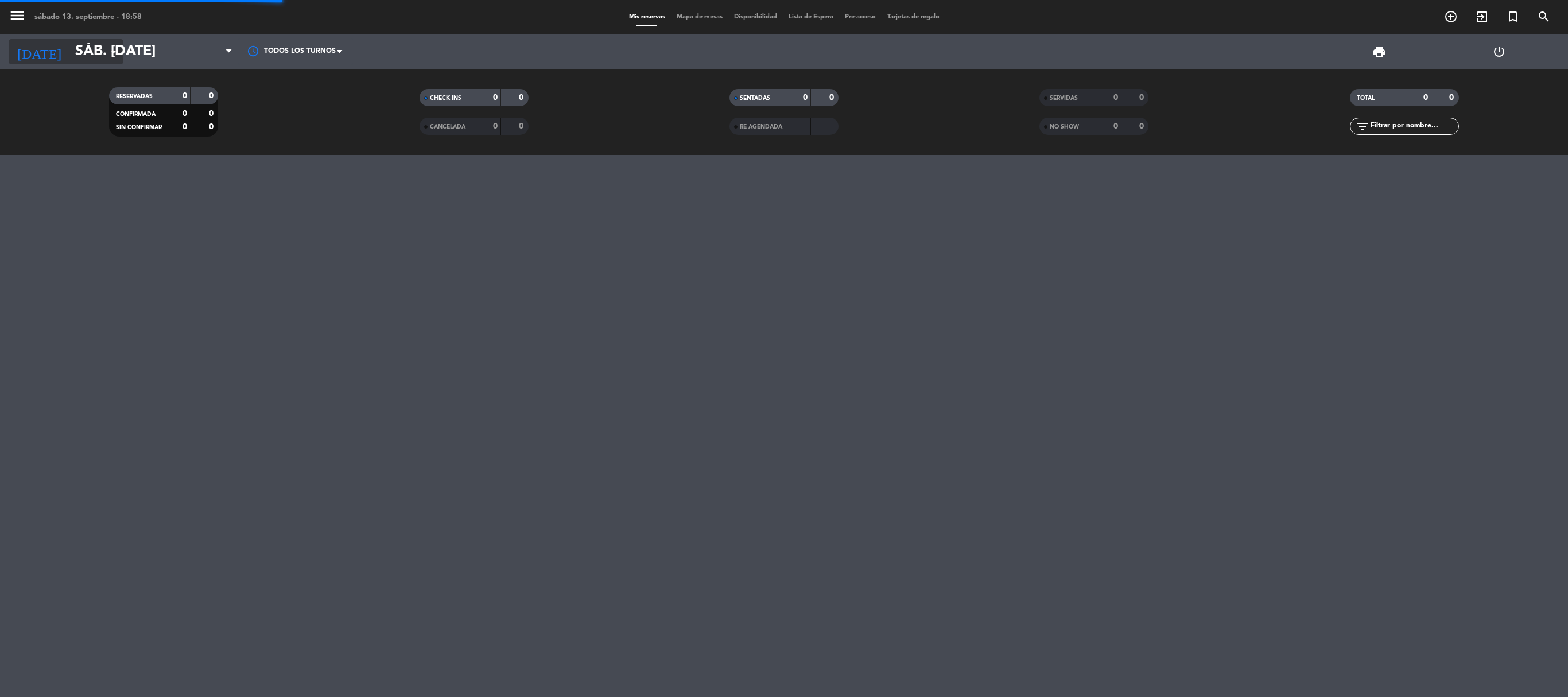
click at [70, 54] on input "sáb. [DATE]" at bounding box center [161, 52] width 182 height 29
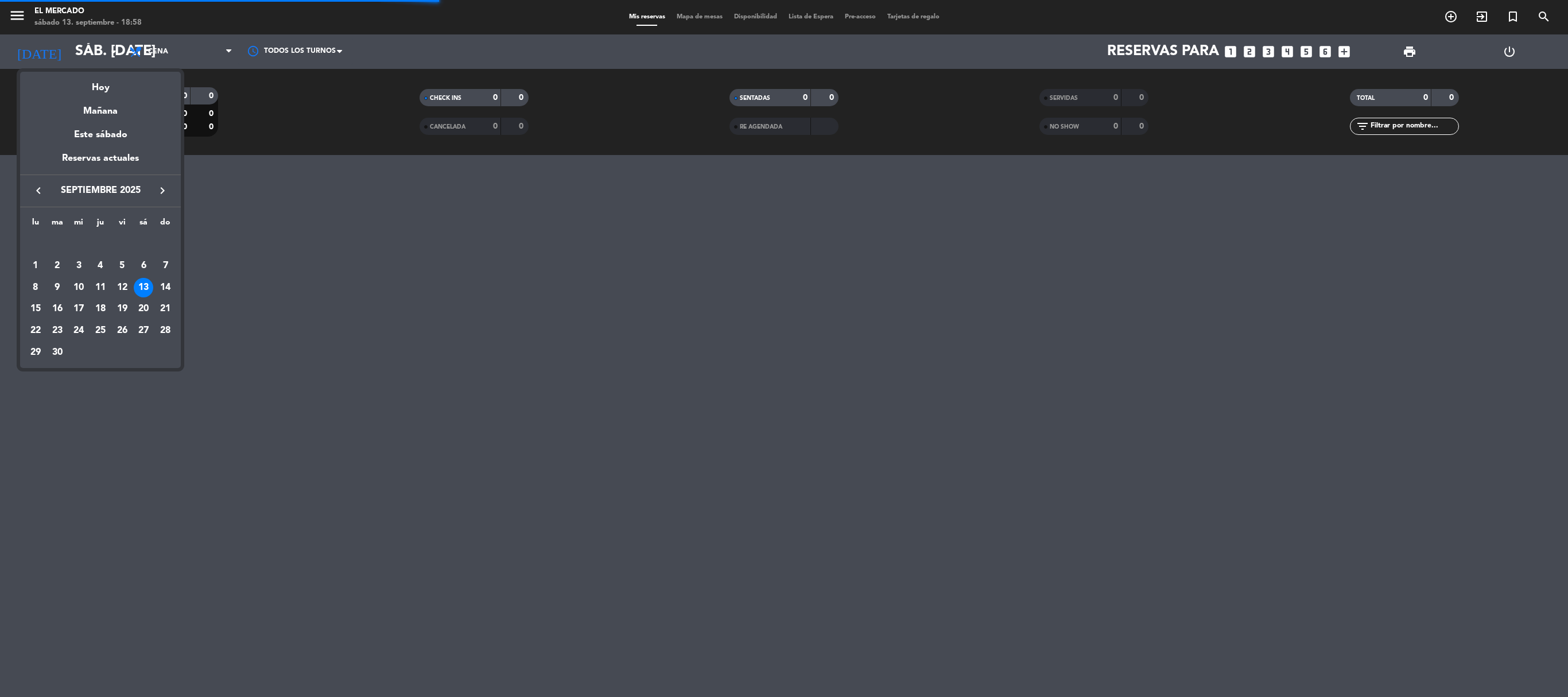
click at [163, 289] on div "14" at bounding box center [166, 288] width 20 height 20
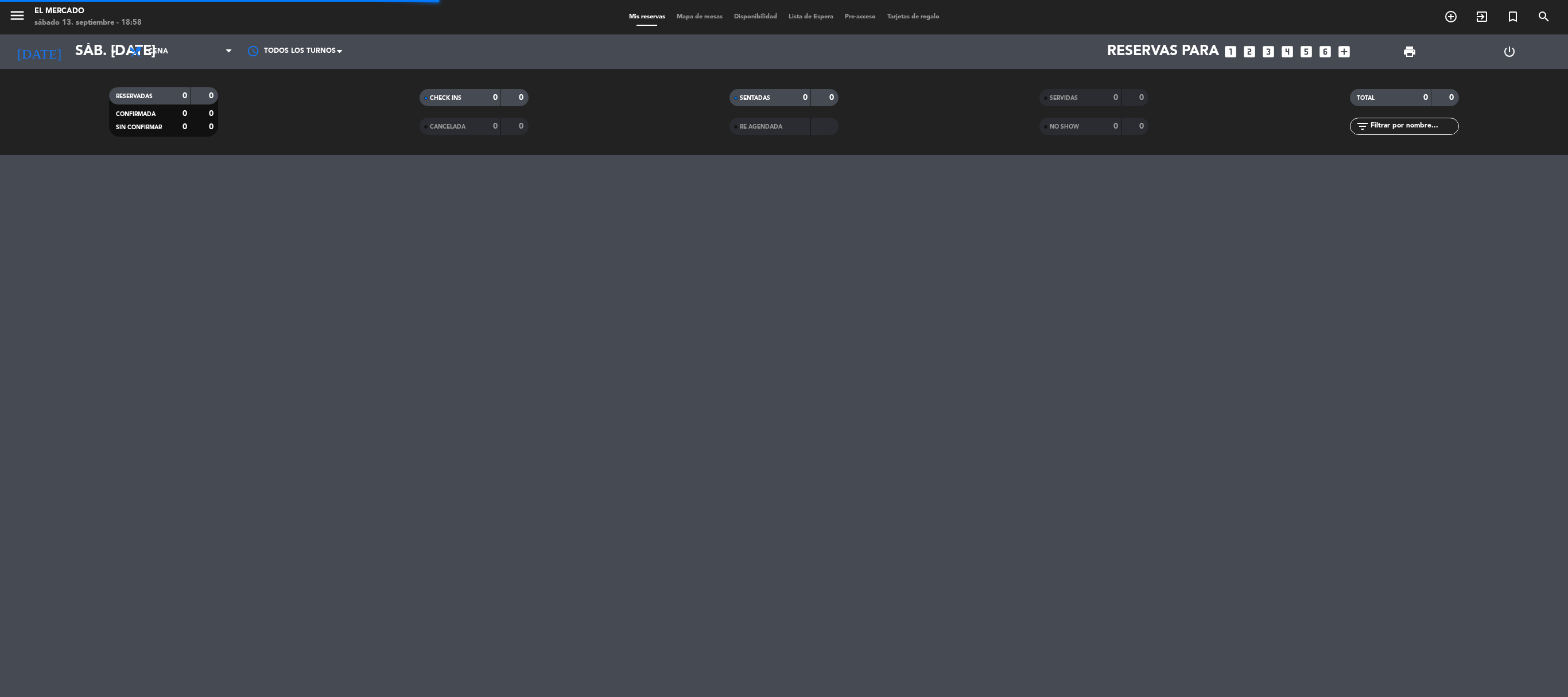
type input "dom. [DATE]"
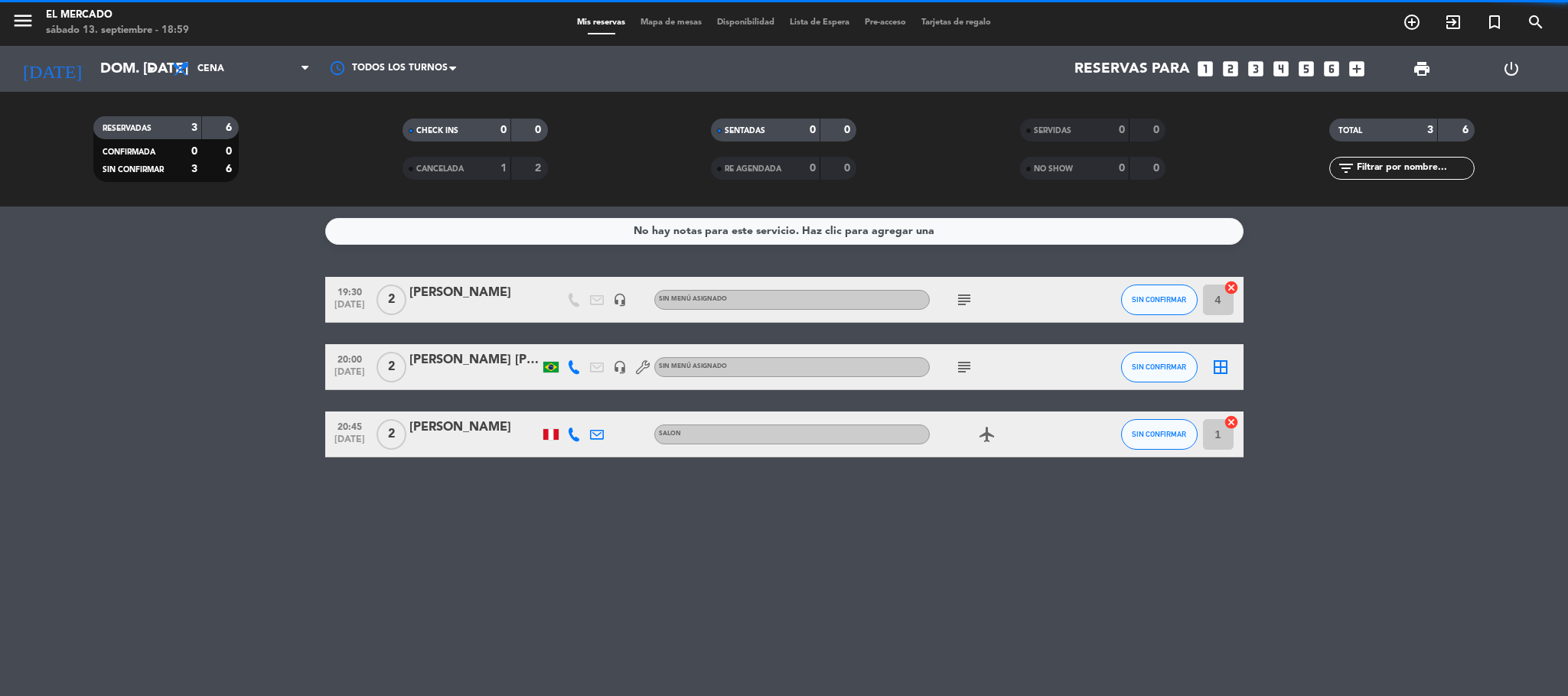
drag, startPoint x: 1963, startPoint y: 0, endPoint x: 768, endPoint y: 552, distance: 1316.3
click at [768, 552] on div "No hay notas para este servicio. Haz clic para agregar una 19:30 [DATE] 2 [PERS…" at bounding box center [784, 451] width 1568 height 490
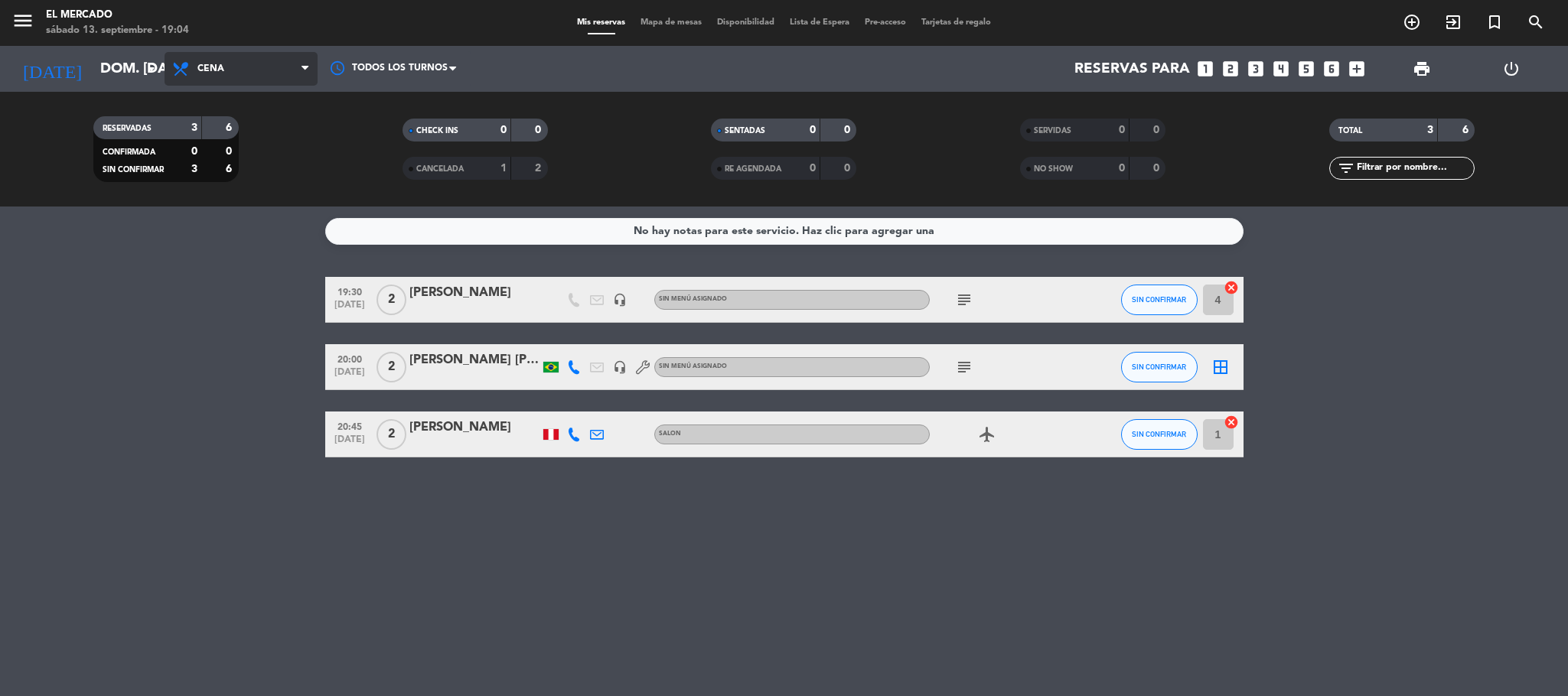
click at [277, 60] on span "Cena" at bounding box center [241, 68] width 153 height 34
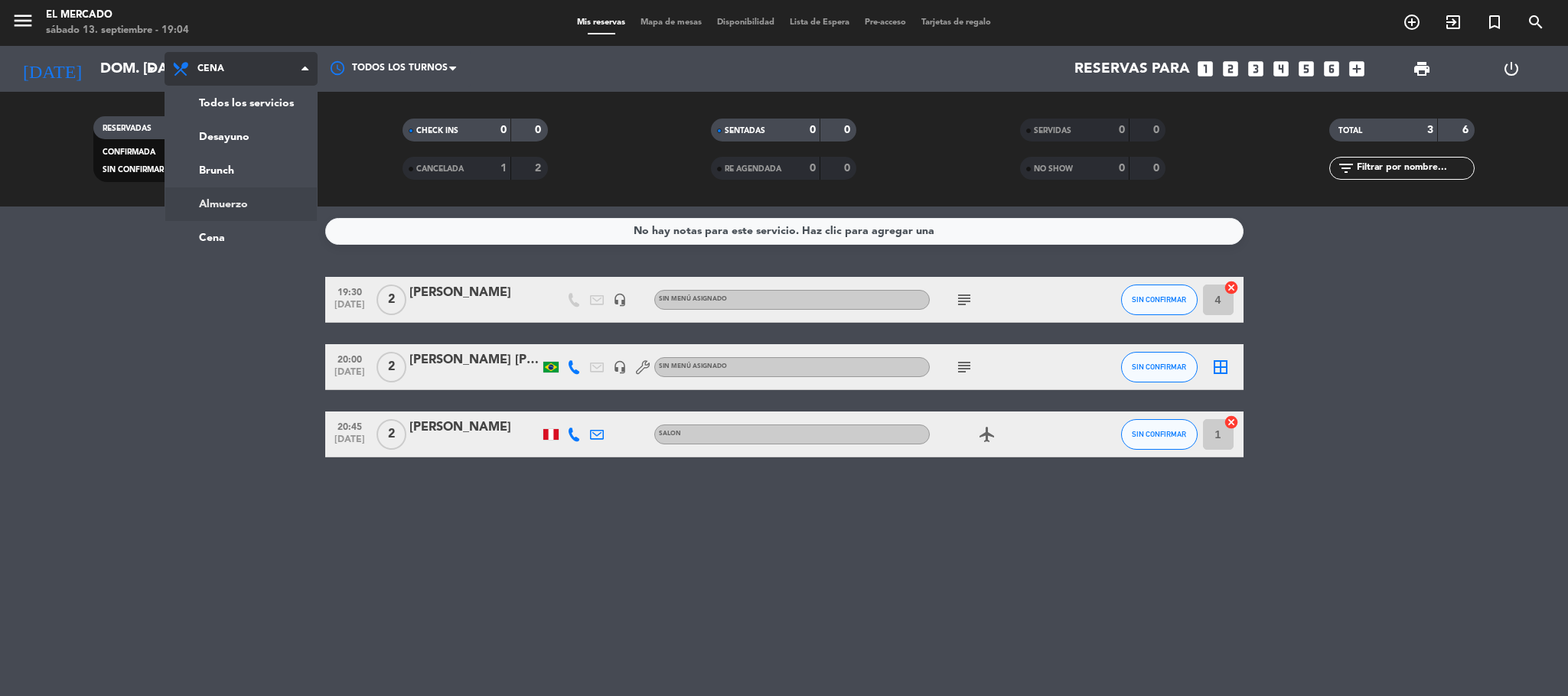
click at [239, 200] on div "menu El [PERSON_NAME] sábado 13. septiembre - 19:04 Mis reservas Mapa de mesas …" at bounding box center [784, 103] width 1568 height 207
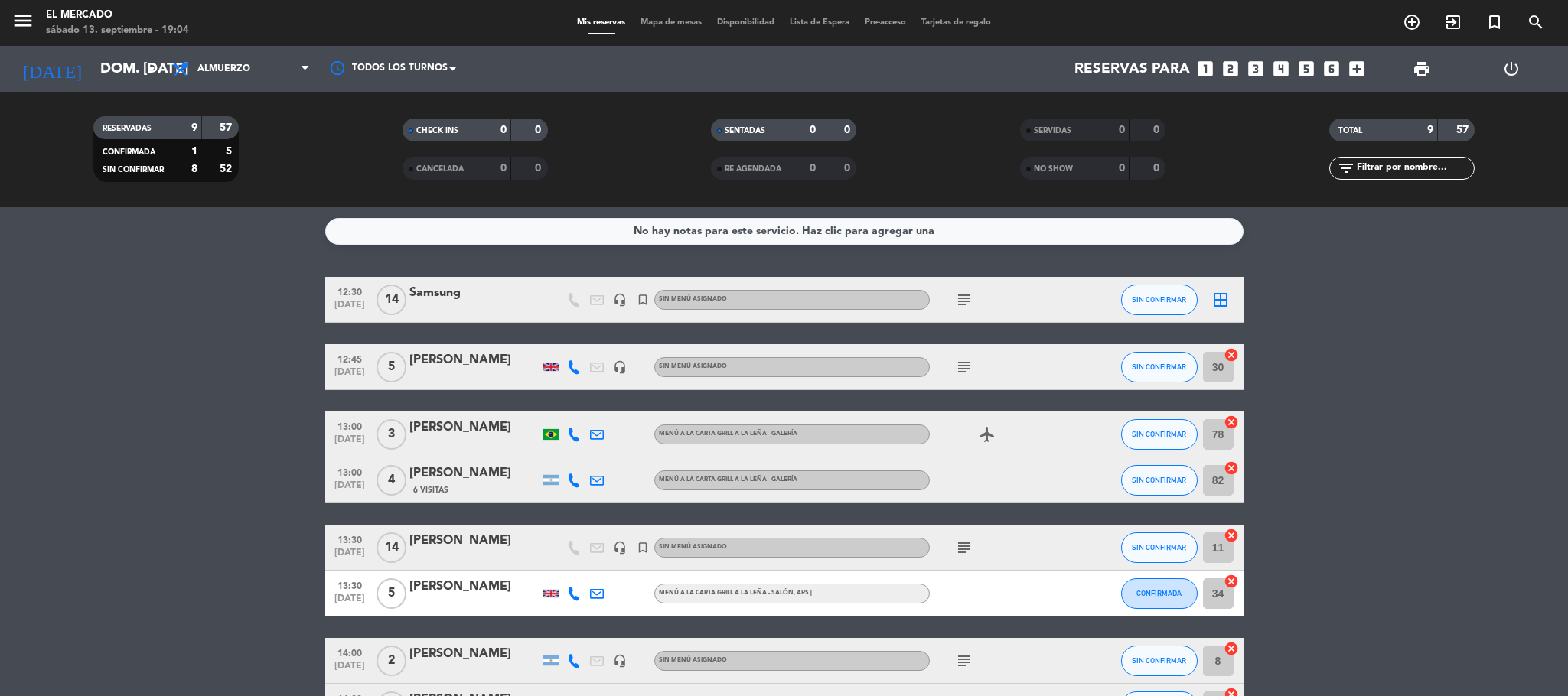
click at [1045, 67] on icon "looks_4" at bounding box center [1281, 69] width 20 height 20
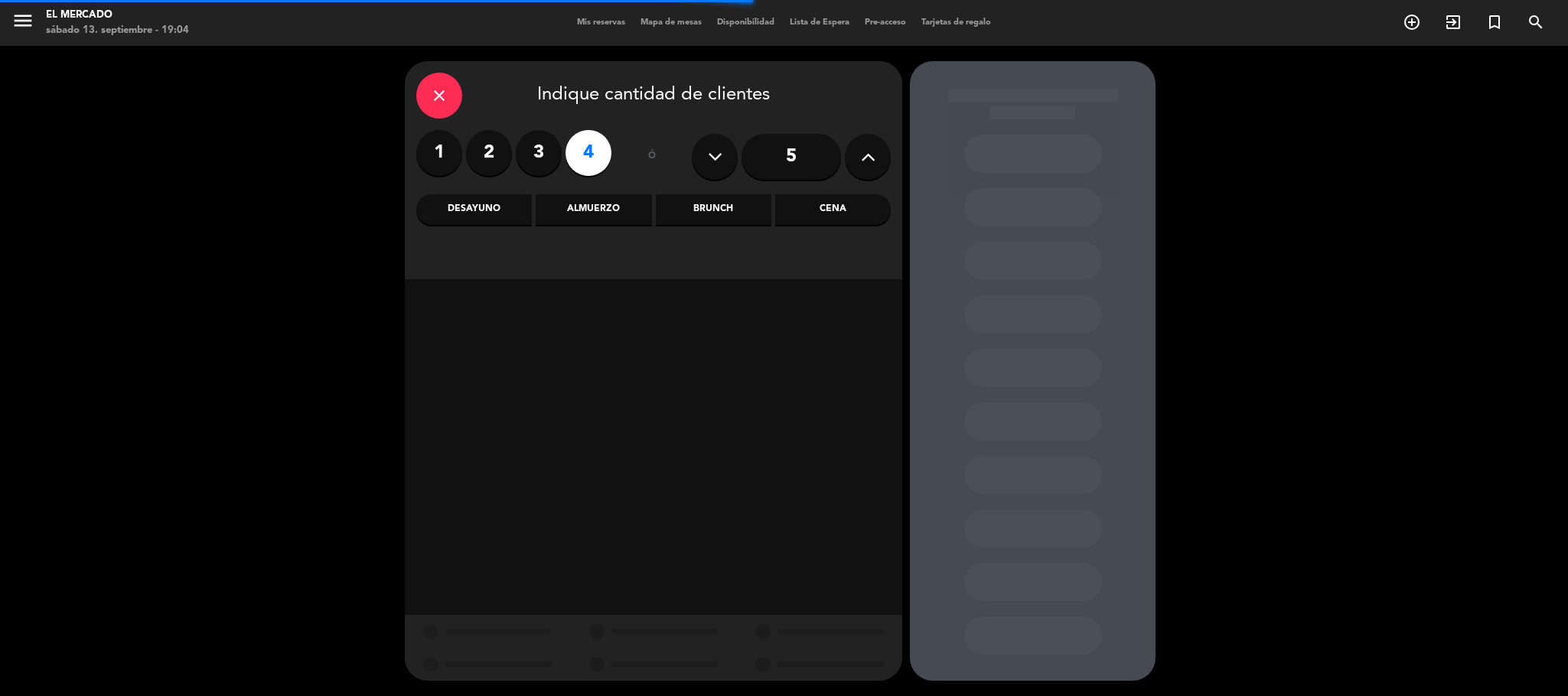
click at [589, 209] on div "Almuerzo" at bounding box center [594, 209] width 116 height 30
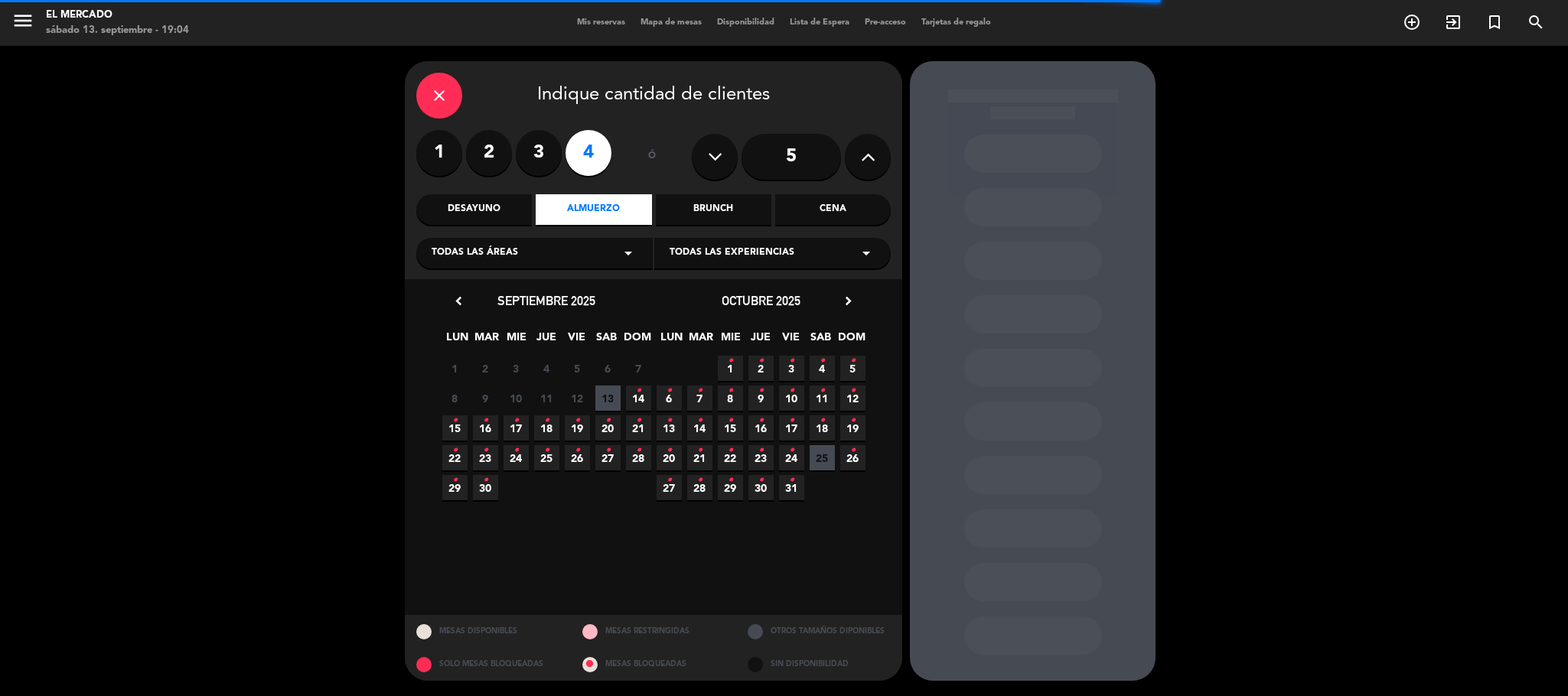
click at [639, 391] on icon "•" at bounding box center [639, 392] width 6 height 25
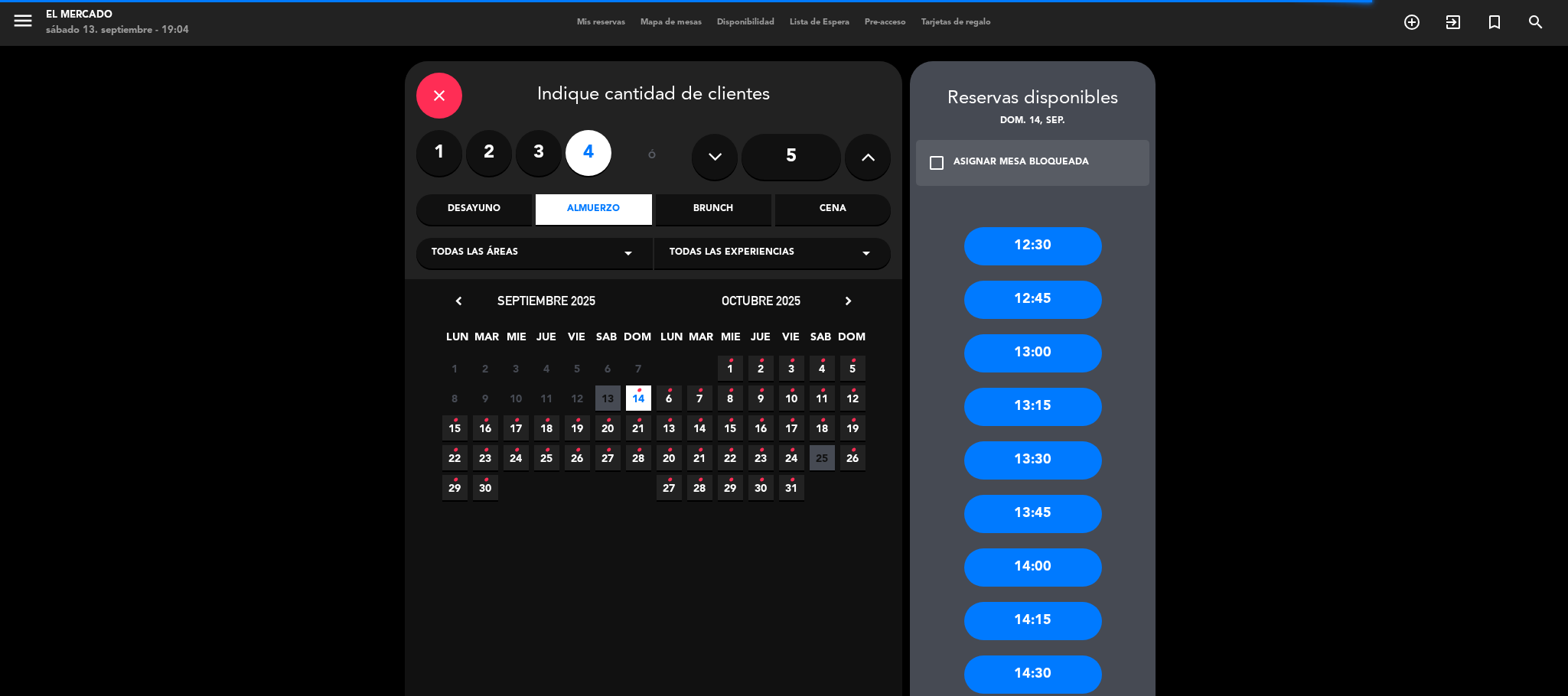
click at [1022, 355] on div "13:00" at bounding box center [1034, 353] width 138 height 39
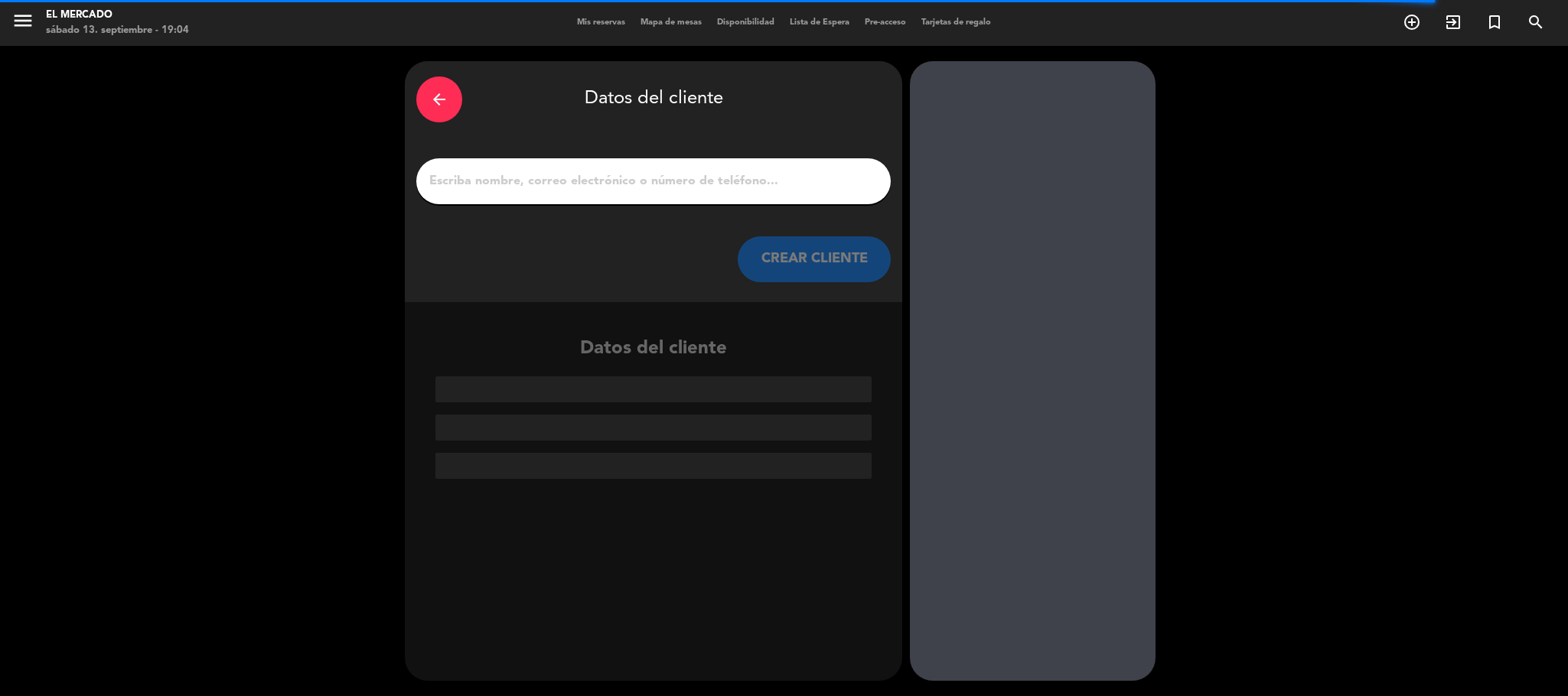
click at [623, 175] on input "1" at bounding box center [653, 181] width 452 height 21
click at [479, 189] on div at bounding box center [653, 181] width 475 height 46
click at [479, 189] on input "1" at bounding box center [653, 181] width 452 height 21
paste input "[PERSON_NAME]"
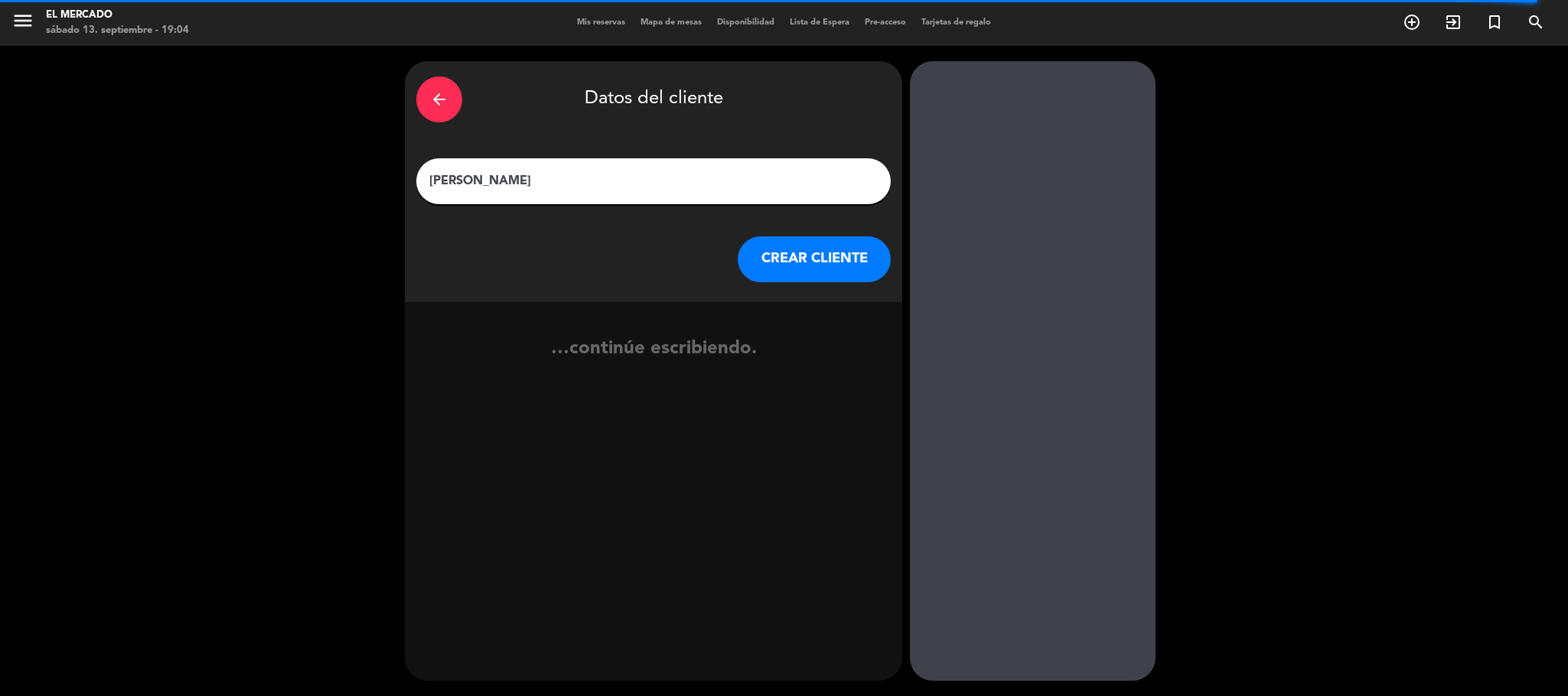
type input "[PERSON_NAME]"
click at [767, 254] on button "CREAR CLIENTE" at bounding box center [814, 259] width 153 height 46
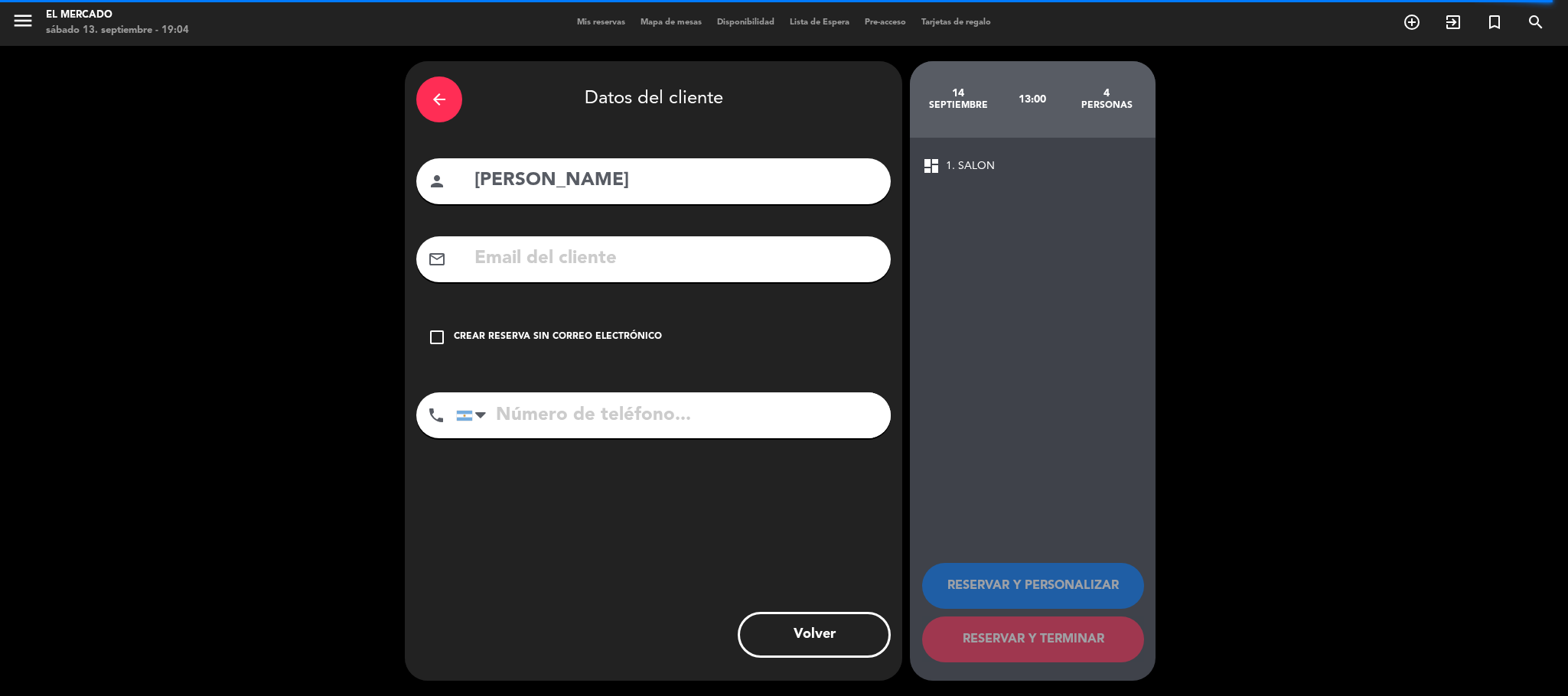
click at [567, 324] on div "check_box_outline_blank Crear reserva sin correo electrónico" at bounding box center [653, 337] width 475 height 46
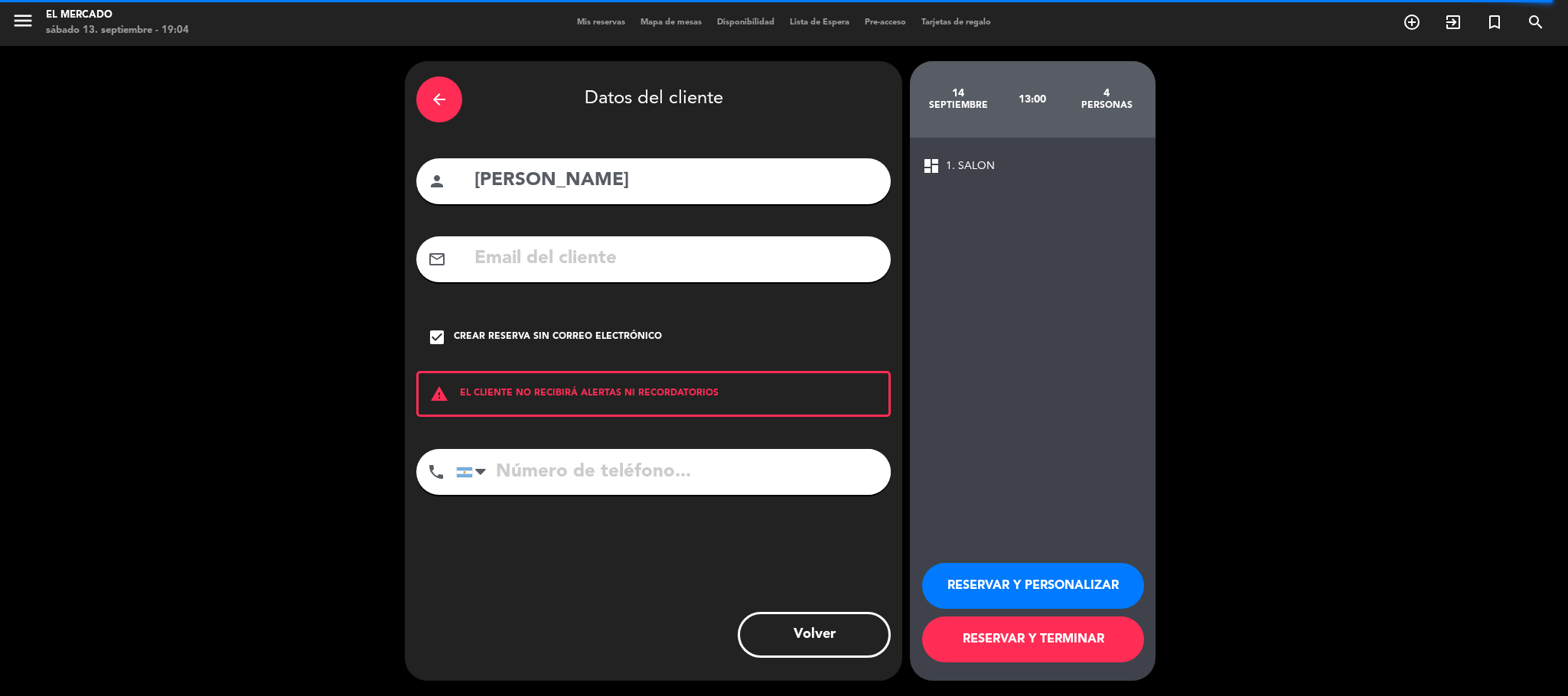
click at [650, 480] on input "tel" at bounding box center [674, 472] width 435 height 46
paste input "[PHONE_NUMBER]"
type input "[PHONE_NUMBER]"
click at [1016, 581] on button "RESERVAR Y PERSONALIZAR" at bounding box center [1034, 586] width 222 height 46
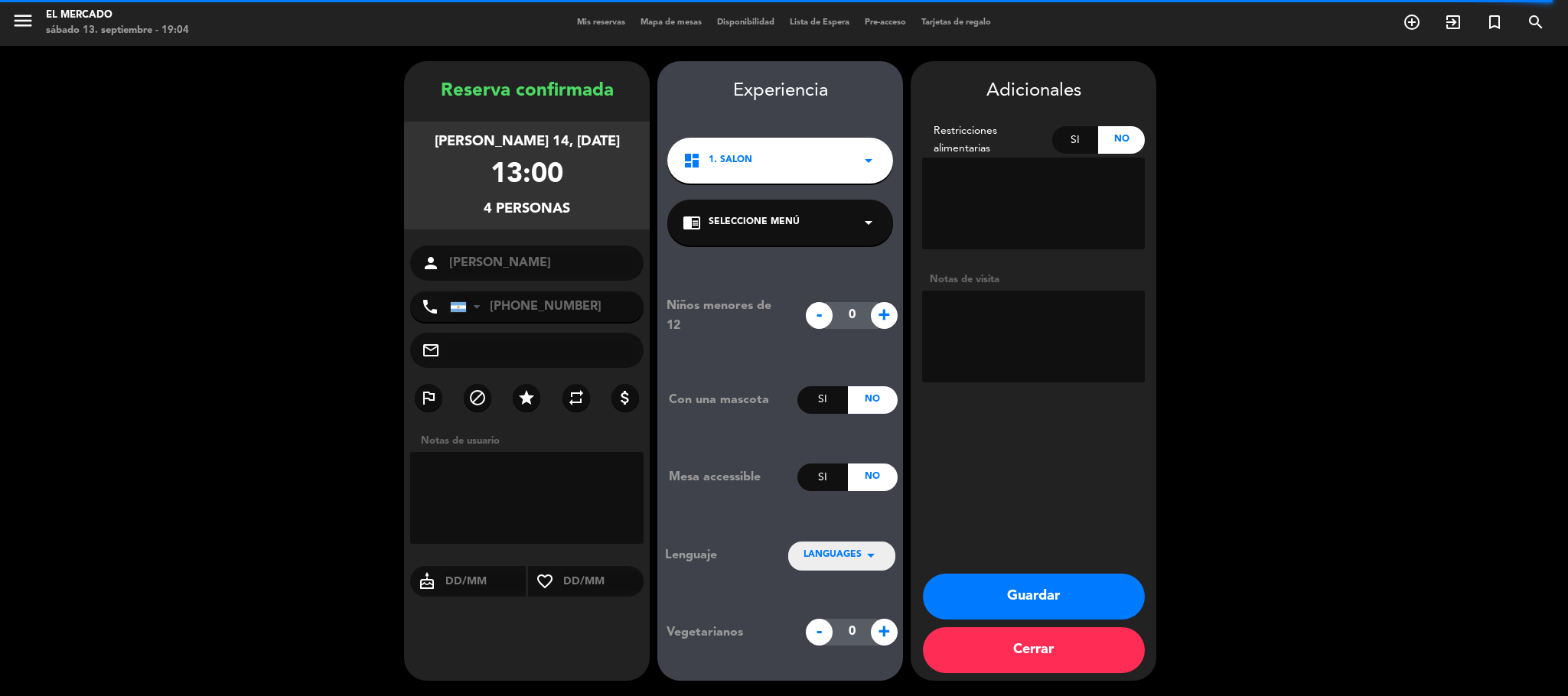
click at [1000, 327] on textarea at bounding box center [1034, 337] width 222 height 92
click at [1045, 304] on textarea at bounding box center [1034, 337] width 222 height 92
type textarea "130925 - [GEOGRAPHIC_DATA] - Adentro"
click at [1032, 616] on button "Guardar" at bounding box center [1034, 597] width 222 height 46
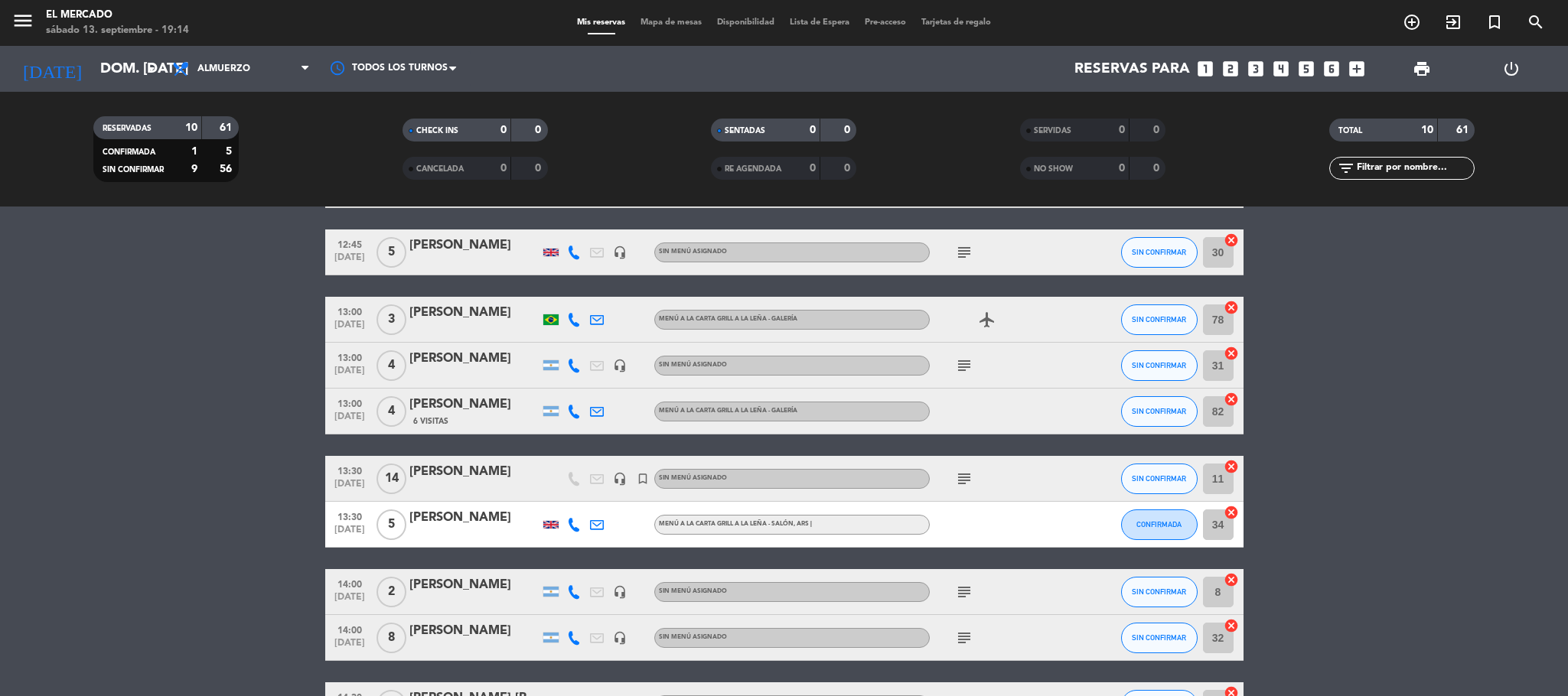
scroll to position [222, 0]
